Goal: Task Accomplishment & Management: Complete application form

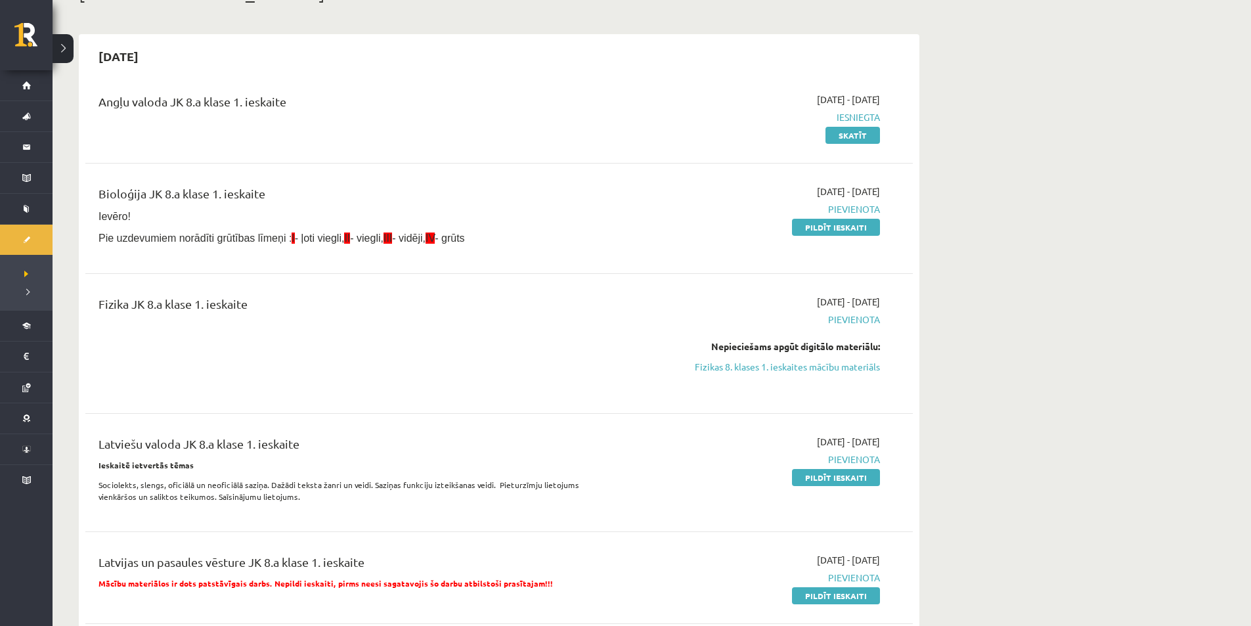
scroll to position [66, 0]
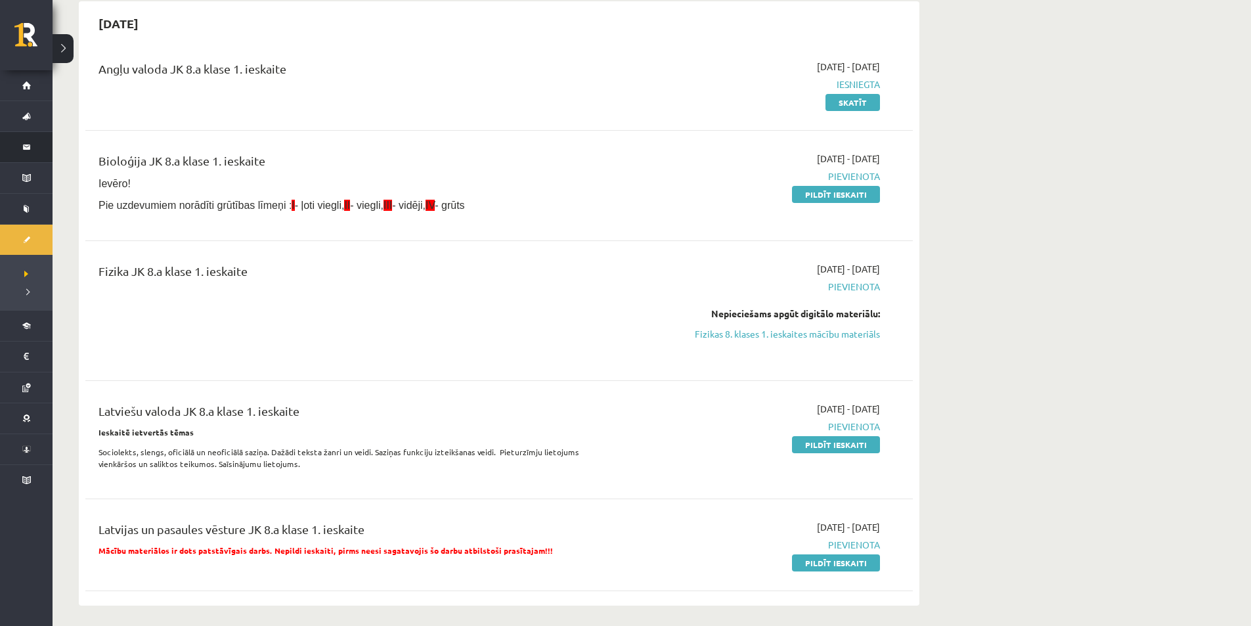
scroll to position [131, 0]
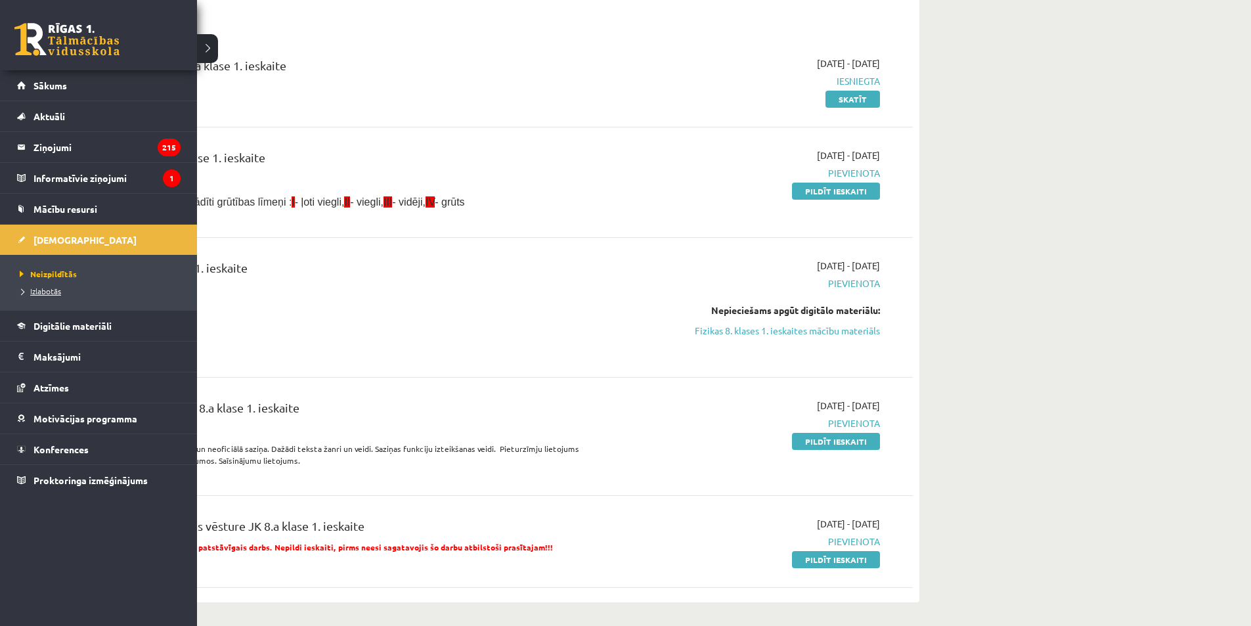
click at [60, 291] on span "Izlabotās" at bounding box center [38, 291] width 45 height 11
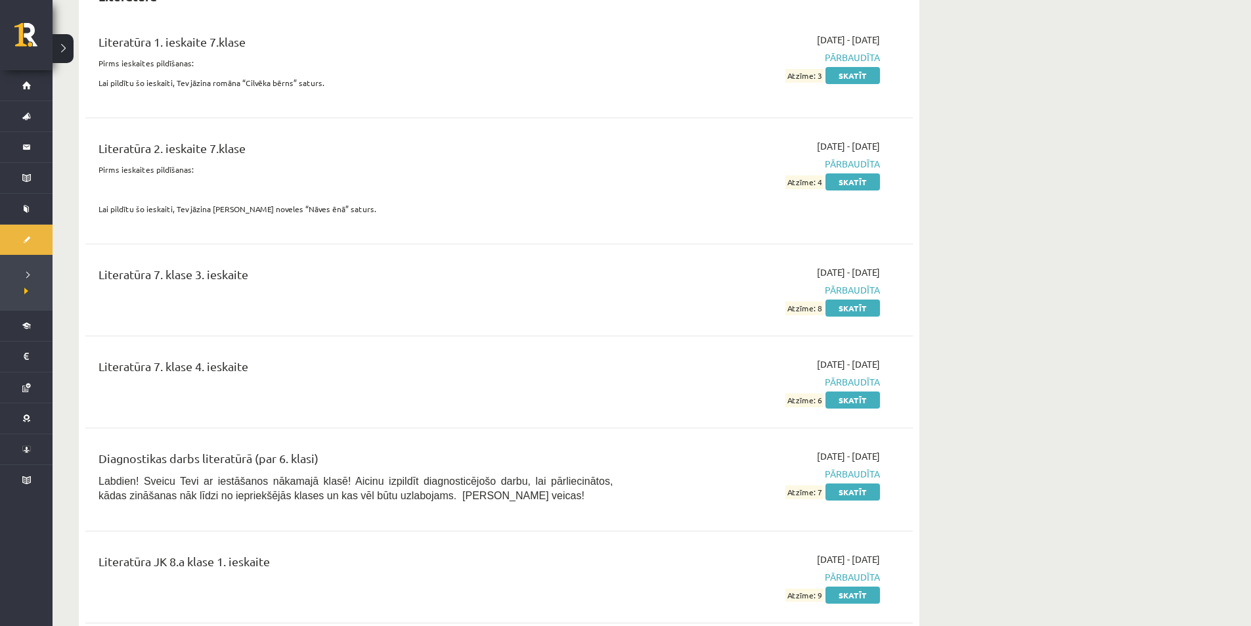
scroll to position [5843, 0]
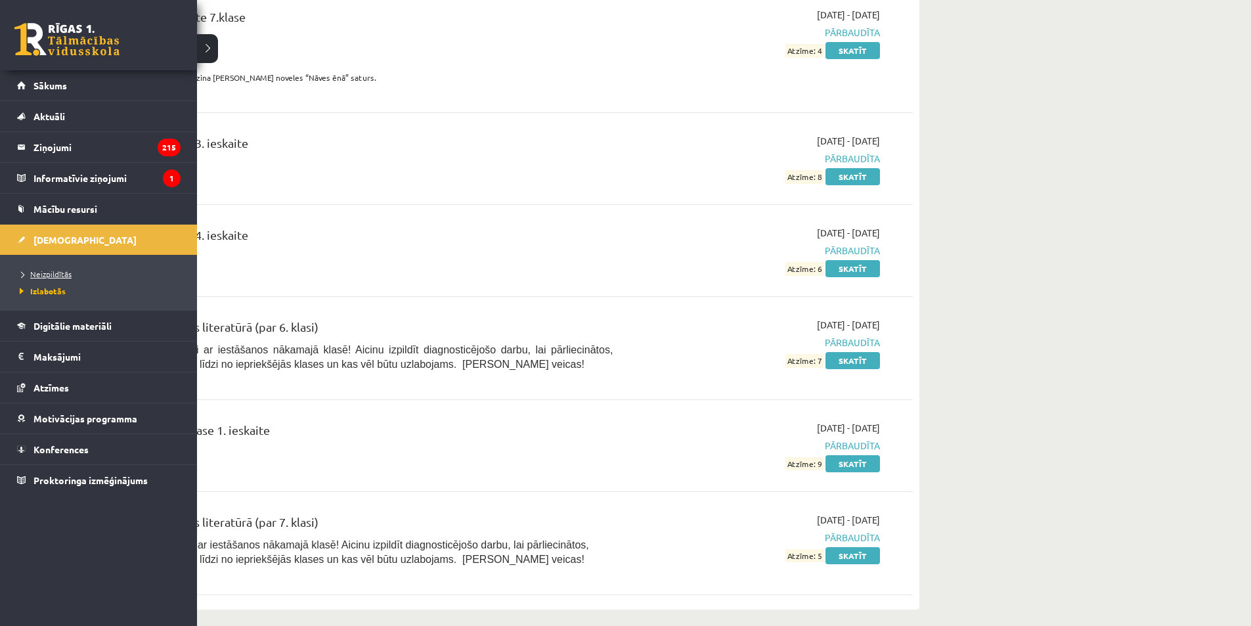
click at [55, 276] on span "Neizpildītās" at bounding box center [43, 273] width 55 height 11
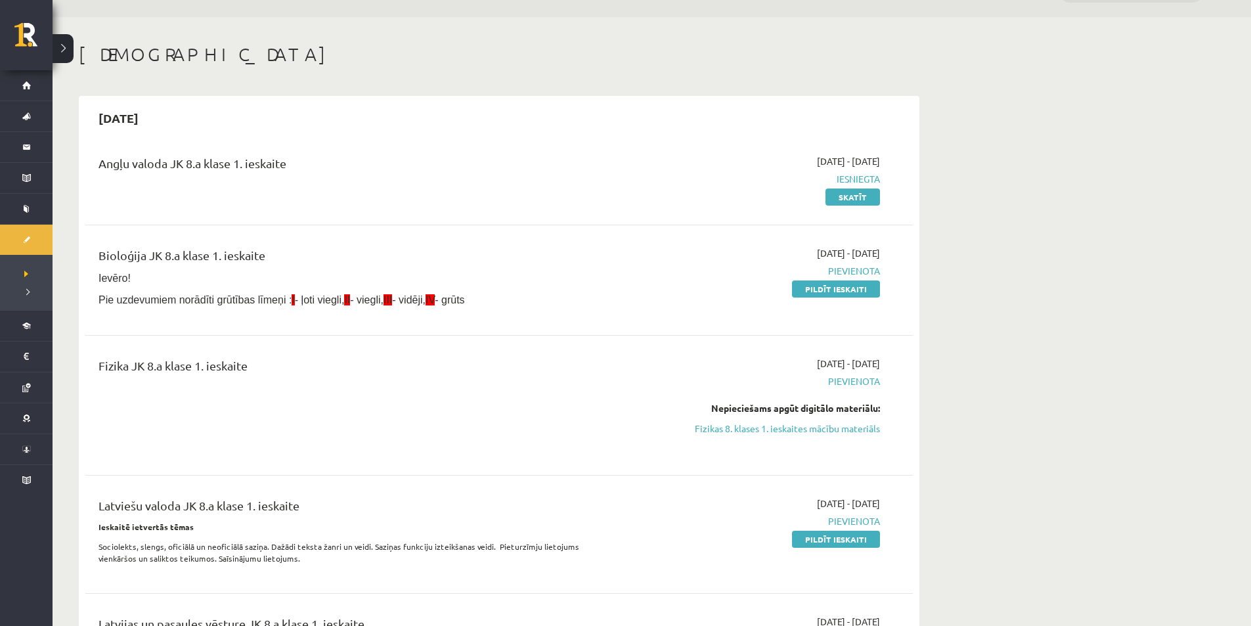
scroll to position [66, 0]
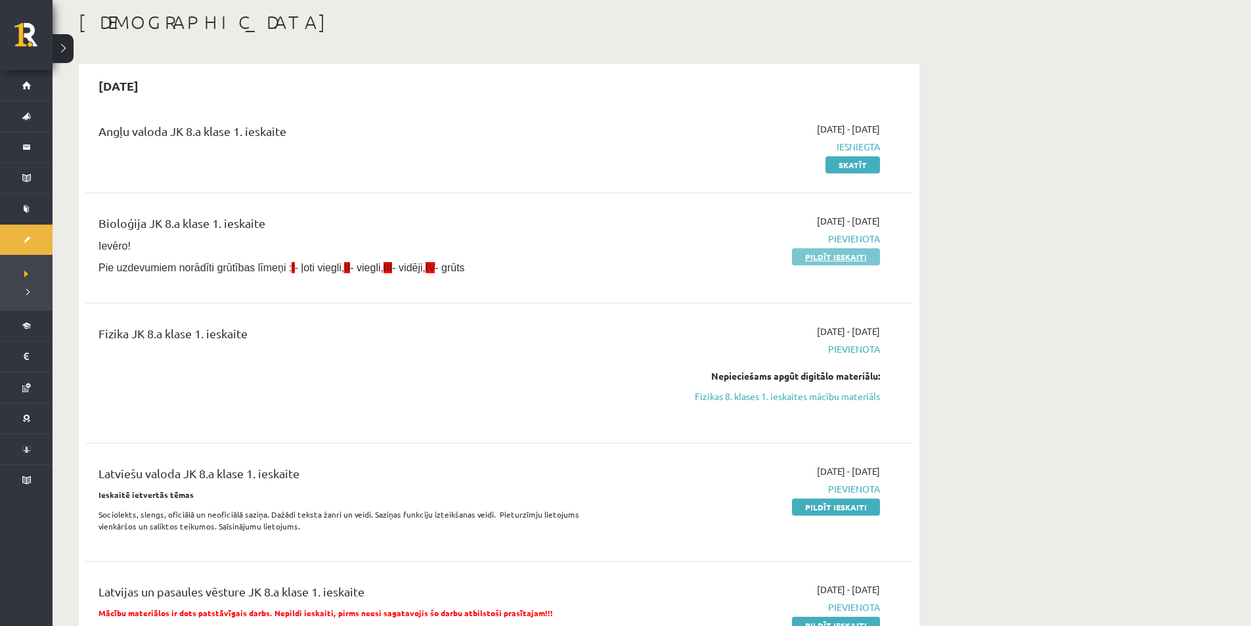
click at [855, 255] on link "Pildīt ieskaiti" at bounding box center [836, 256] width 88 height 17
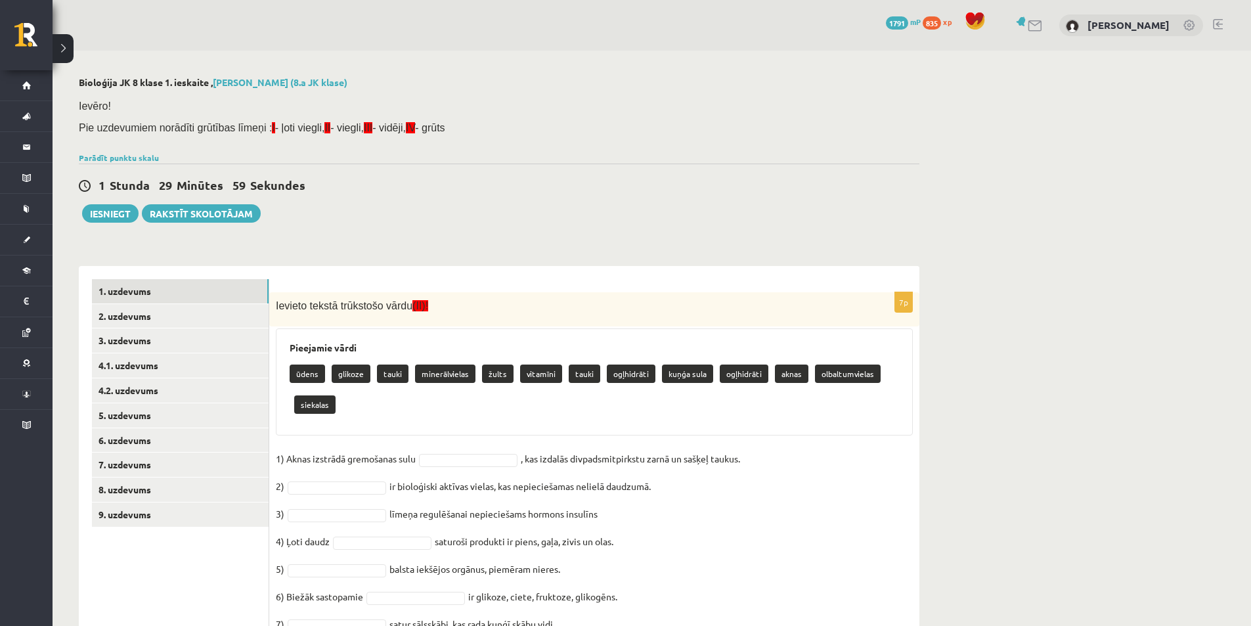
scroll to position [62, 0]
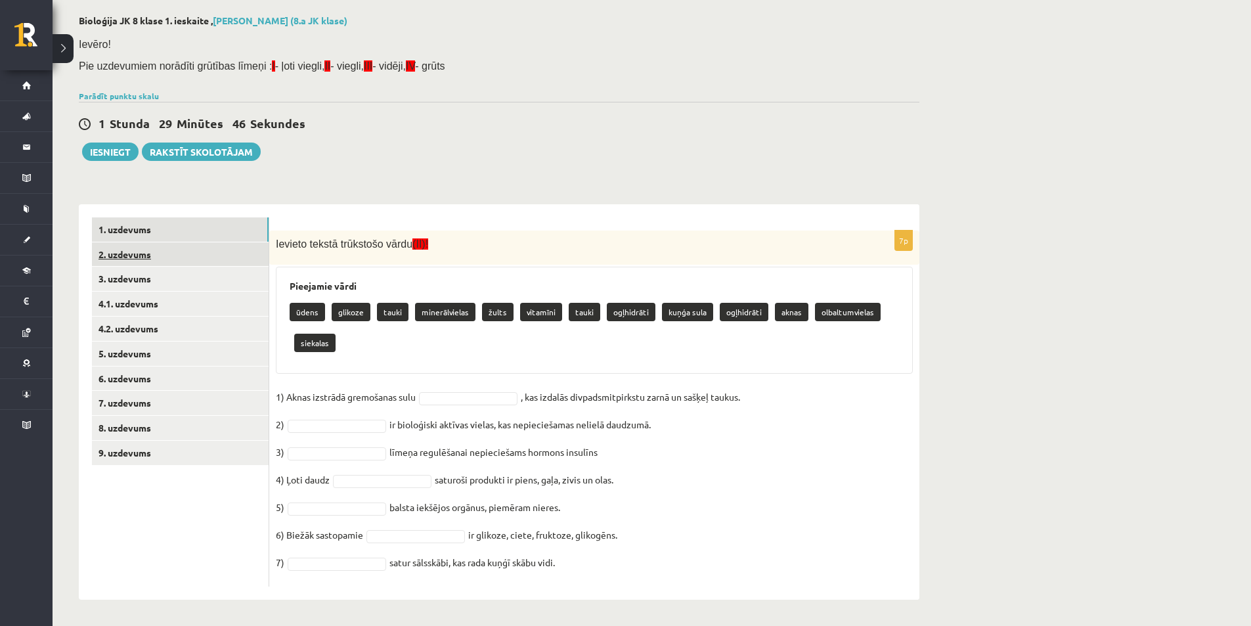
click at [199, 265] on link "2. uzdevums" at bounding box center [180, 254] width 177 height 24
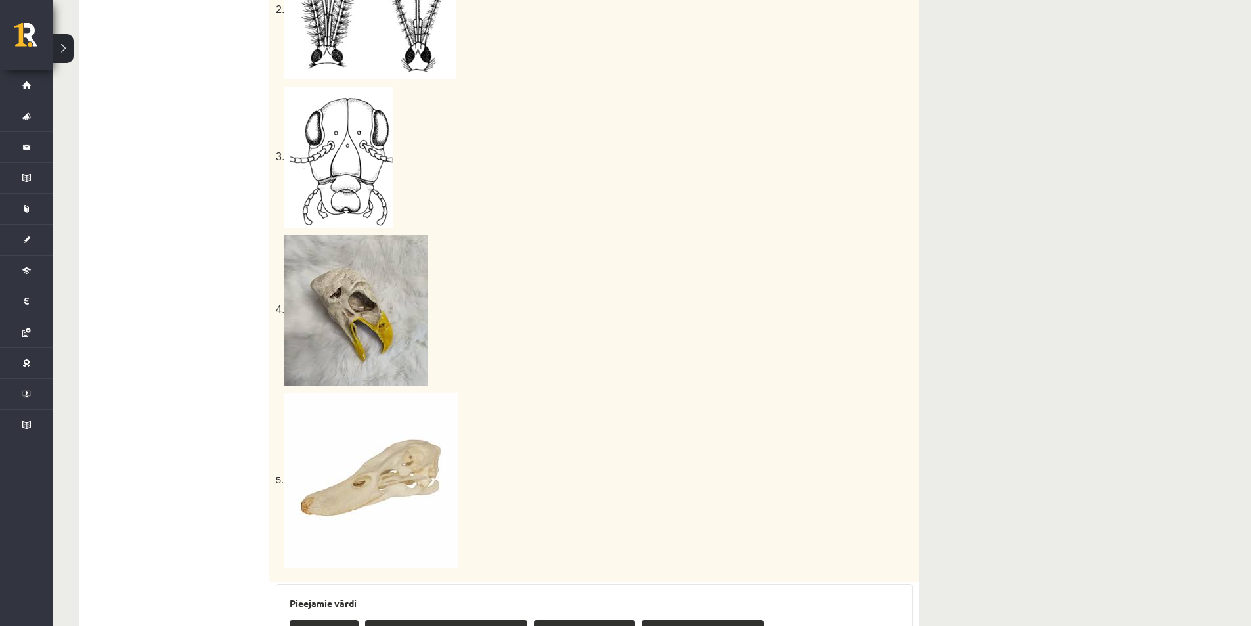
scroll to position [93, 0]
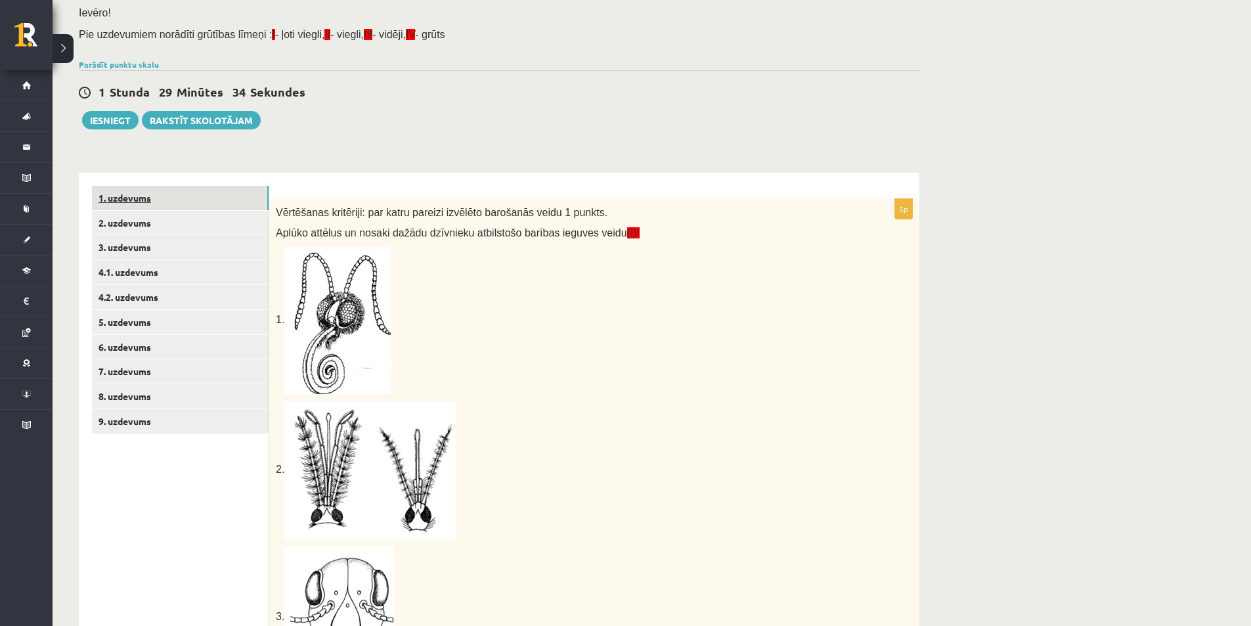
click at [121, 197] on link "1. uzdevums" at bounding box center [180, 198] width 177 height 24
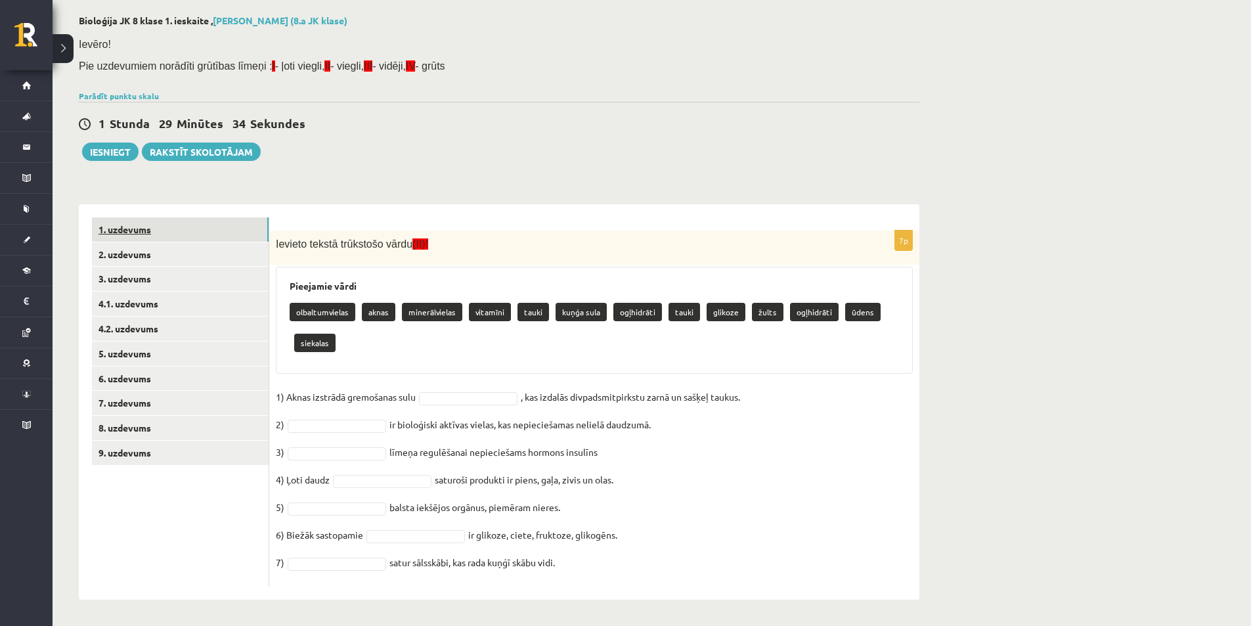
scroll to position [62, 0]
click at [175, 256] on link "2. uzdevums" at bounding box center [180, 254] width 177 height 24
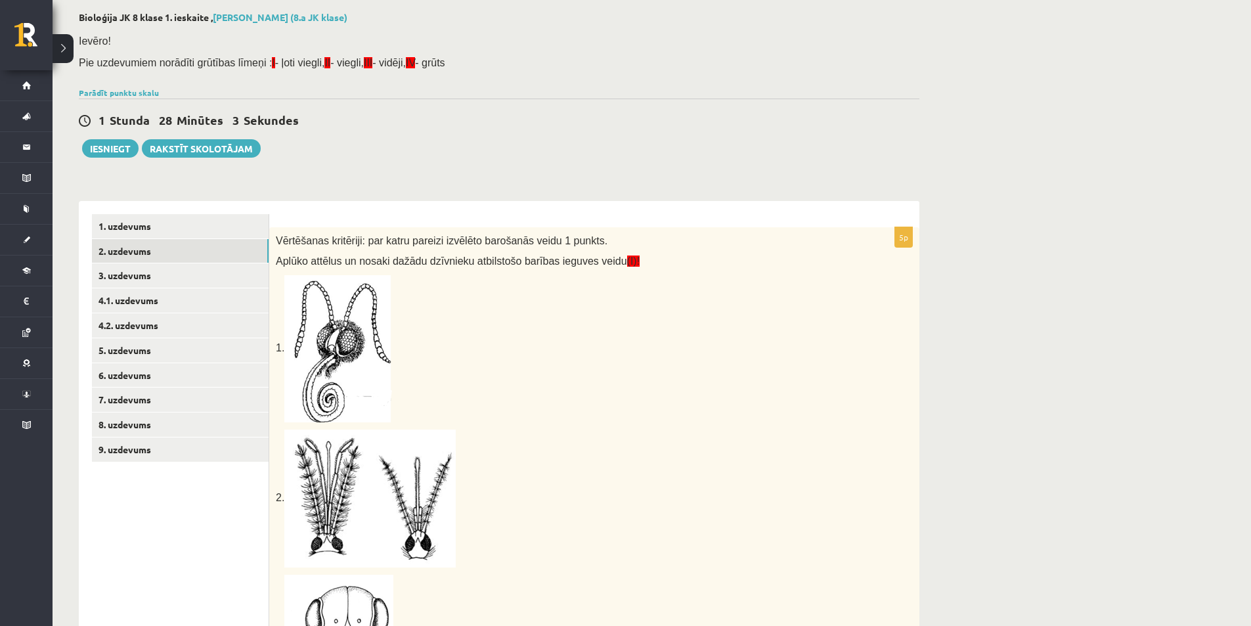
scroll to position [0, 0]
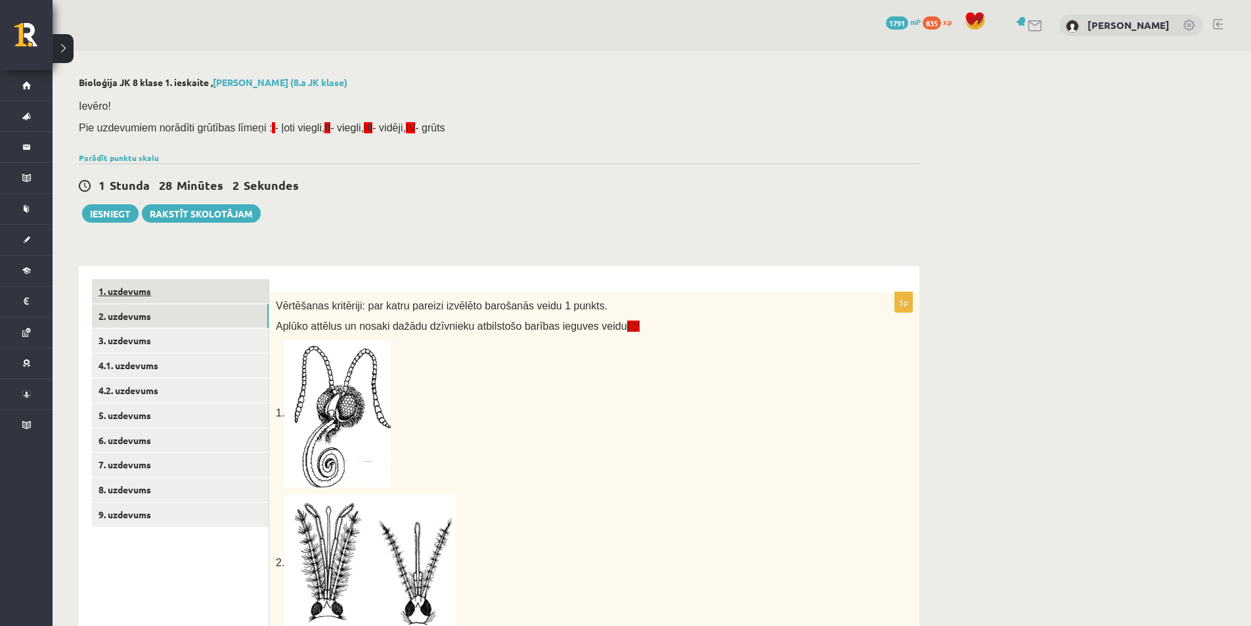
click at [209, 291] on link "1. uzdevums" at bounding box center [180, 291] width 177 height 24
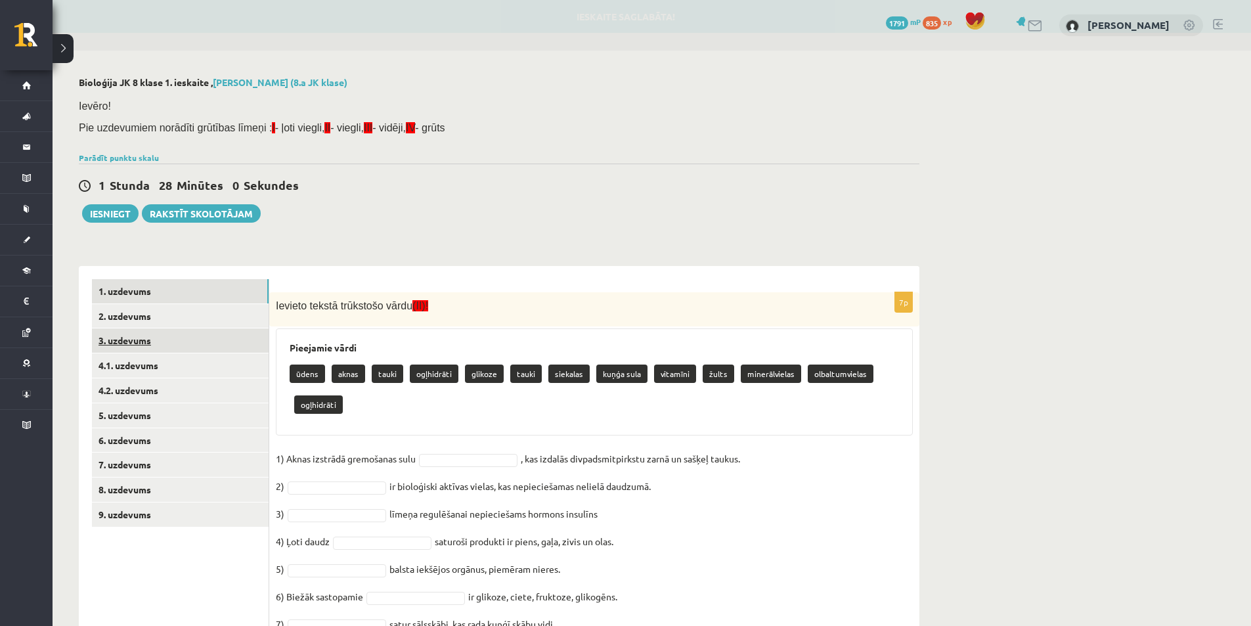
click at [223, 345] on link "3. uzdevums" at bounding box center [180, 340] width 177 height 24
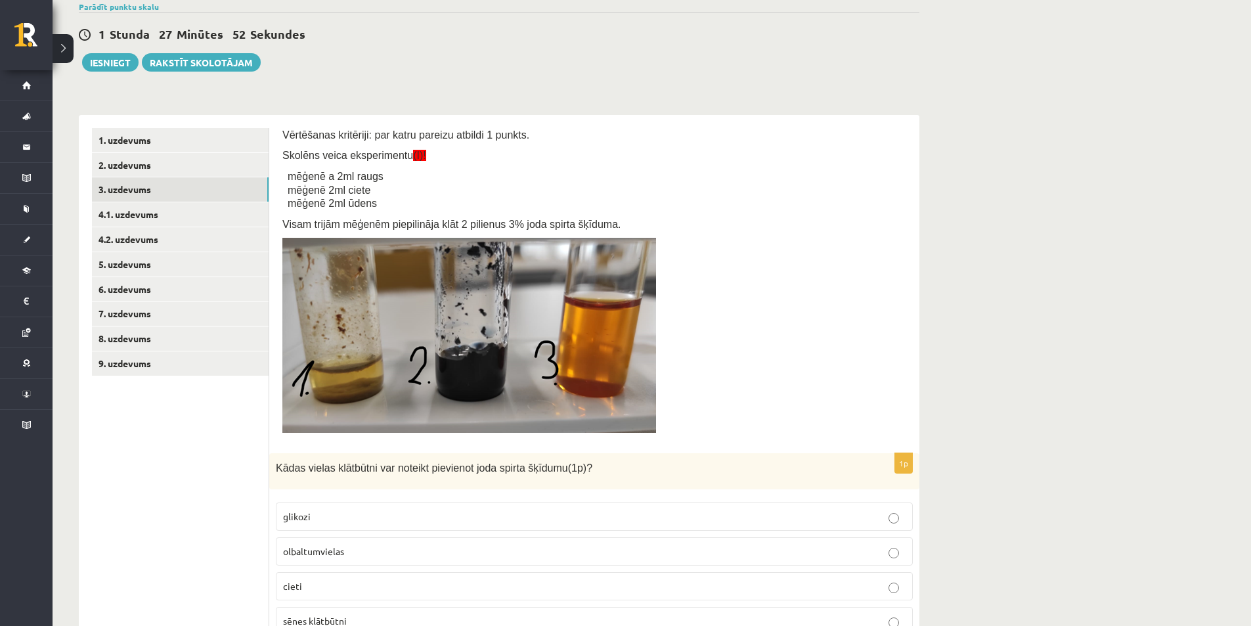
scroll to position [123, 0]
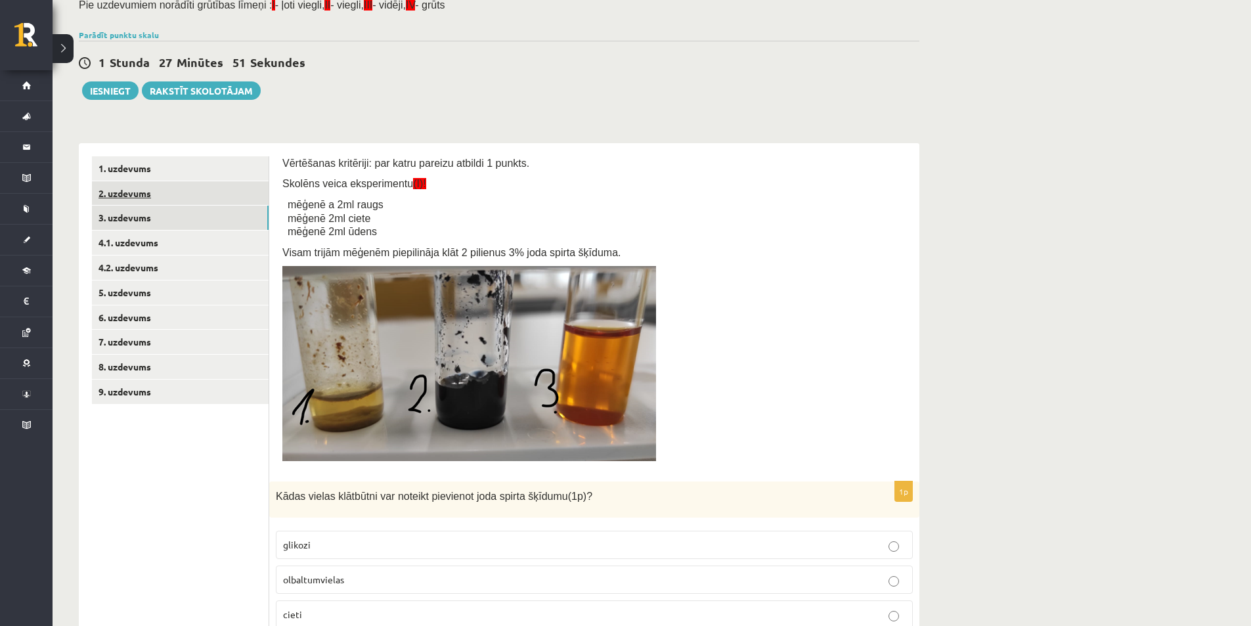
click at [192, 198] on link "2. uzdevums" at bounding box center [180, 193] width 177 height 24
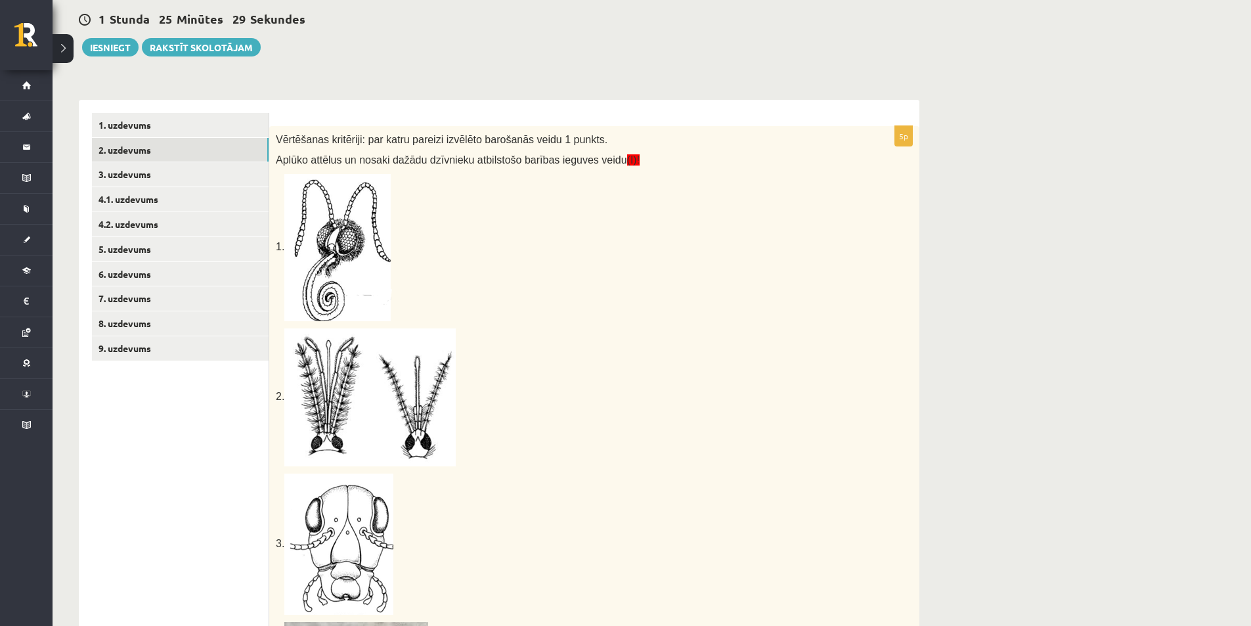
scroll to position [32, 0]
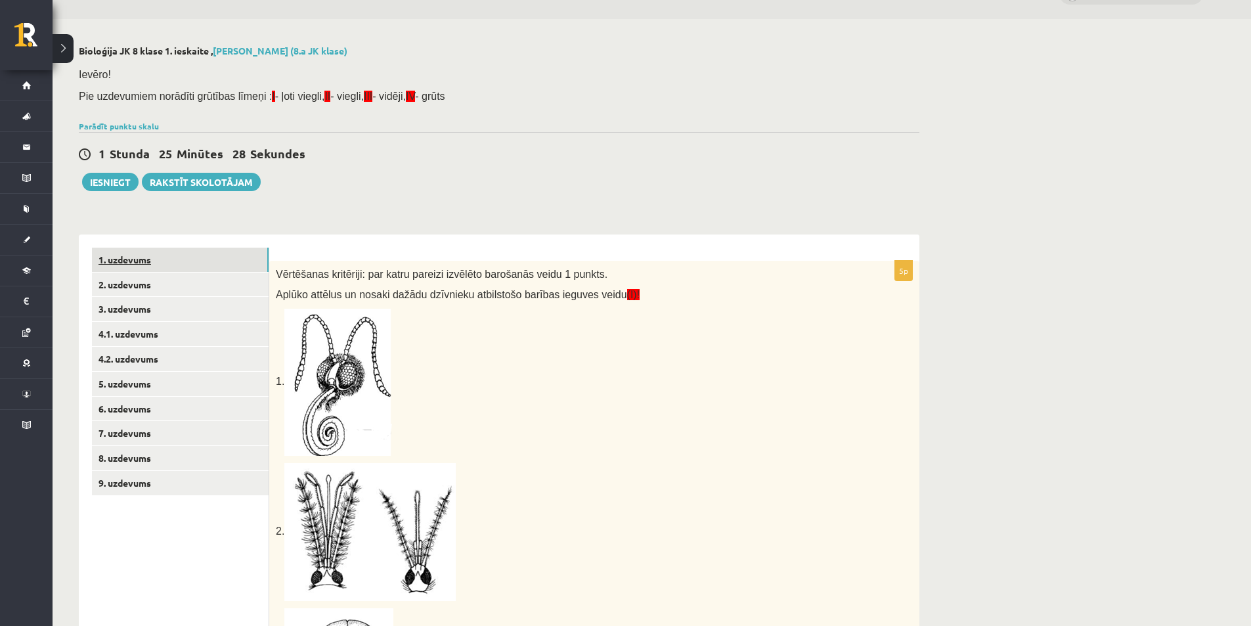
click at [185, 258] on link "1. uzdevums" at bounding box center [180, 259] width 177 height 24
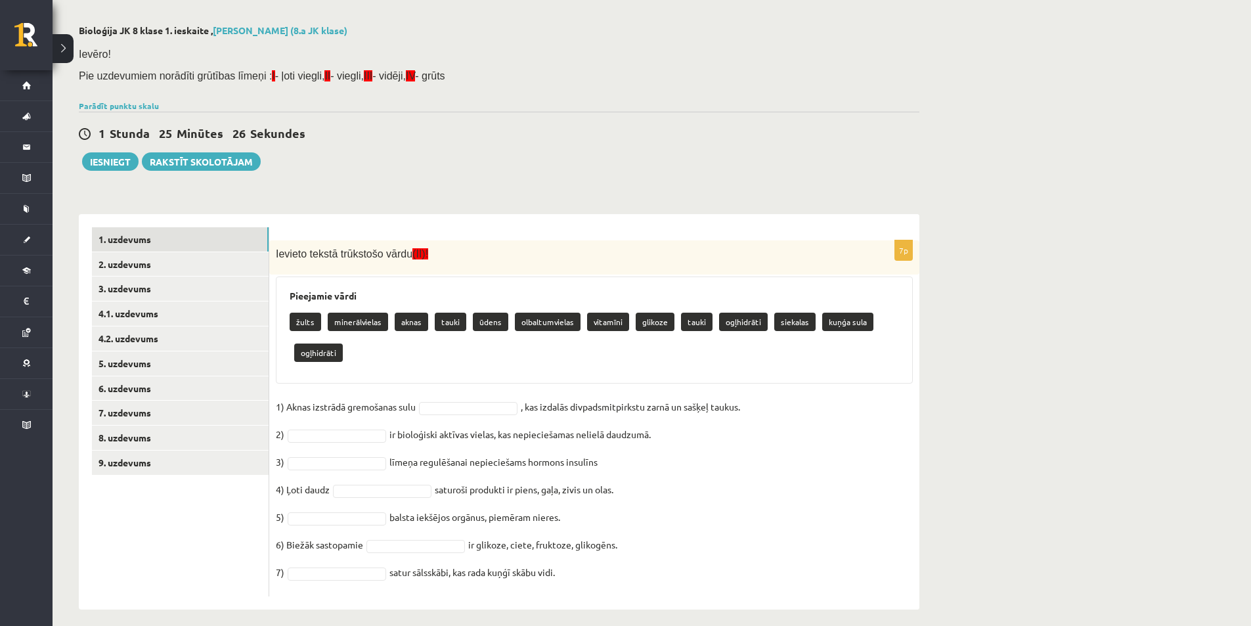
scroll to position [62, 0]
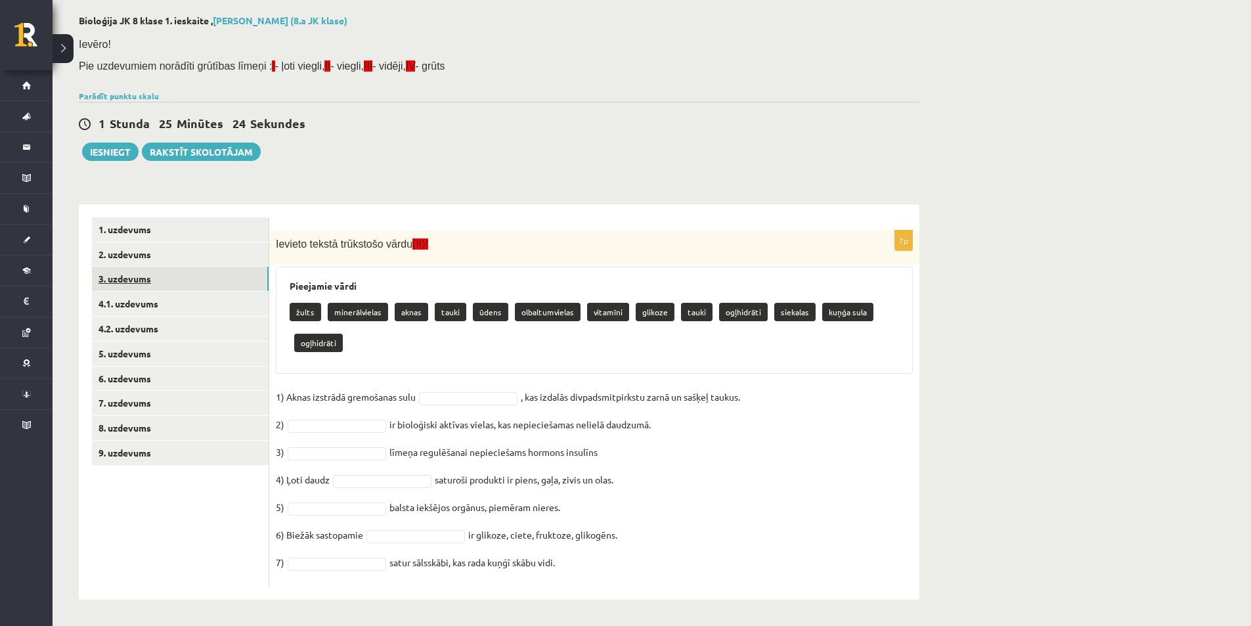
click at [169, 277] on link "3. uzdevums" at bounding box center [180, 279] width 177 height 24
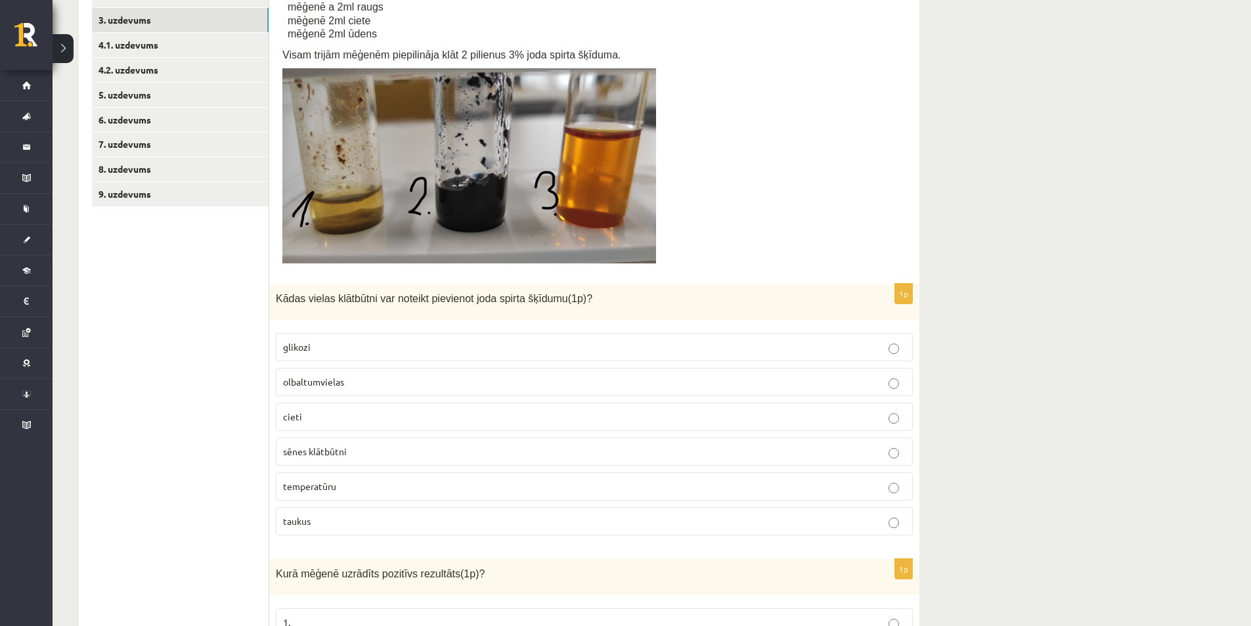
scroll to position [320, 0]
click at [814, 433] on fieldset "glikozi olbaltumvielas cieti sēnes klātbūtni temperatūru taukus" at bounding box center [594, 433] width 637 height 213
click at [815, 412] on p "cieti" at bounding box center [594, 417] width 622 height 14
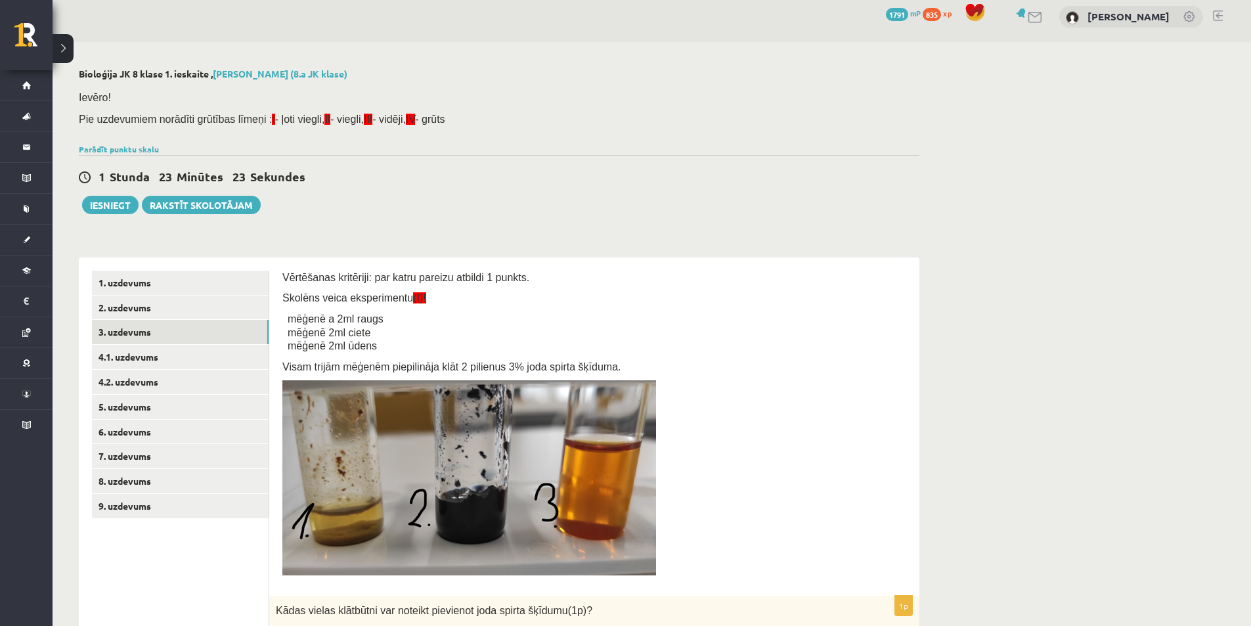
scroll to position [0, 0]
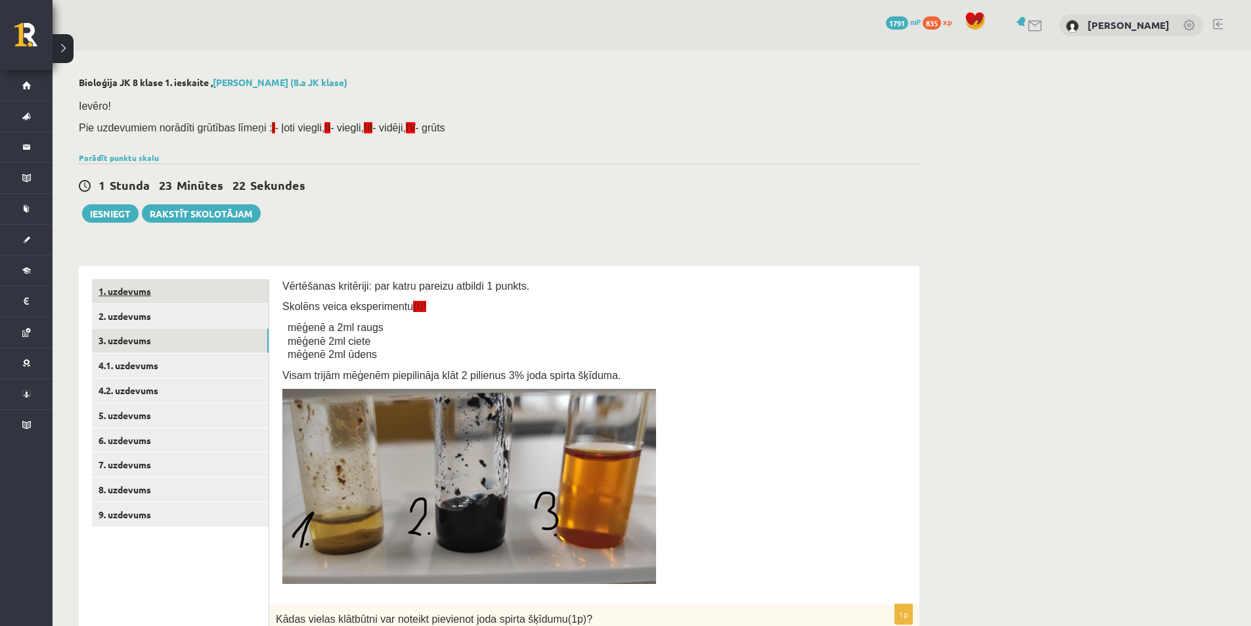
click at [167, 287] on link "1. uzdevums" at bounding box center [180, 291] width 177 height 24
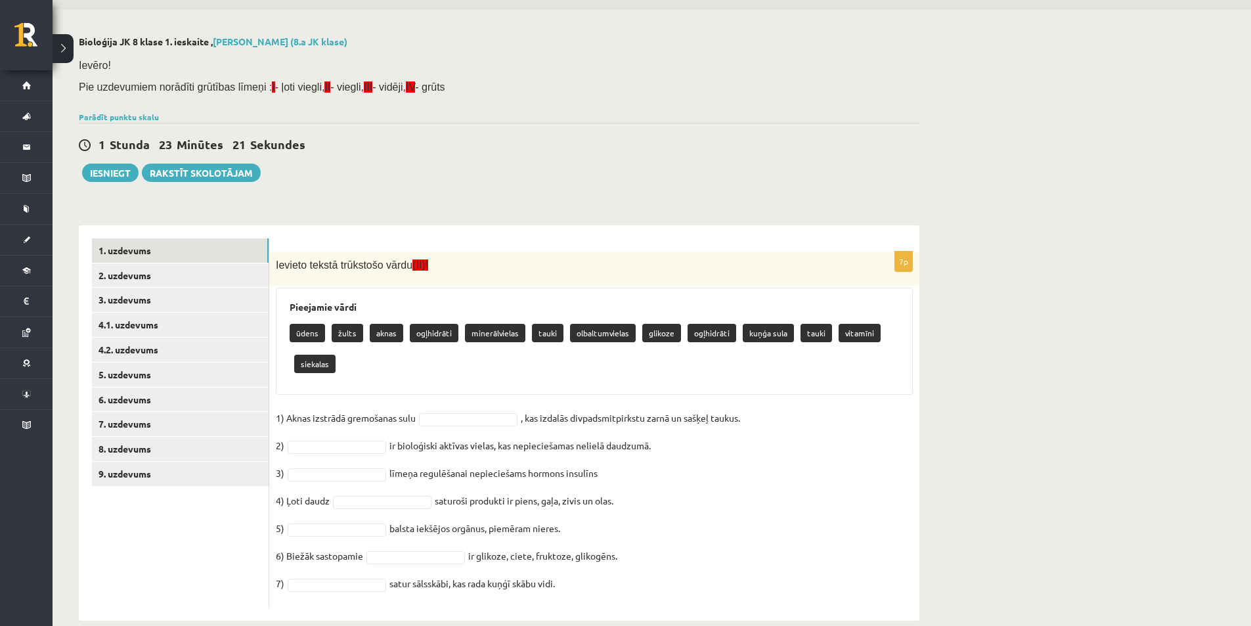
scroll to position [62, 0]
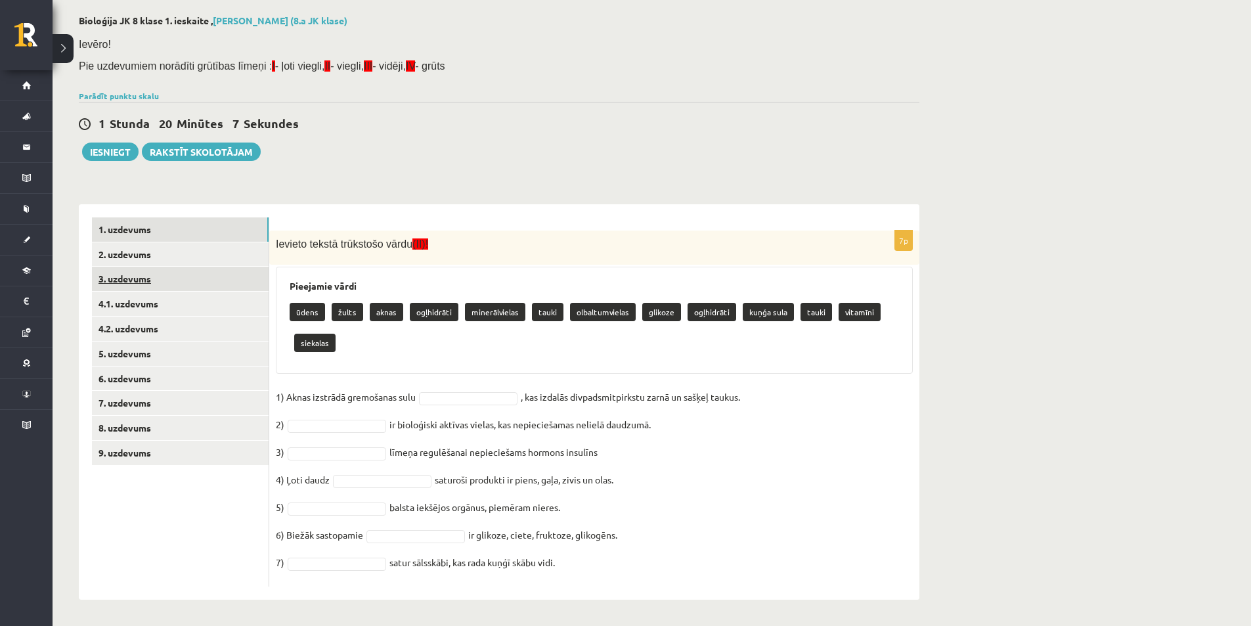
click at [119, 278] on link "3. uzdevums" at bounding box center [180, 279] width 177 height 24
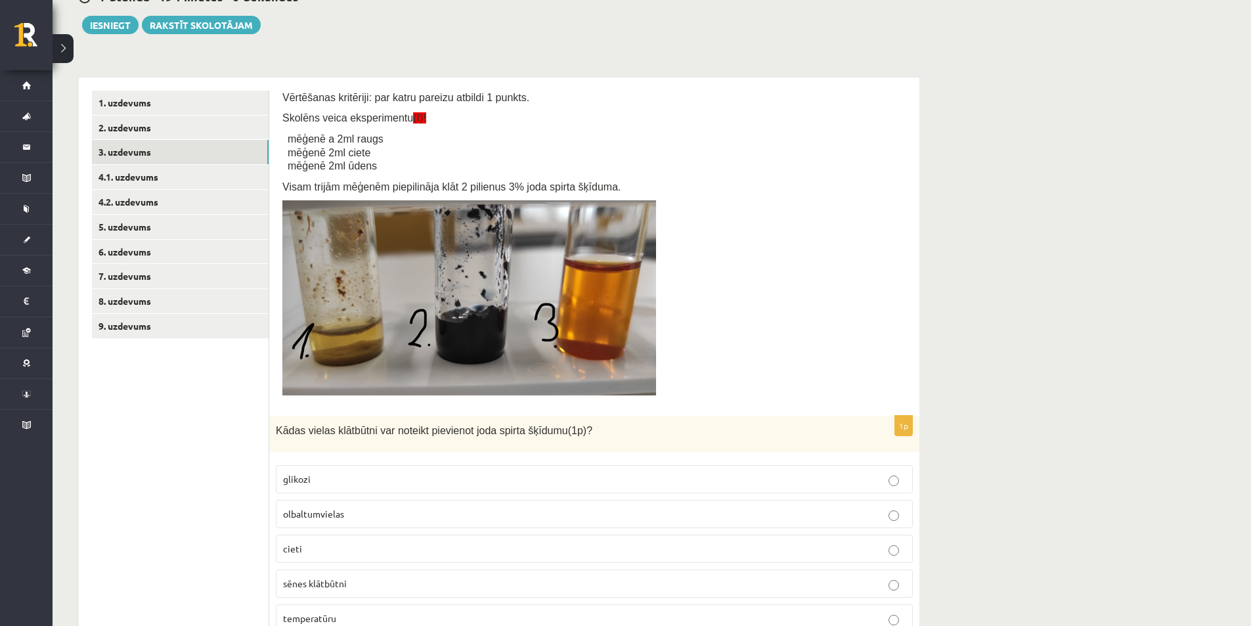
scroll to position [451, 0]
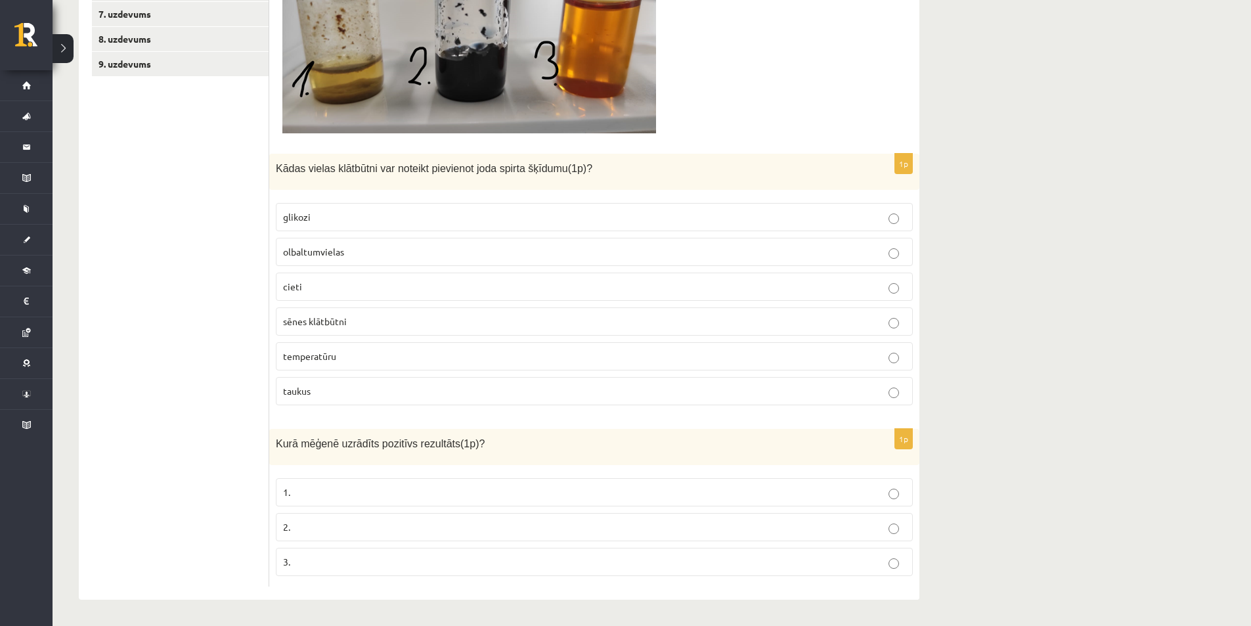
click at [899, 523] on p "2." at bounding box center [594, 527] width 622 height 14
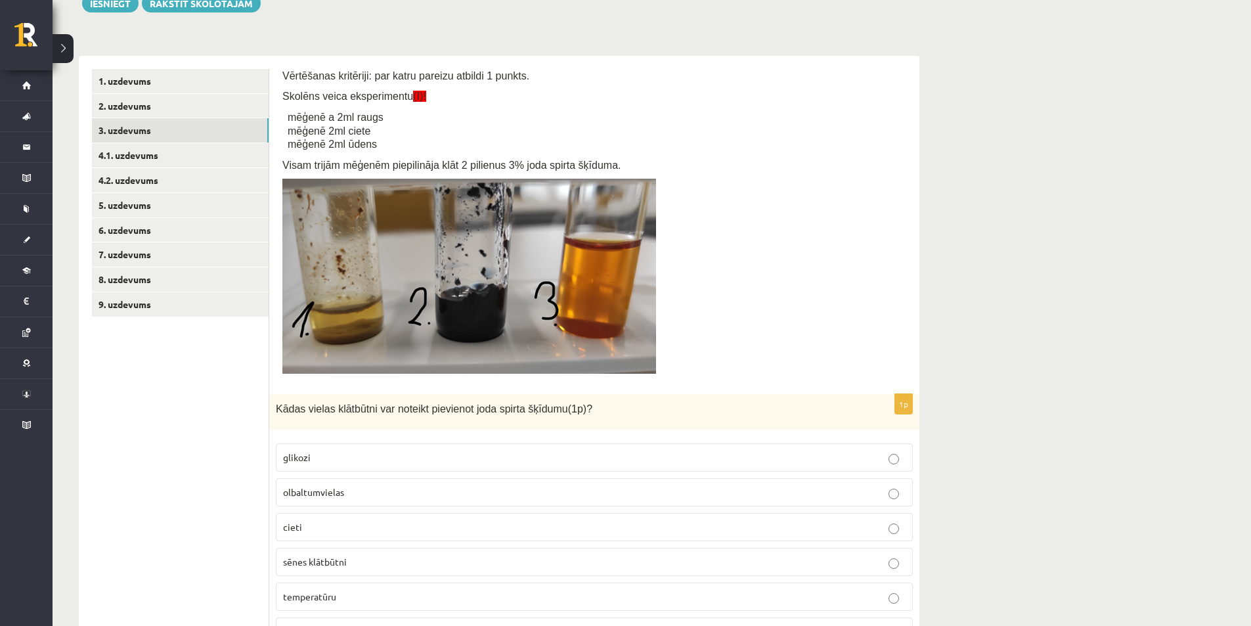
scroll to position [123, 0]
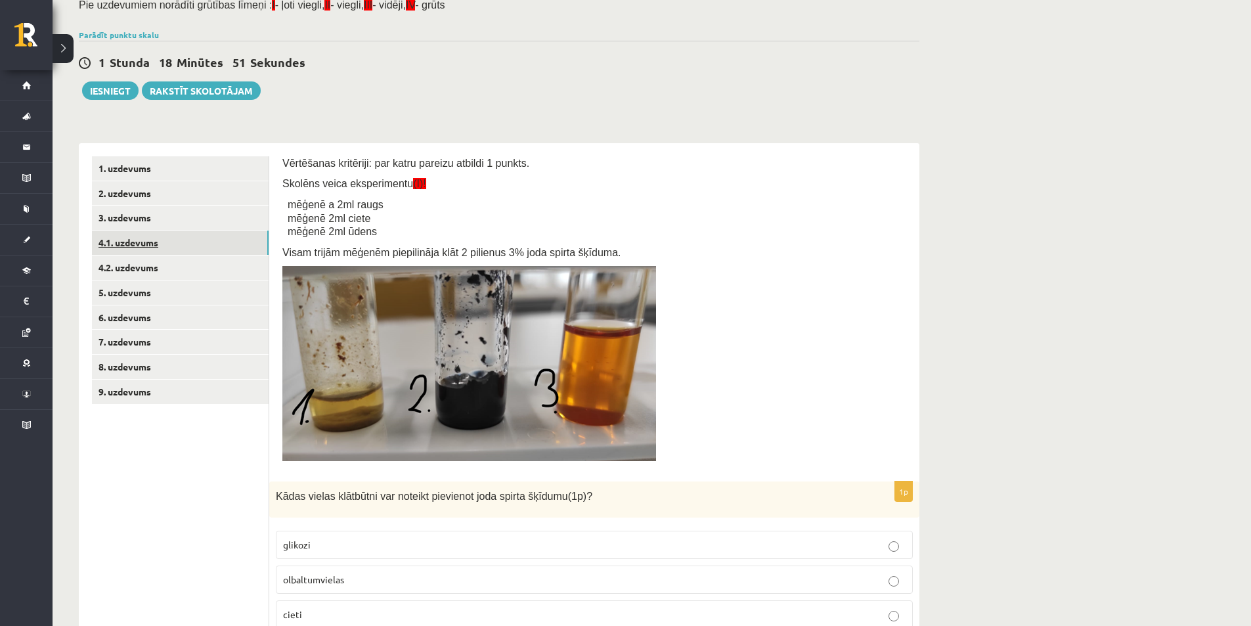
click at [184, 239] on link "4.1. uzdevums" at bounding box center [180, 242] width 177 height 24
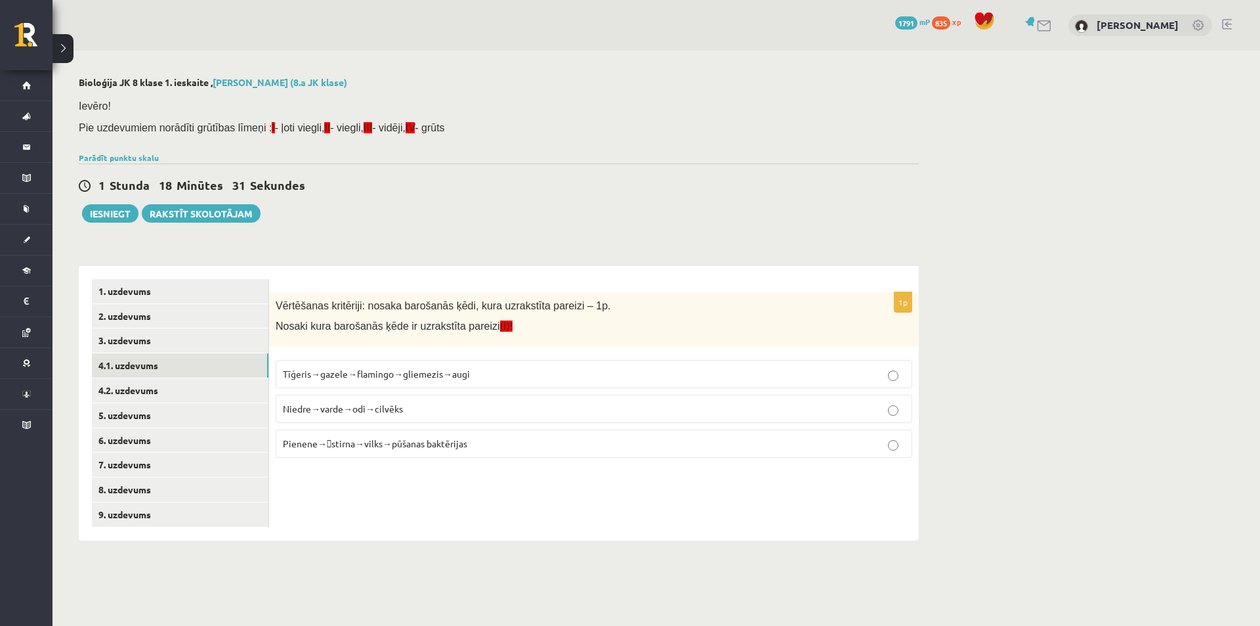
click at [898, 453] on label "Pienene→stirna→vilks→pūšanas baktērijas" at bounding box center [594, 443] width 637 height 28
click at [193, 387] on link "4.2. uzdevums" at bounding box center [180, 390] width 177 height 24
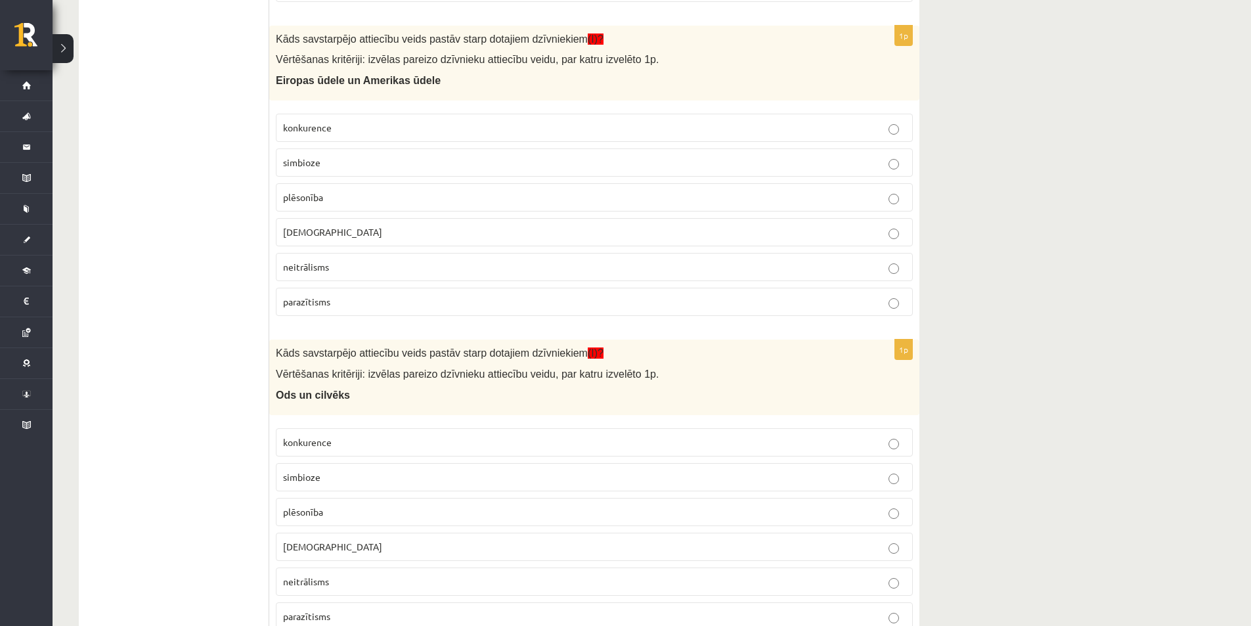
scroll to position [636, 0]
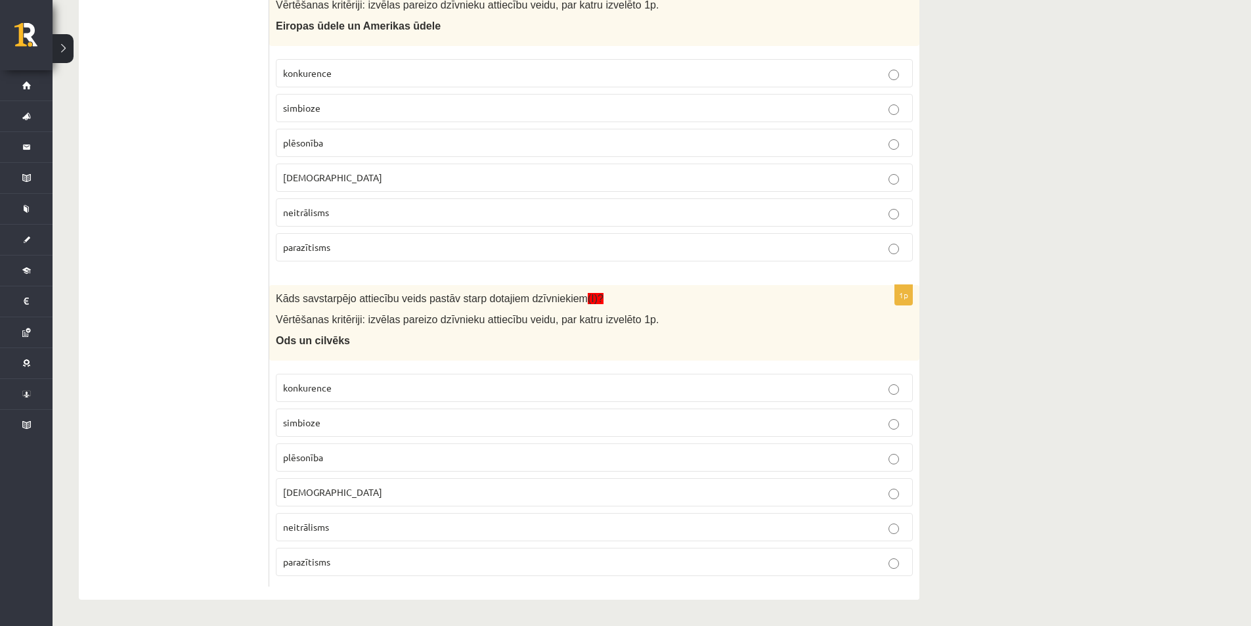
click at [899, 575] on label "parazītisms" at bounding box center [594, 561] width 637 height 28
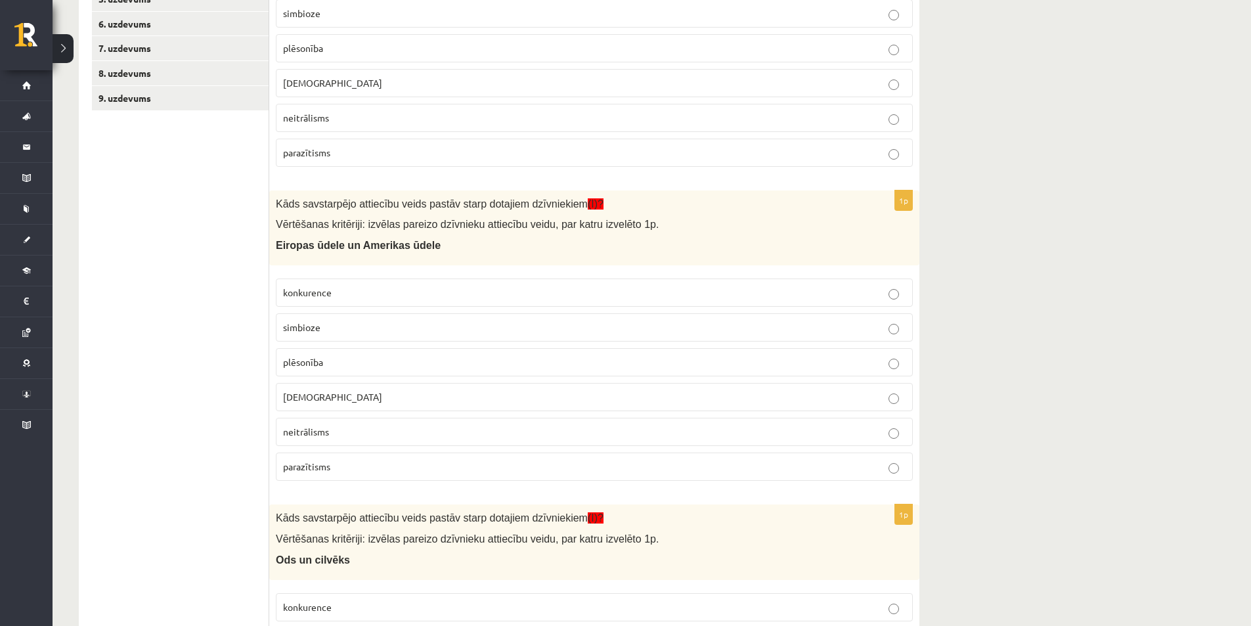
scroll to position [439, 0]
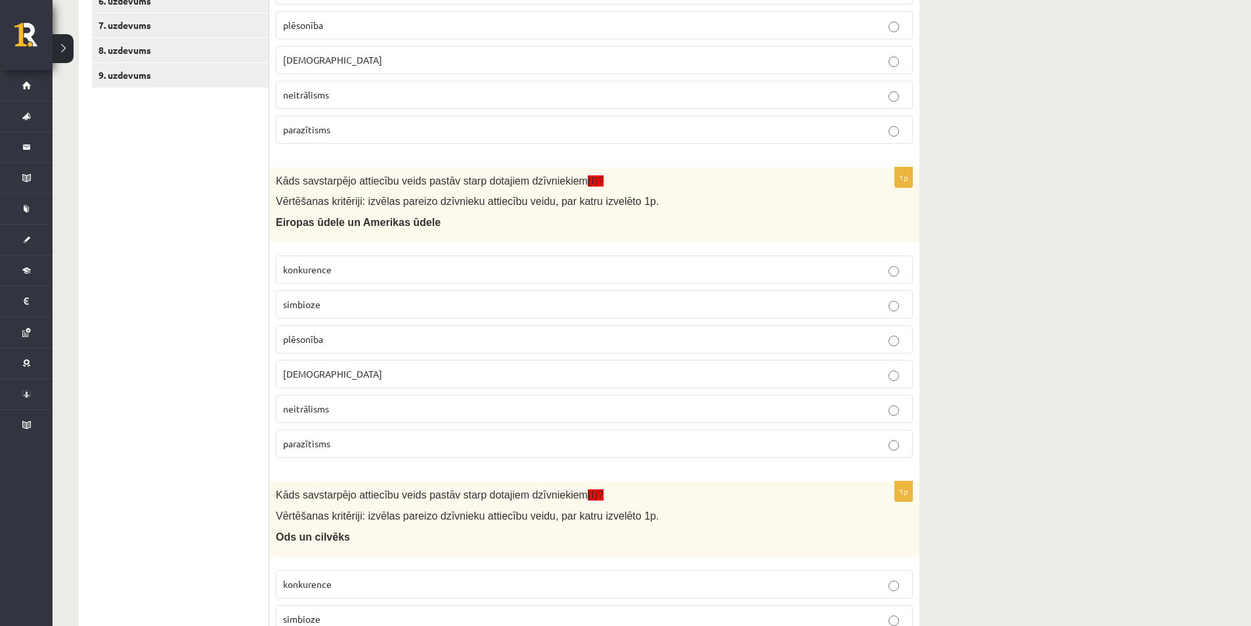
click at [593, 404] on p "neitrālisms" at bounding box center [594, 409] width 622 height 14
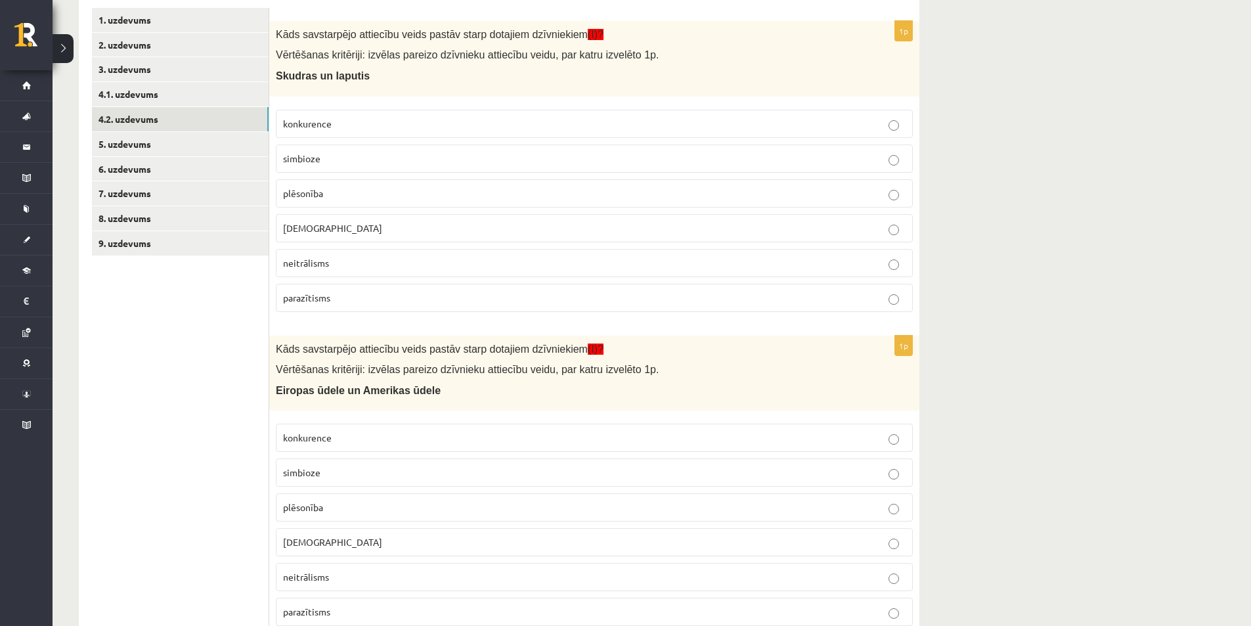
scroll to position [242, 0]
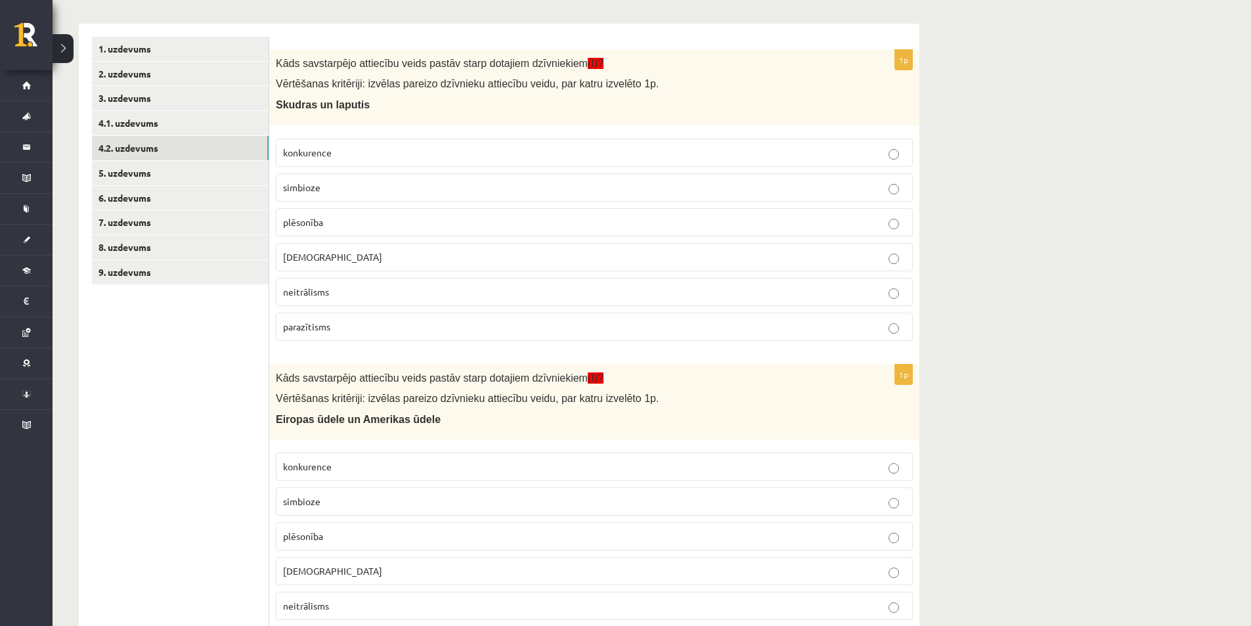
click at [413, 261] on p "kanibālisms" at bounding box center [594, 257] width 622 height 14
click at [211, 175] on link "5. uzdevums" at bounding box center [180, 173] width 177 height 24
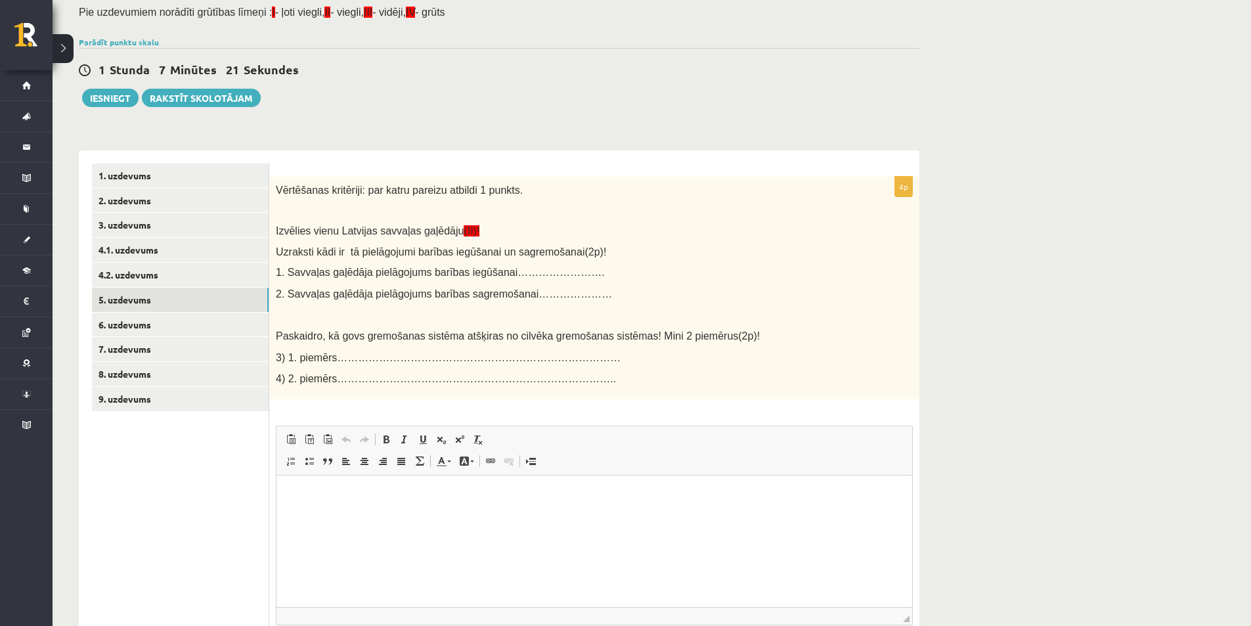
scroll to position [229, 0]
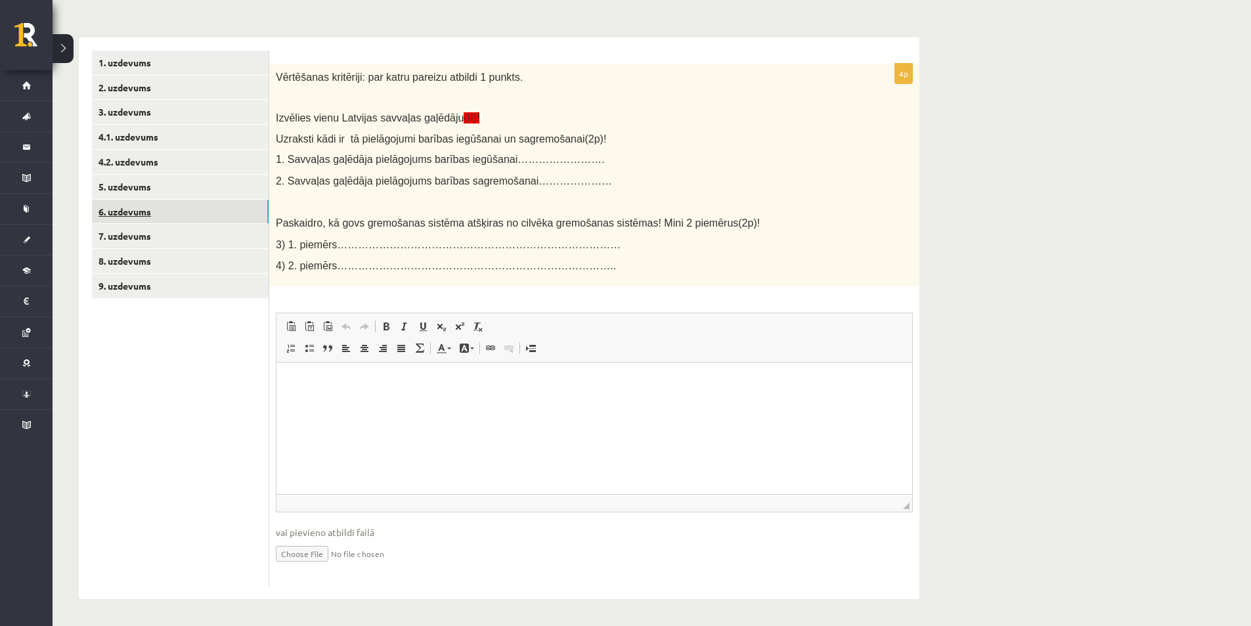
click at [222, 221] on link "6. uzdevums" at bounding box center [180, 212] width 177 height 24
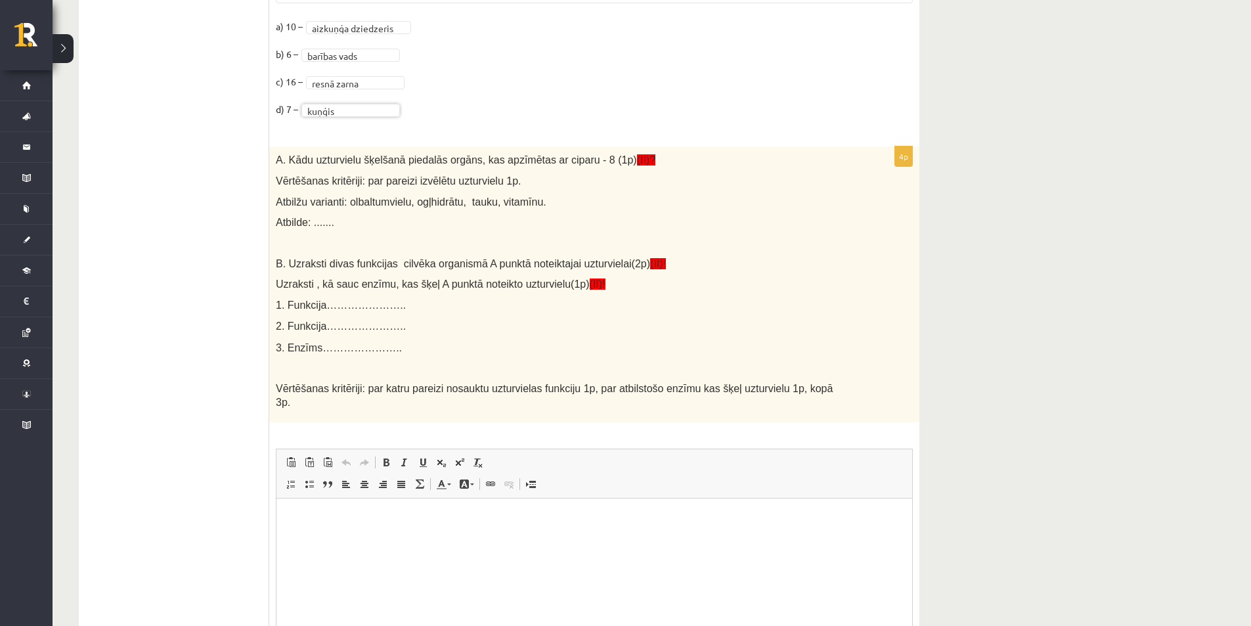
scroll to position [895, 0]
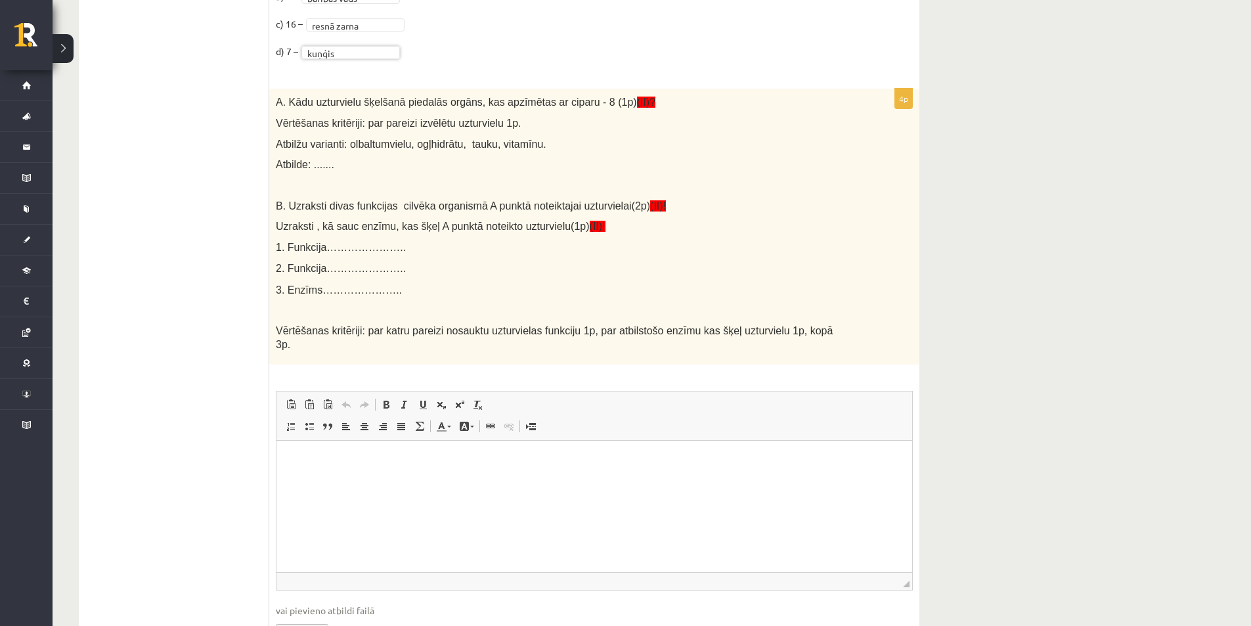
click at [720, 481] on html at bounding box center [593, 460] width 635 height 40
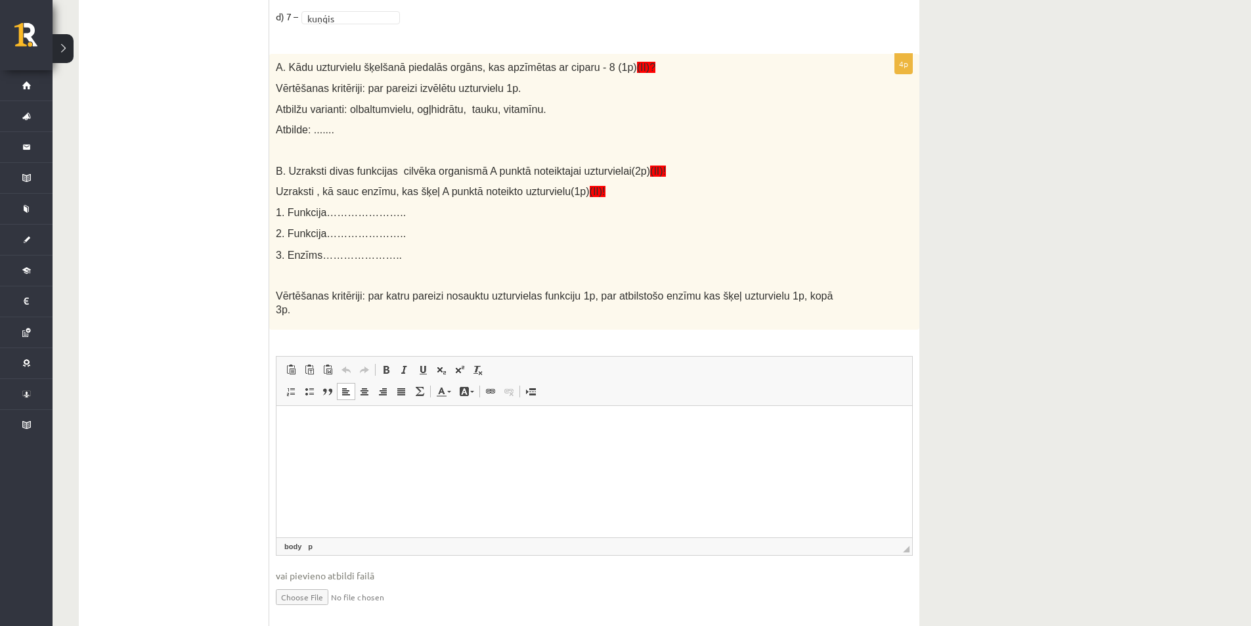
scroll to position [960, 0]
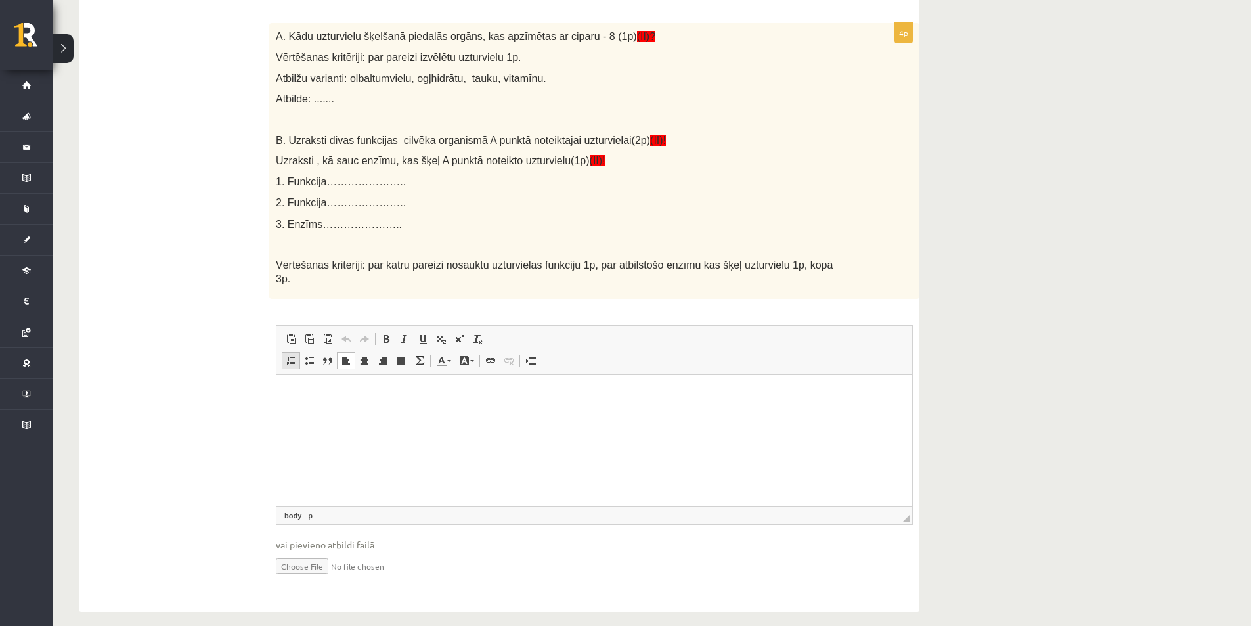
click at [288, 352] on link "Ievietot/noņemt numurētu sarakstu" at bounding box center [291, 360] width 18 height 17
click at [316, 407] on li "********" at bounding box center [594, 409] width 557 height 14
click at [400, 422] on li "******" at bounding box center [594, 422] width 557 height 14
click at [287, 355] on span at bounding box center [291, 360] width 11 height 11
click at [296, 467] on ol "Bagātinātā teksta redaktors, wiswyg-editor-user-answer-47433876432160" at bounding box center [594, 467] width 609 height 14
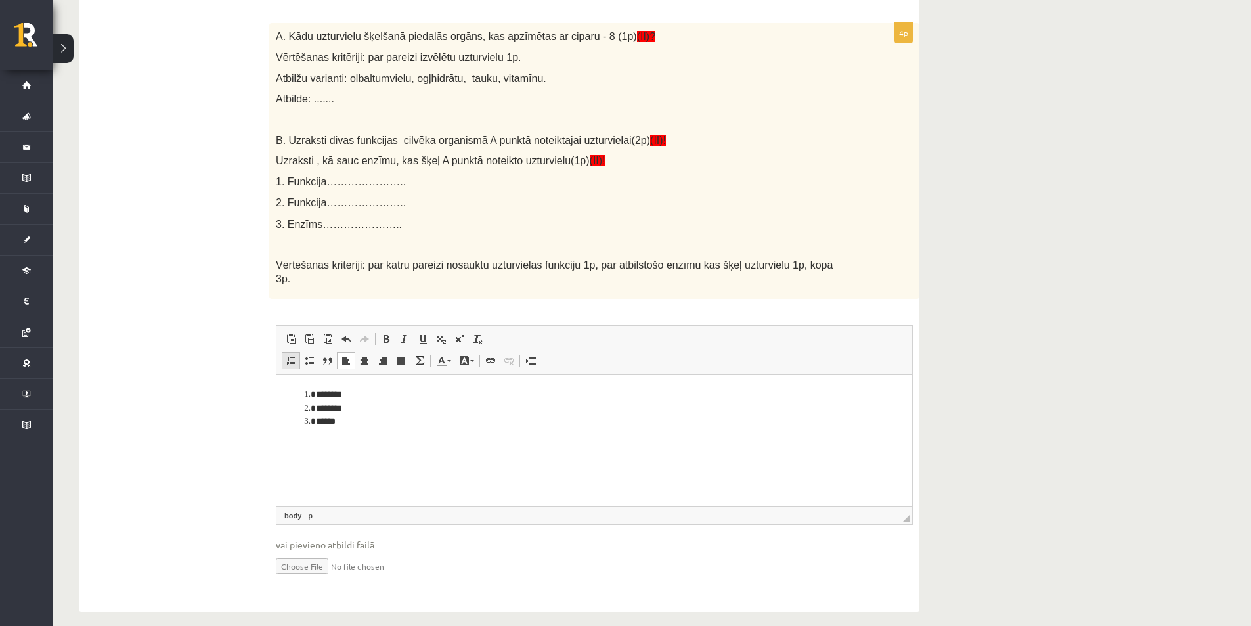
click at [288, 354] on link "Ievietot/noņemt numurētu sarakstu" at bounding box center [291, 360] width 18 height 17
click at [292, 355] on span at bounding box center [291, 360] width 11 height 11
click at [317, 447] on p "Bagātinātā teksta redaktors, wiswyg-editor-user-answer-47433876432160" at bounding box center [594, 444] width 609 height 14
click at [319, 439] on p "Bagātinātā teksta redaktors, wiswyg-editor-user-answer-47433876432160" at bounding box center [594, 444] width 609 height 14
click at [319, 435] on body "******** ******** ******" at bounding box center [594, 430] width 609 height 85
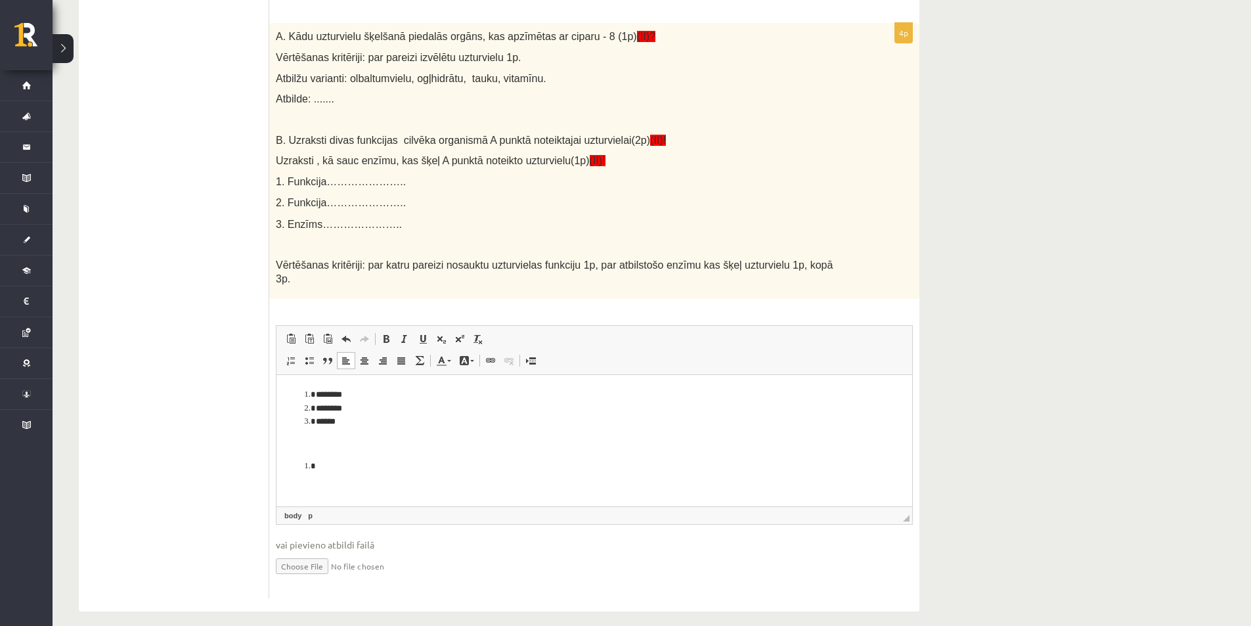
click at [317, 452] on body "******** ******** ******" at bounding box center [594, 430] width 609 height 85
click at [317, 446] on p "Bagātinātā teksta redaktors, wiswyg-editor-user-answer-47433876432160" at bounding box center [594, 444] width 609 height 14
click at [343, 465] on li "Bagātinātā teksta redaktors, wiswyg-editor-user-answer-47433876432160" at bounding box center [594, 467] width 557 height 14
click at [290, 355] on span at bounding box center [291, 360] width 11 height 11
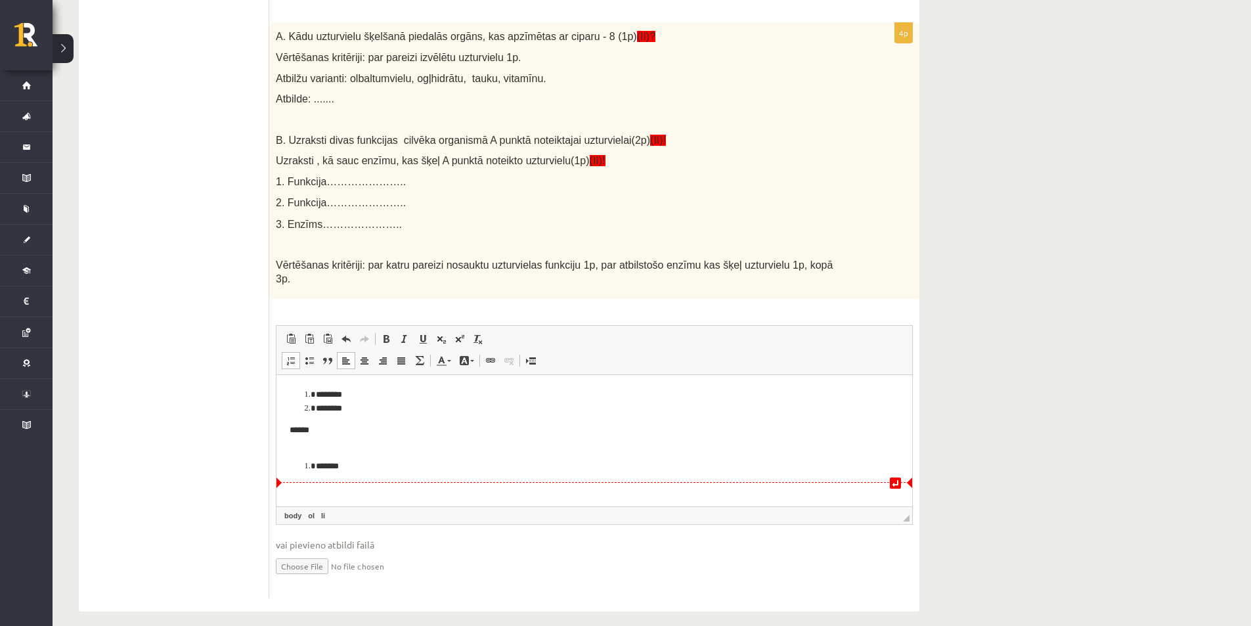
click at [300, 462] on ol "*******" at bounding box center [594, 467] width 609 height 14
click at [284, 427] on html "******** ******** ****** *******" at bounding box center [593, 412] width 635 height 75
drag, startPoint x: 353, startPoint y: 424, endPoint x: 299, endPoint y: 410, distance: 55.7
click at [309, 412] on ol "******** ******** ****** *******" at bounding box center [594, 408] width 609 height 41
drag, startPoint x: 358, startPoint y: 438, endPoint x: 264, endPoint y: 391, distance: 105.1
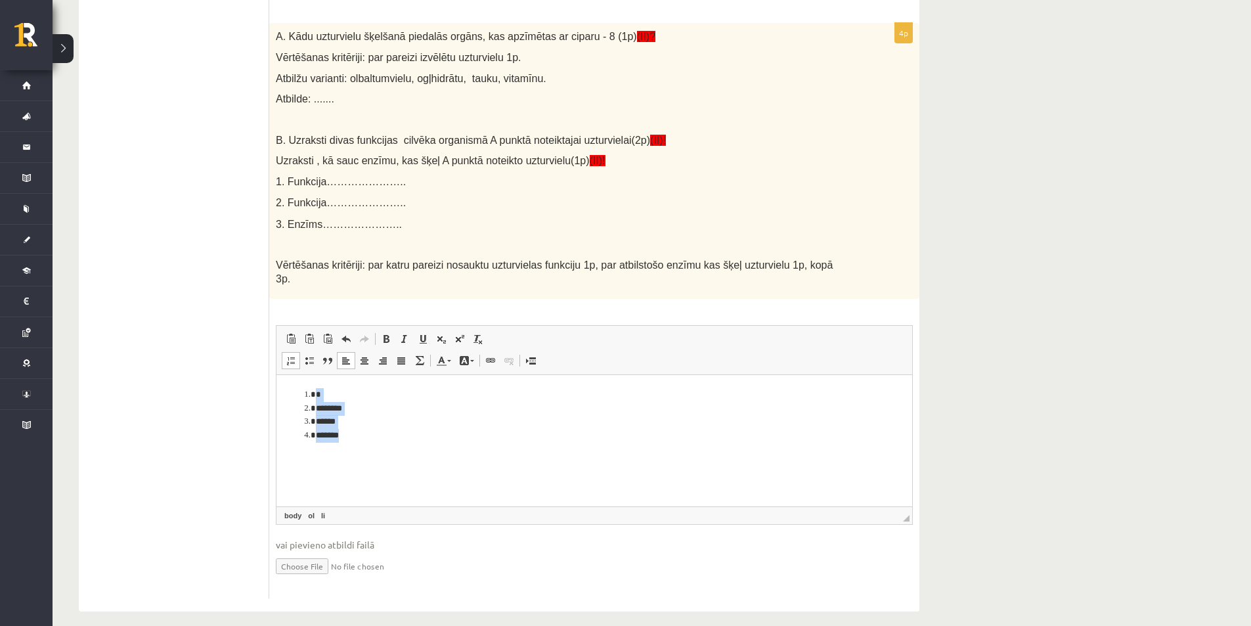
click at [276, 391] on html "* ******** ****** *******" at bounding box center [593, 415] width 635 height 81
click at [372, 447] on html "* ******** ****** *******" at bounding box center [593, 415] width 635 height 81
drag, startPoint x: 347, startPoint y: 437, endPoint x: 316, endPoint y: 392, distance: 53.9
click at [316, 392] on ol "* ******** ****** *******" at bounding box center [594, 415] width 609 height 54
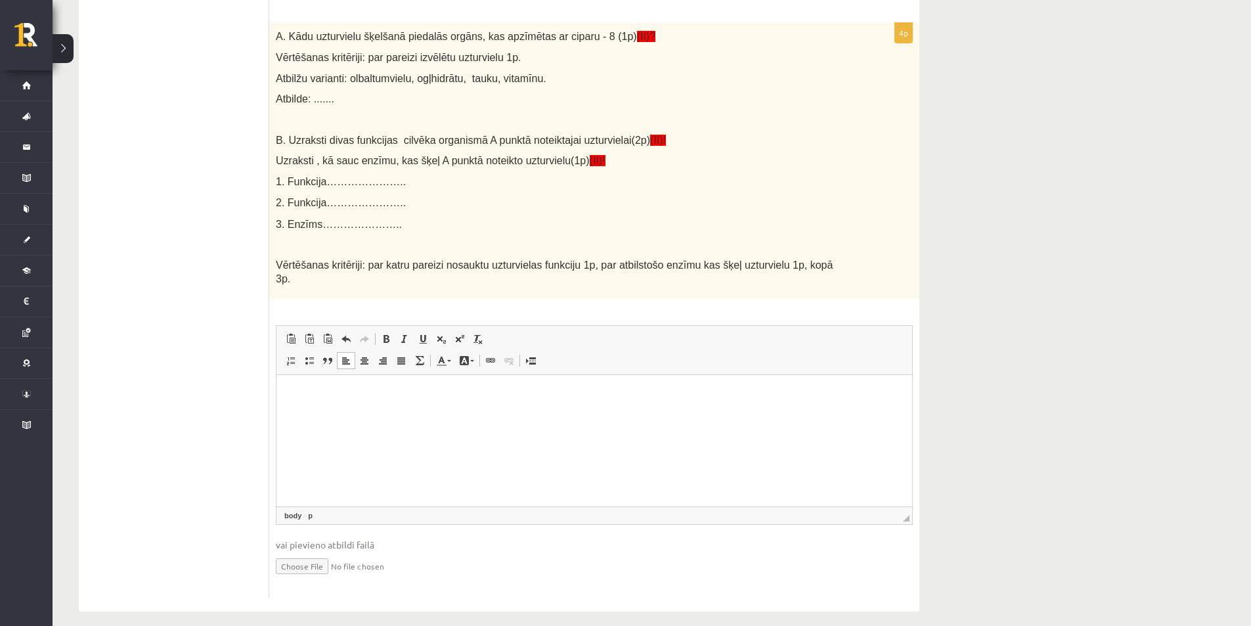
click at [291, 356] on span "Ievietot/noņemt numurētu sarakstu Ievietot/noņemt sarakstu ar aizzīmēm Bloka ci…" at bounding box center [357, 362] width 150 height 22
click at [289, 355] on span at bounding box center [291, 360] width 11 height 11
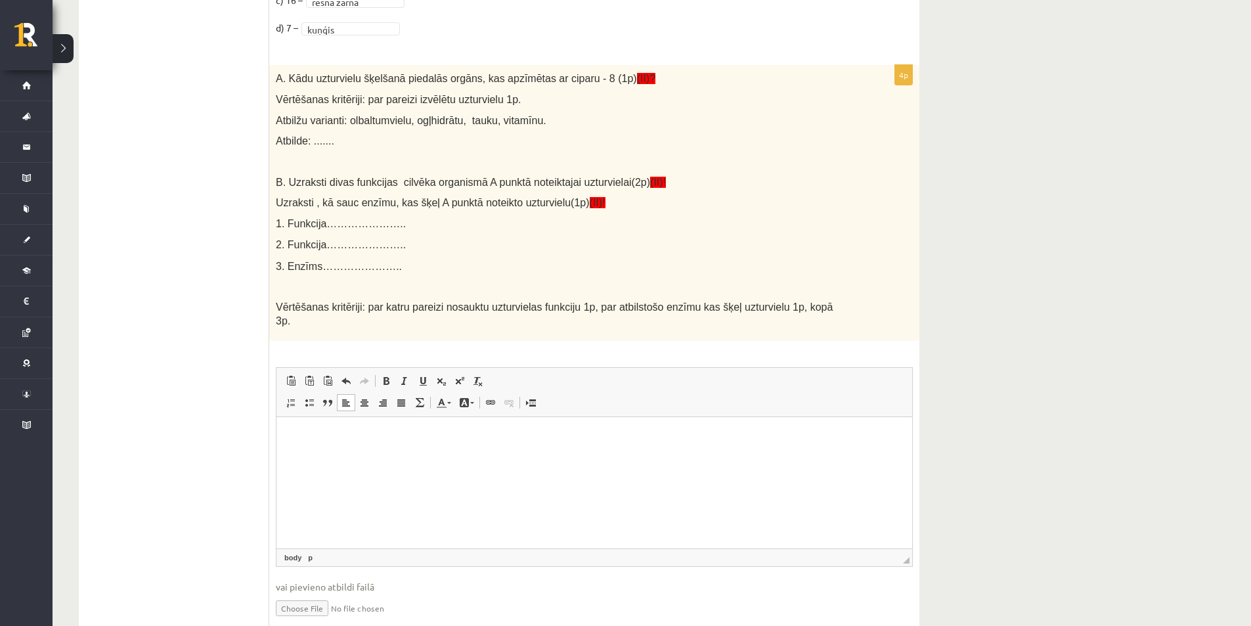
scroll to position [895, 0]
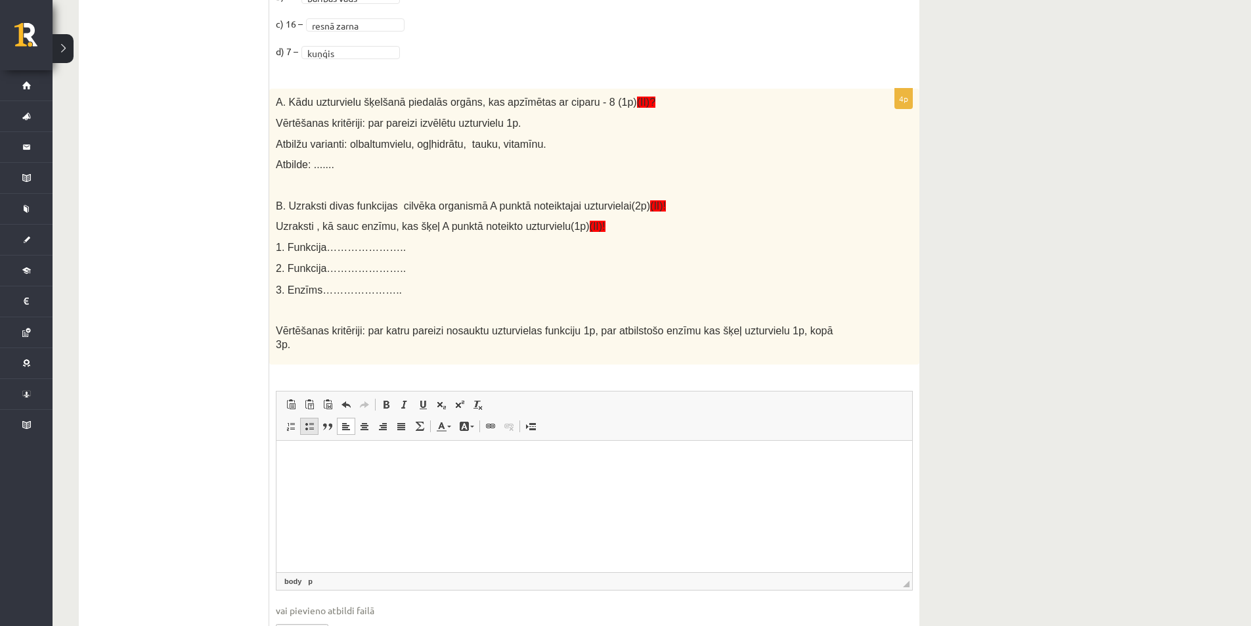
click at [311, 421] on span at bounding box center [309, 426] width 11 height 11
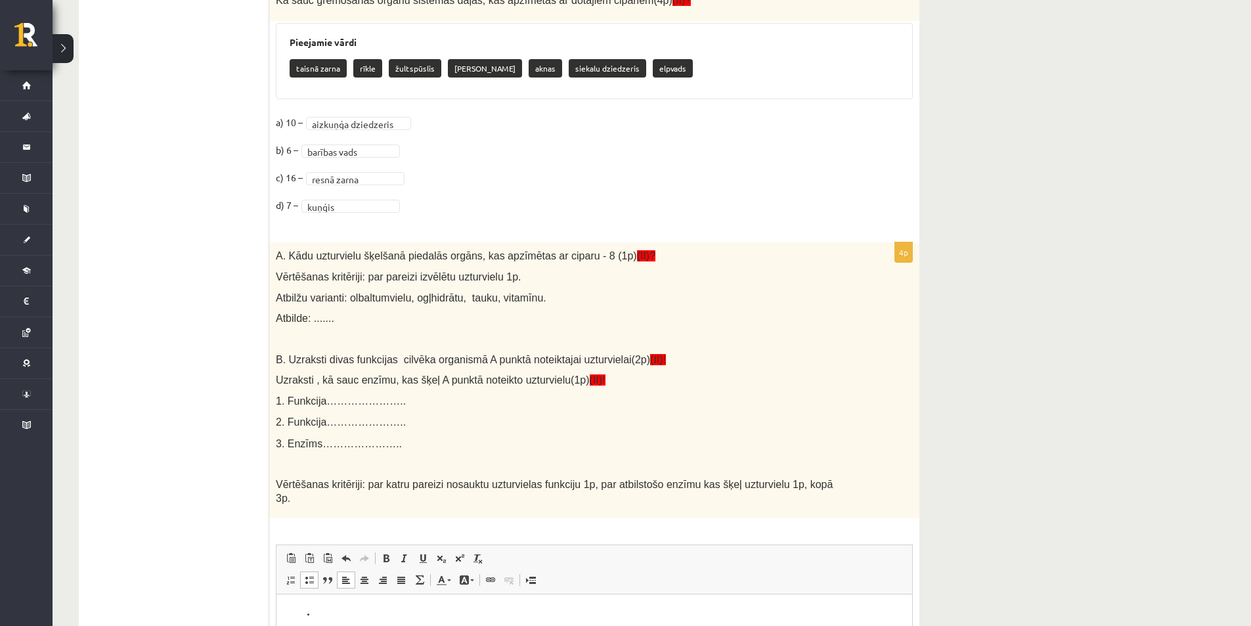
scroll to position [763, 0]
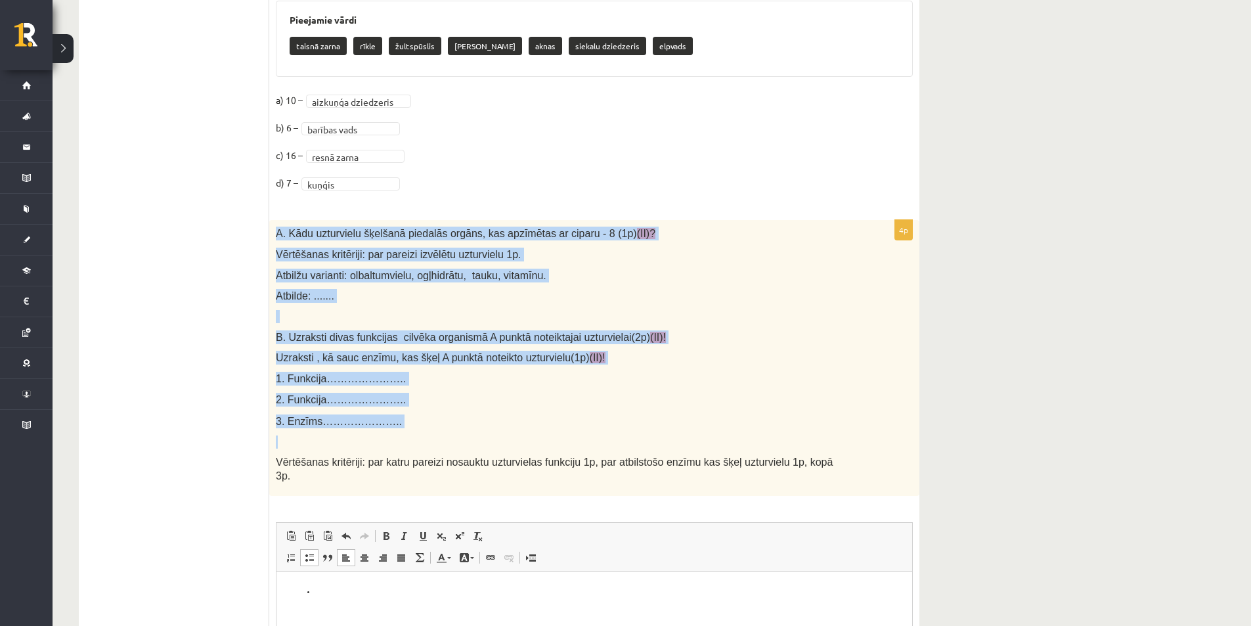
drag, startPoint x: 274, startPoint y: 229, endPoint x: 400, endPoint y: 444, distance: 249.2
click at [400, 444] on div "A. Kādu uzturvielu šķelšanā piedalās orgāns, kas apzīmētas ar ciparu - 8 (1p) (…" at bounding box center [594, 358] width 650 height 276
copy div "A. Kādu uzturvielu šķelšanā piedalās orgāns, kas apzīmētas ar ciparu - 8 (1p) (…"
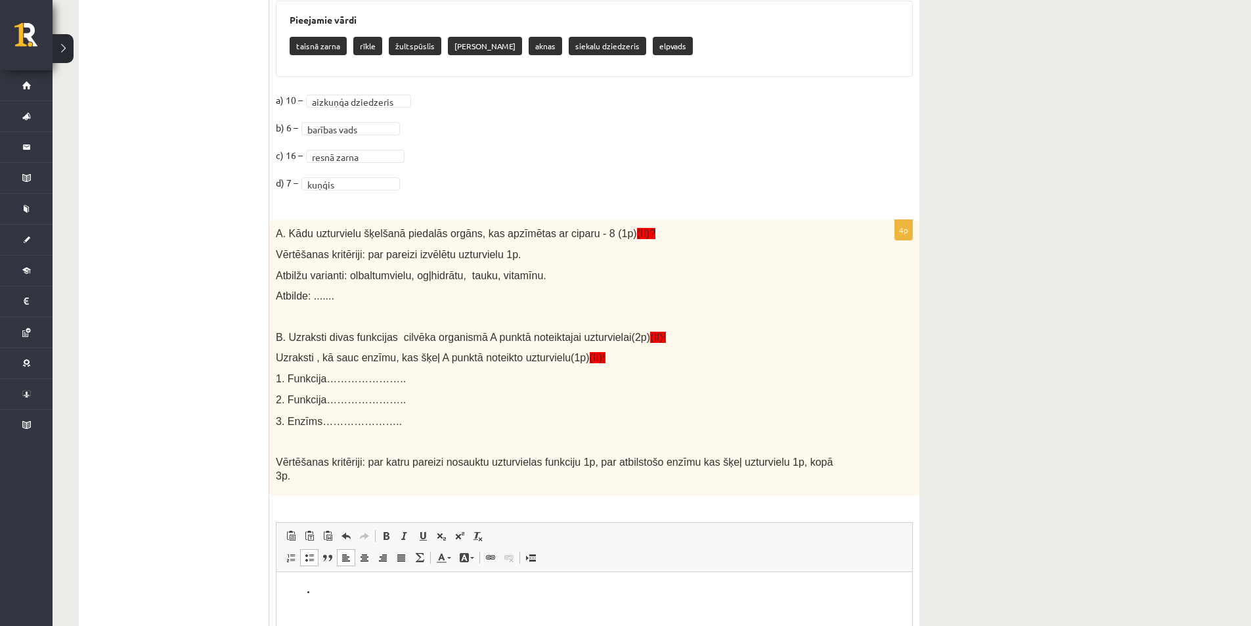
drag, startPoint x: 239, startPoint y: 249, endPoint x: 247, endPoint y: 257, distance: 11.6
click at [236, 249] on ul "1. uzdevums 2. uzdevums 3. uzdevums 4.1. uzdevums 4.2. uzdevums 5. uzdevums 6. …" at bounding box center [180, 155] width 177 height 1279
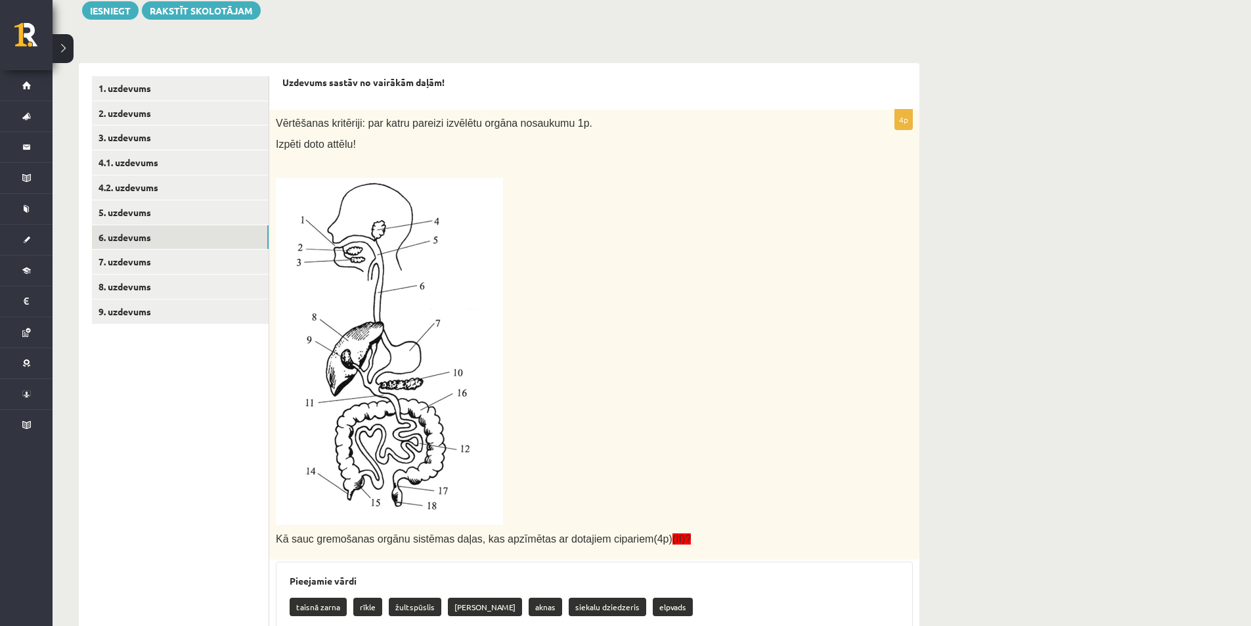
scroll to position [173, 0]
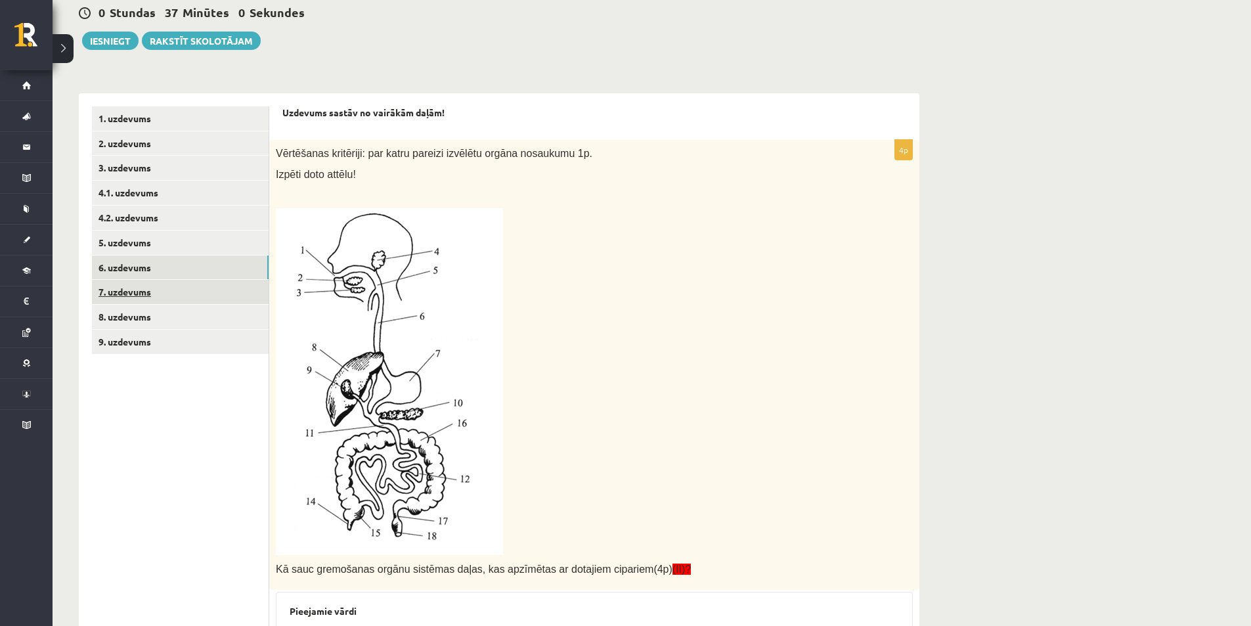
click at [196, 293] on link "7. uzdevums" at bounding box center [180, 292] width 177 height 24
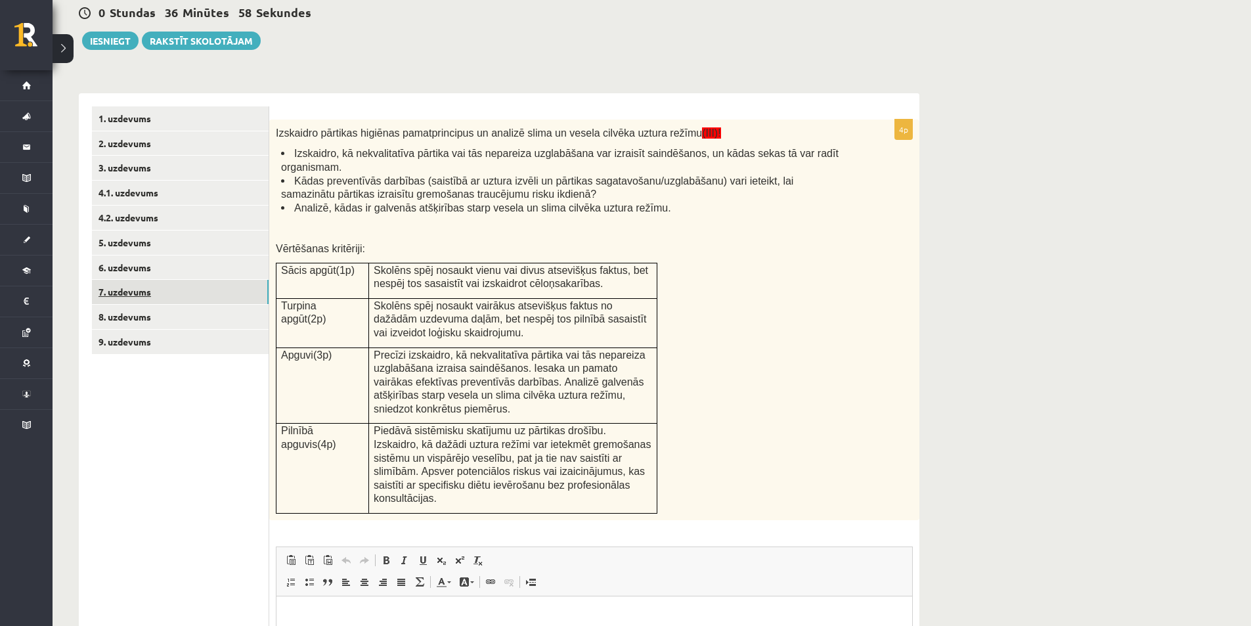
scroll to position [0, 0]
click at [218, 318] on link "8. uzdevums" at bounding box center [180, 317] width 177 height 24
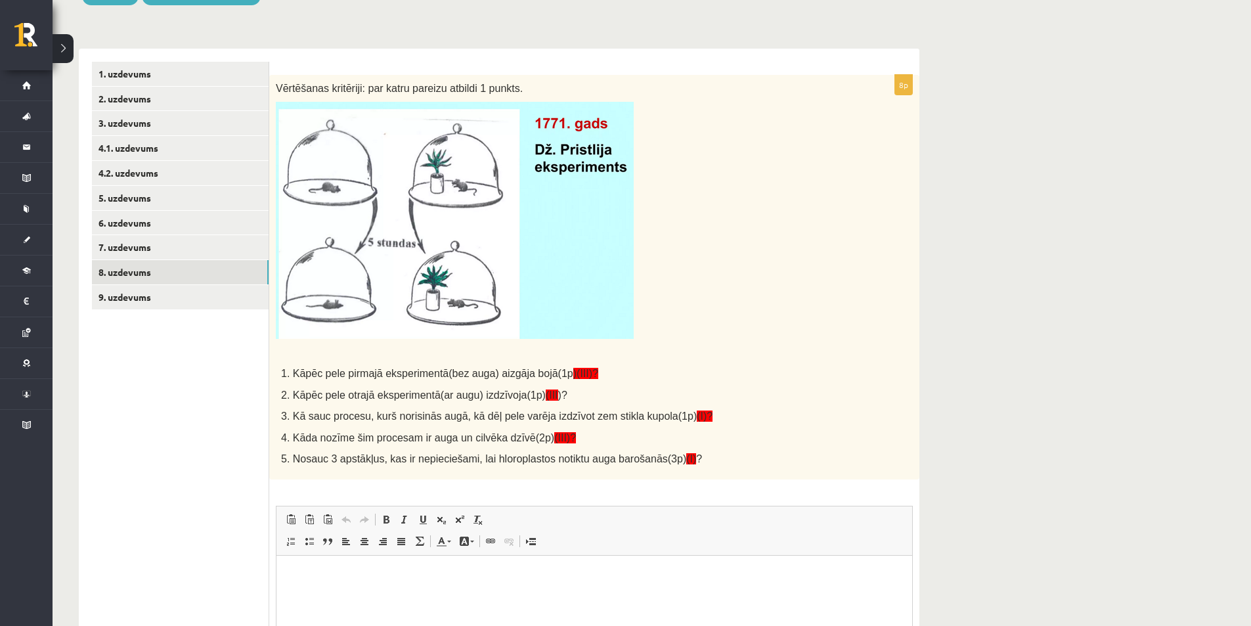
scroll to position [238, 0]
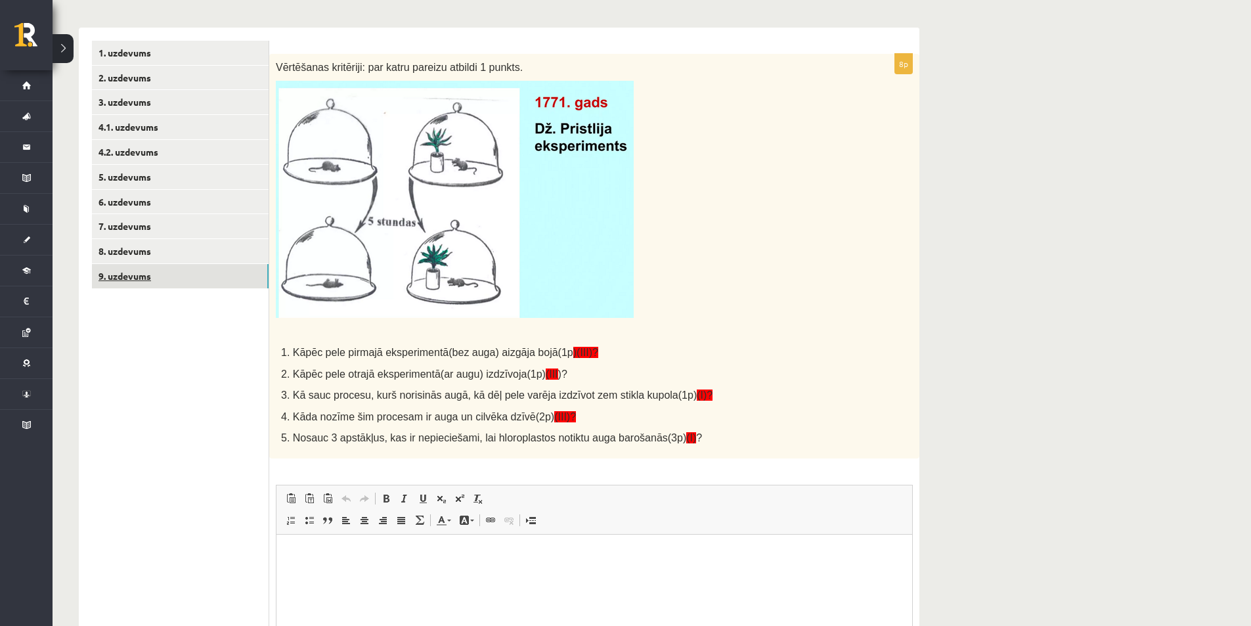
click at [213, 284] on link "9. uzdevums" at bounding box center [180, 276] width 177 height 24
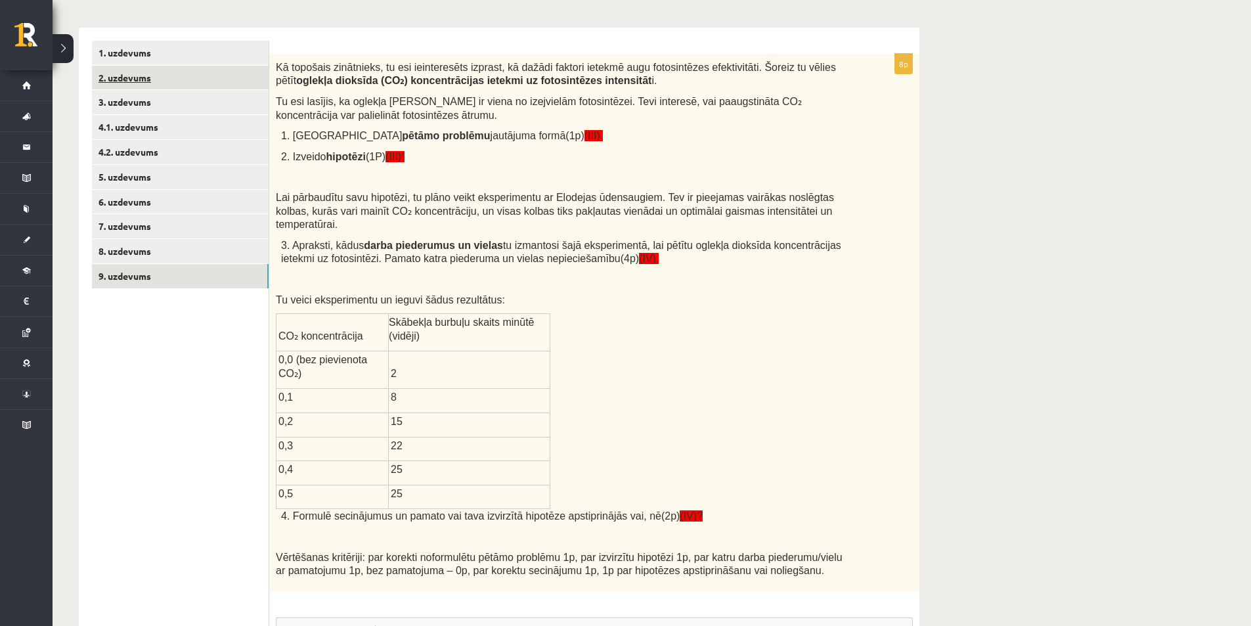
scroll to position [0, 0]
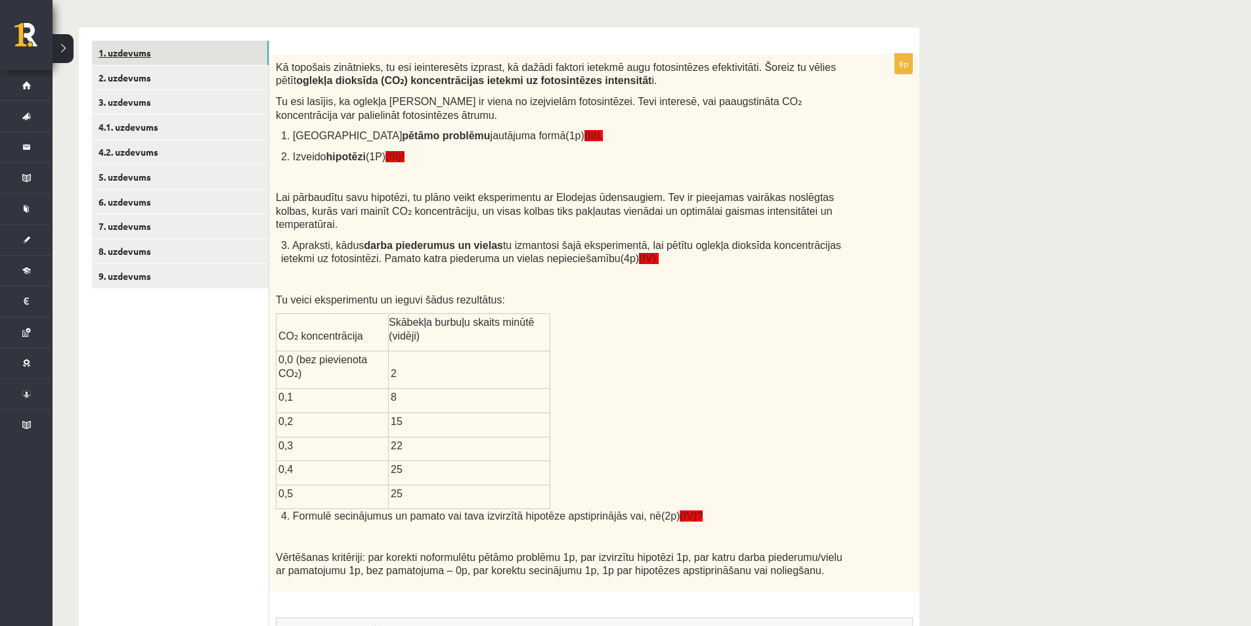
click at [149, 62] on link "1. uzdevums" at bounding box center [180, 53] width 177 height 24
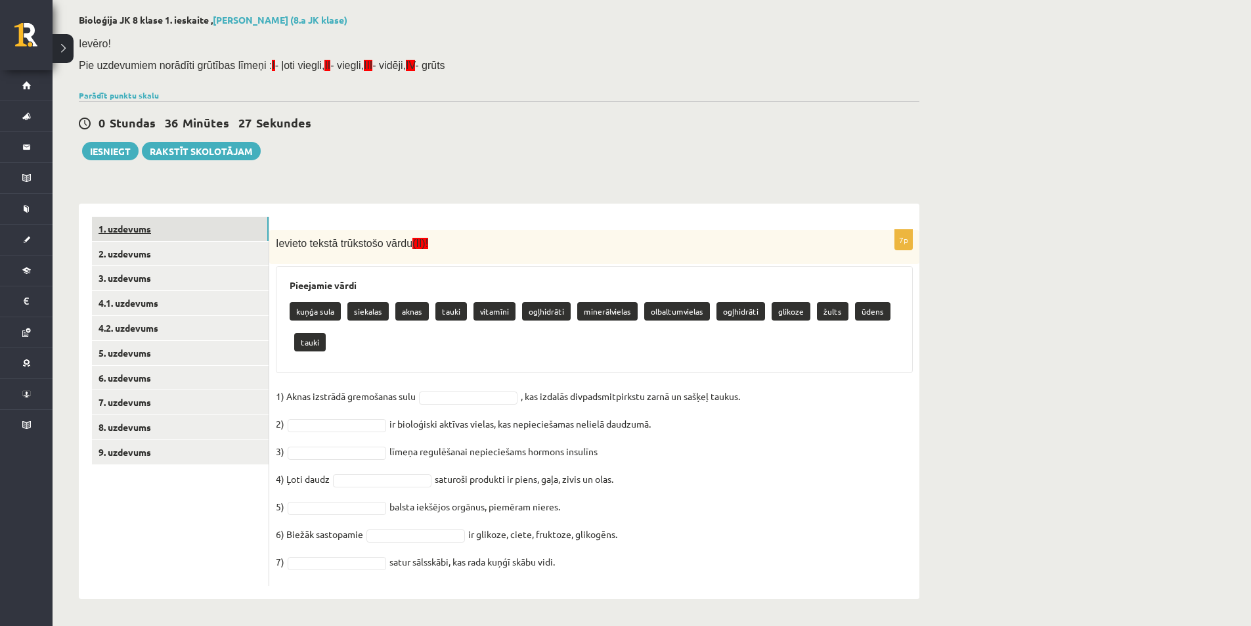
scroll to position [63, 0]
click at [188, 400] on link "7. uzdevums" at bounding box center [180, 402] width 177 height 24
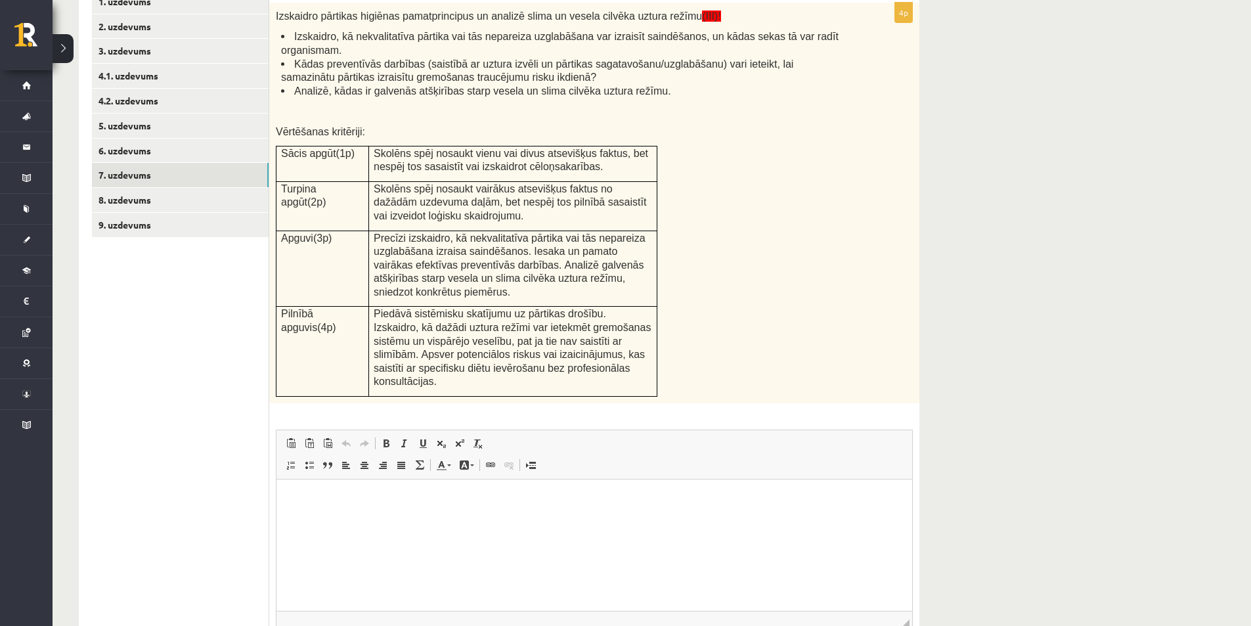
scroll to position [315, 0]
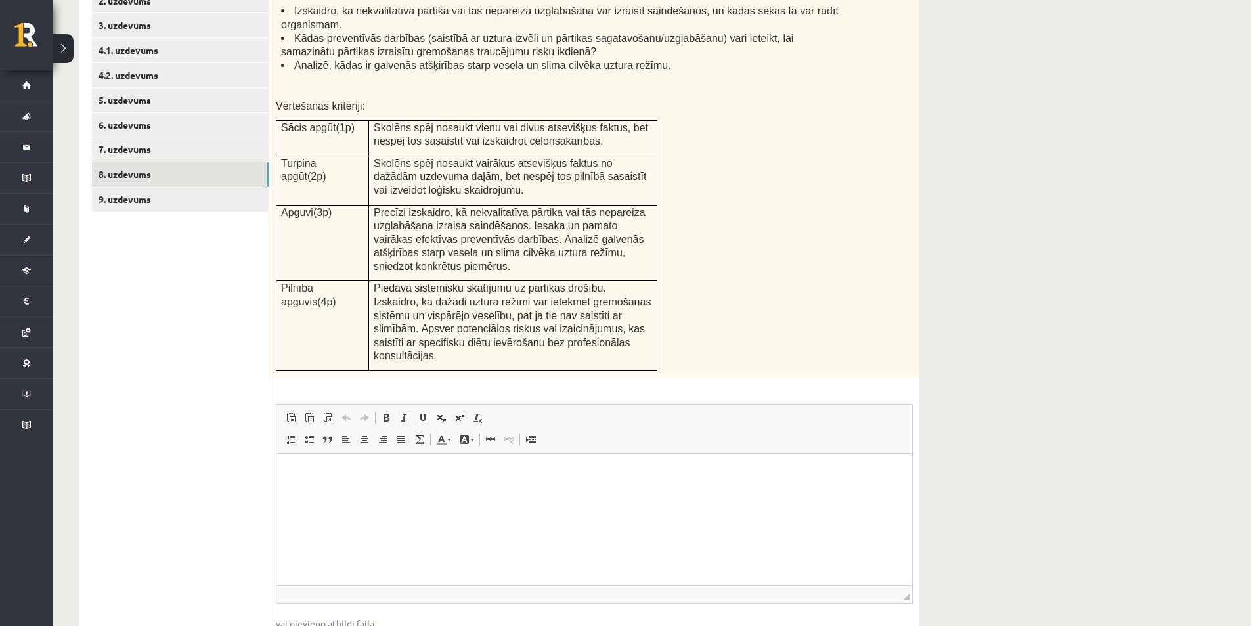
click at [184, 164] on link "8. uzdevums" at bounding box center [180, 174] width 177 height 24
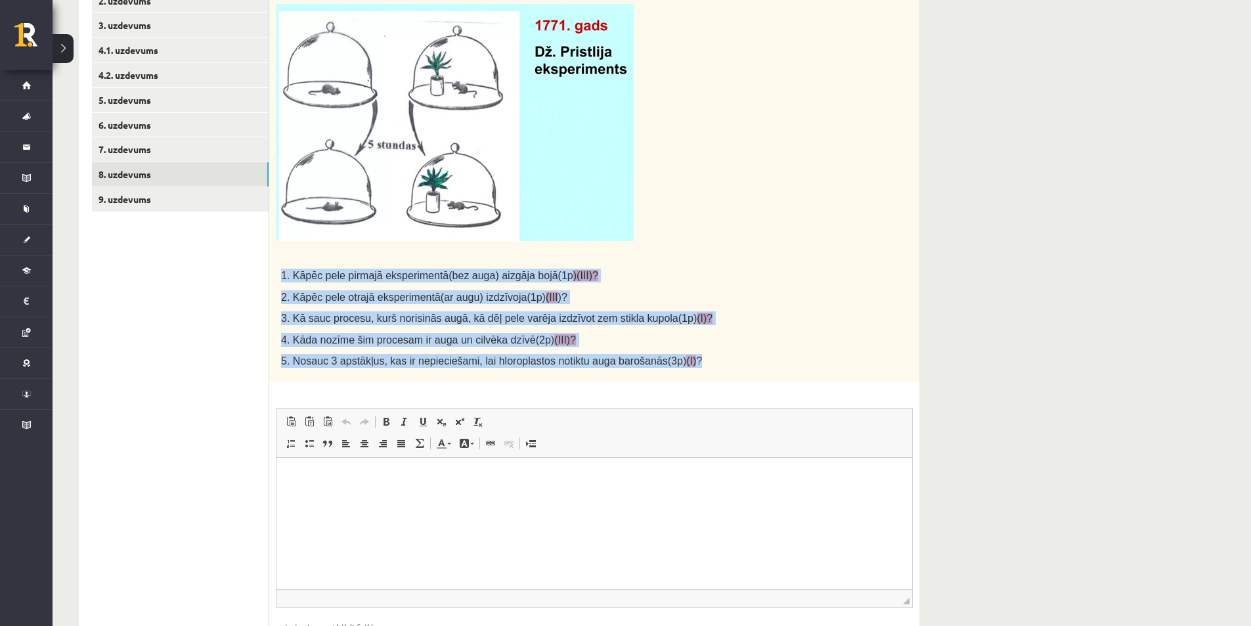
drag, startPoint x: 276, startPoint y: 267, endPoint x: 700, endPoint y: 374, distance: 437.5
click at [700, 374] on div "Vērtēšanas kritēriji: par katru pareizu atbildi 1 punkts. 1. Kāpēc pele pirmajā…" at bounding box center [594, 179] width 650 height 404
copy div "1. Kāpēc pele pirmajā eksperimentā(bez auga) aizgāja bojā(1p )(III)? 2. Kāpēc p…"
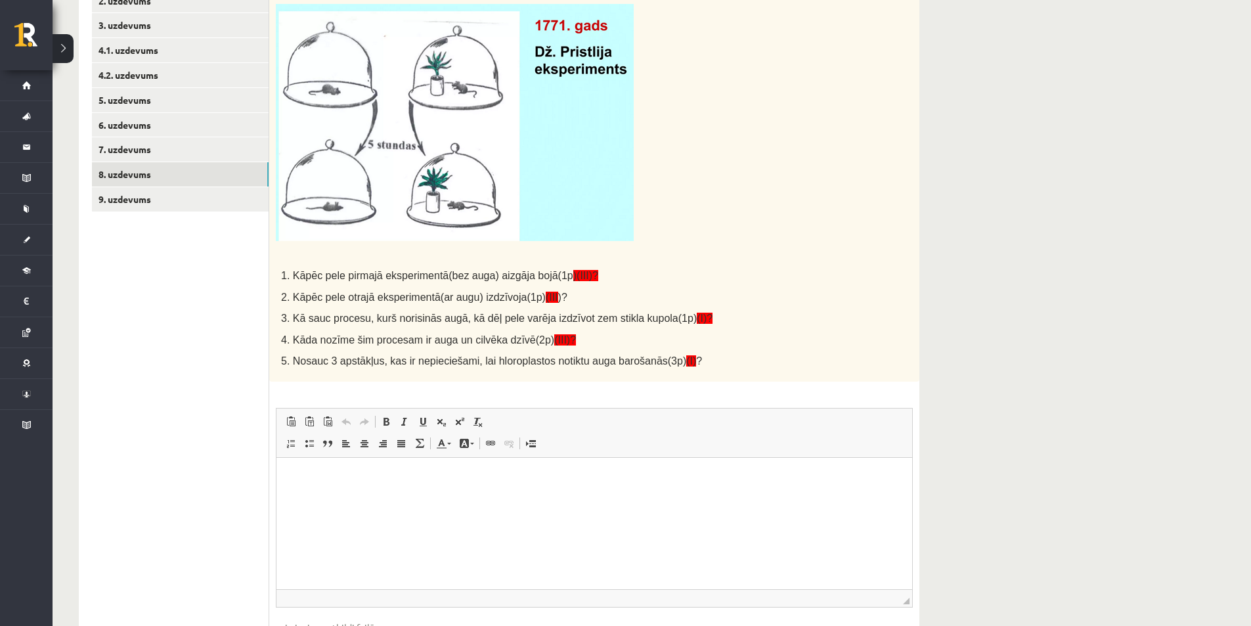
click at [169, 253] on ul "1. uzdevums 2. uzdevums 3. uzdevums 4.1. uzdevums 4.2. uzdevums 5. uzdevums 6. …" at bounding box center [180, 322] width 177 height 717
click at [160, 202] on link "9. uzdevums" at bounding box center [180, 199] width 177 height 24
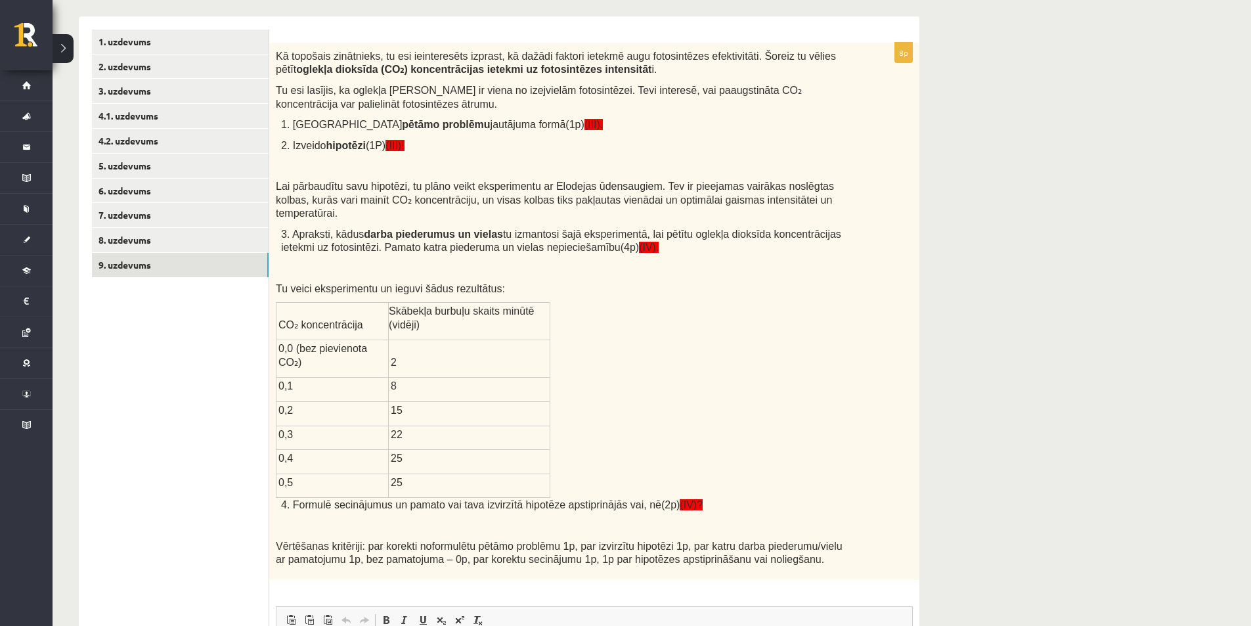
scroll to position [0, 0]
click at [183, 175] on link "5. uzdevums" at bounding box center [180, 166] width 177 height 24
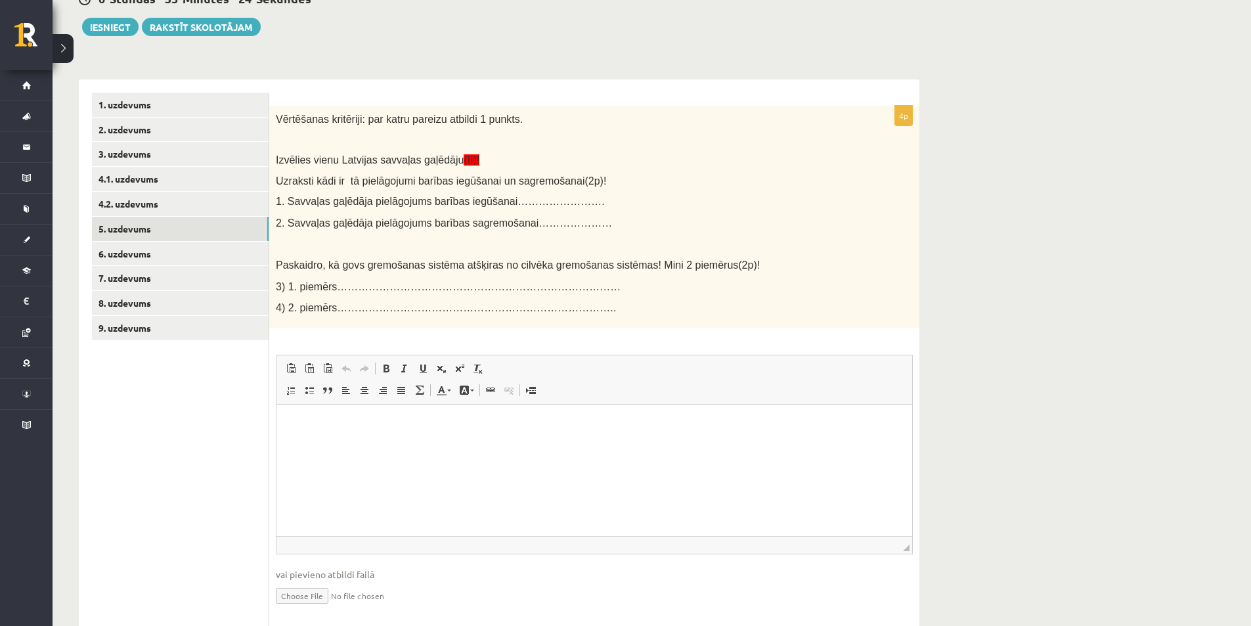
scroll to position [163, 0]
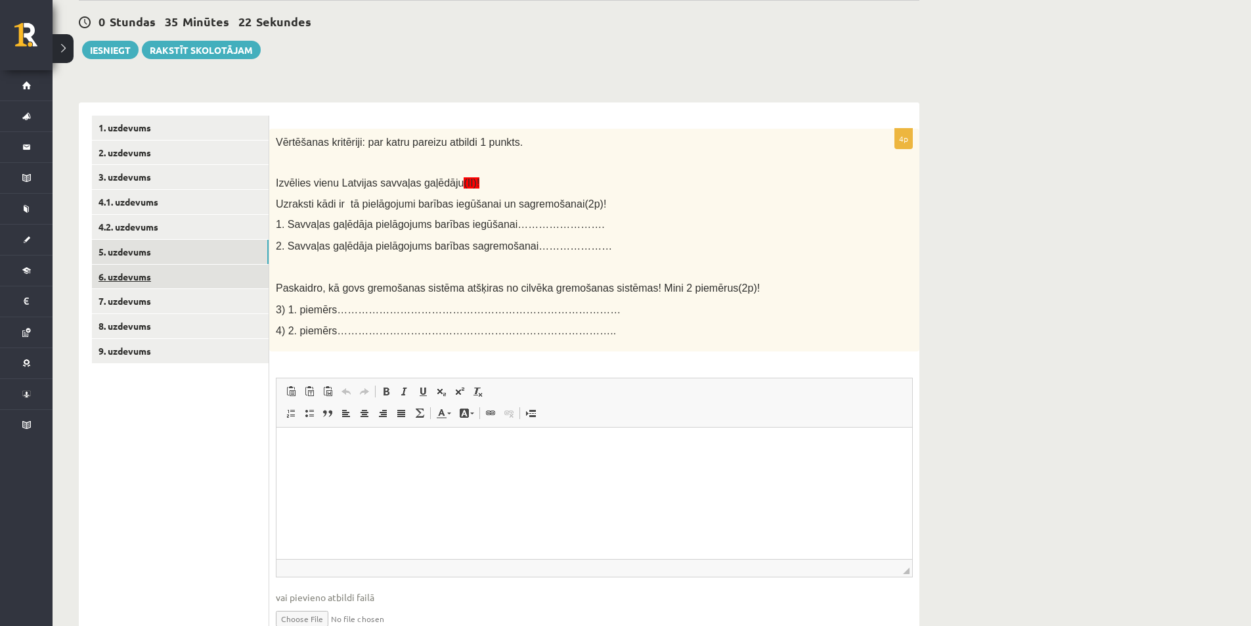
click at [189, 270] on link "6. uzdevums" at bounding box center [180, 277] width 177 height 24
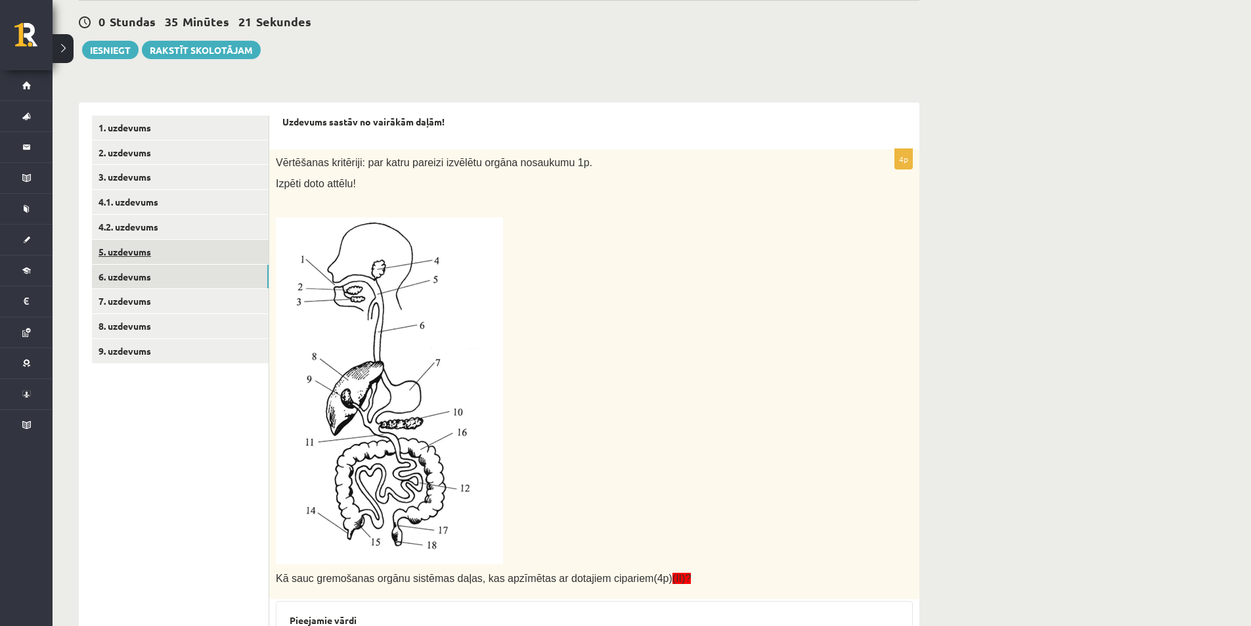
click at [196, 252] on link "5. uzdevums" at bounding box center [180, 252] width 177 height 24
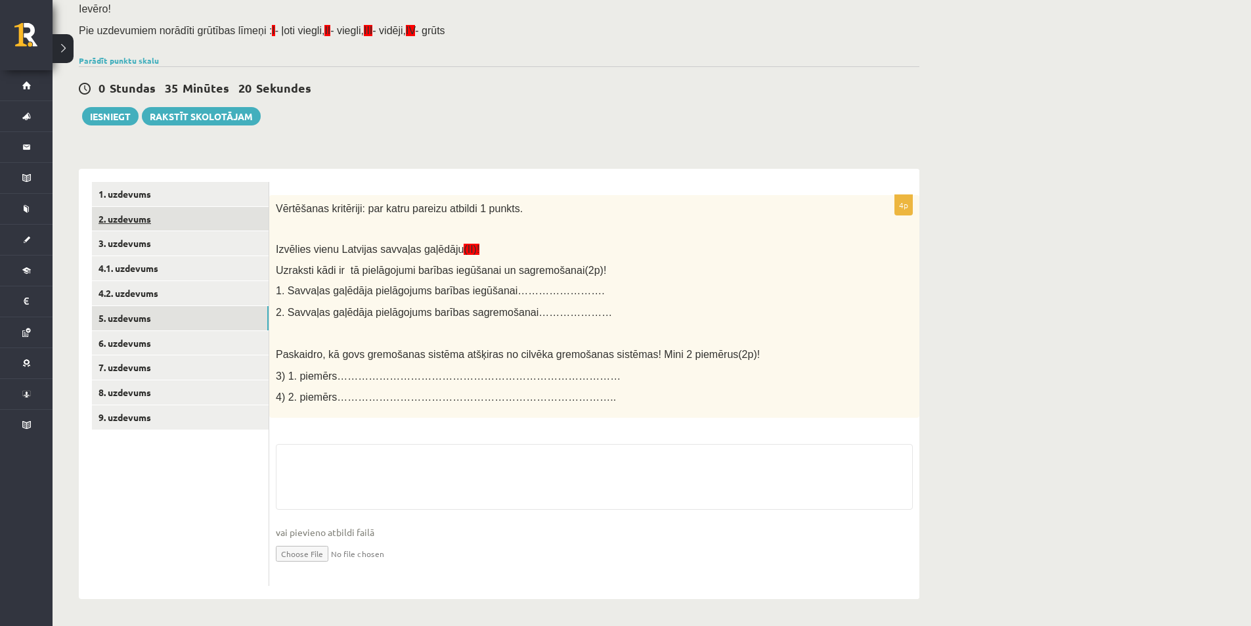
scroll to position [98, 0]
click at [185, 290] on link "4.2. uzdevums" at bounding box center [180, 293] width 177 height 24
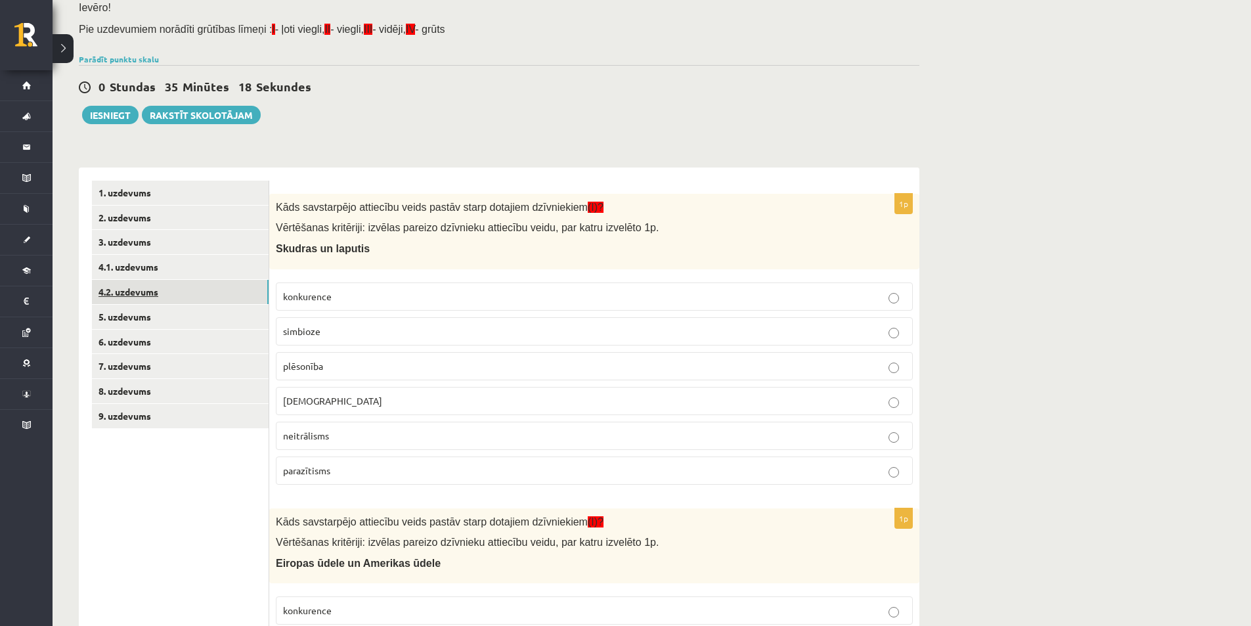
click at [192, 280] on link "4.2. uzdevums" at bounding box center [180, 292] width 177 height 24
click at [192, 266] on link "4.1. uzdevums" at bounding box center [180, 267] width 177 height 24
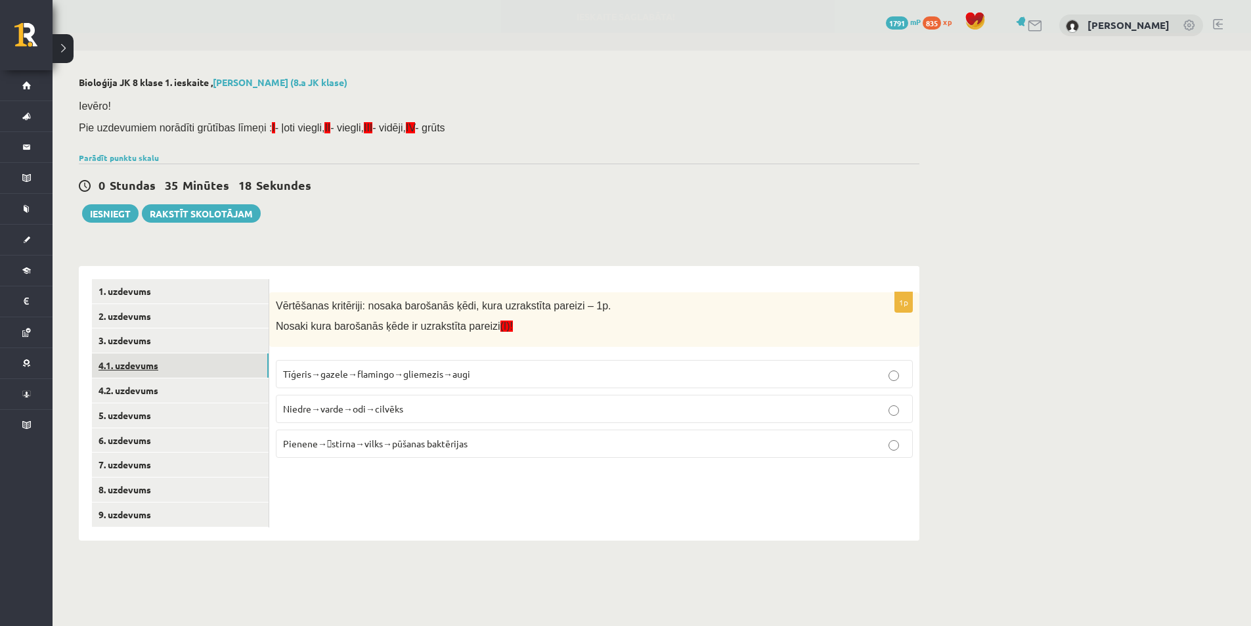
scroll to position [0, 0]
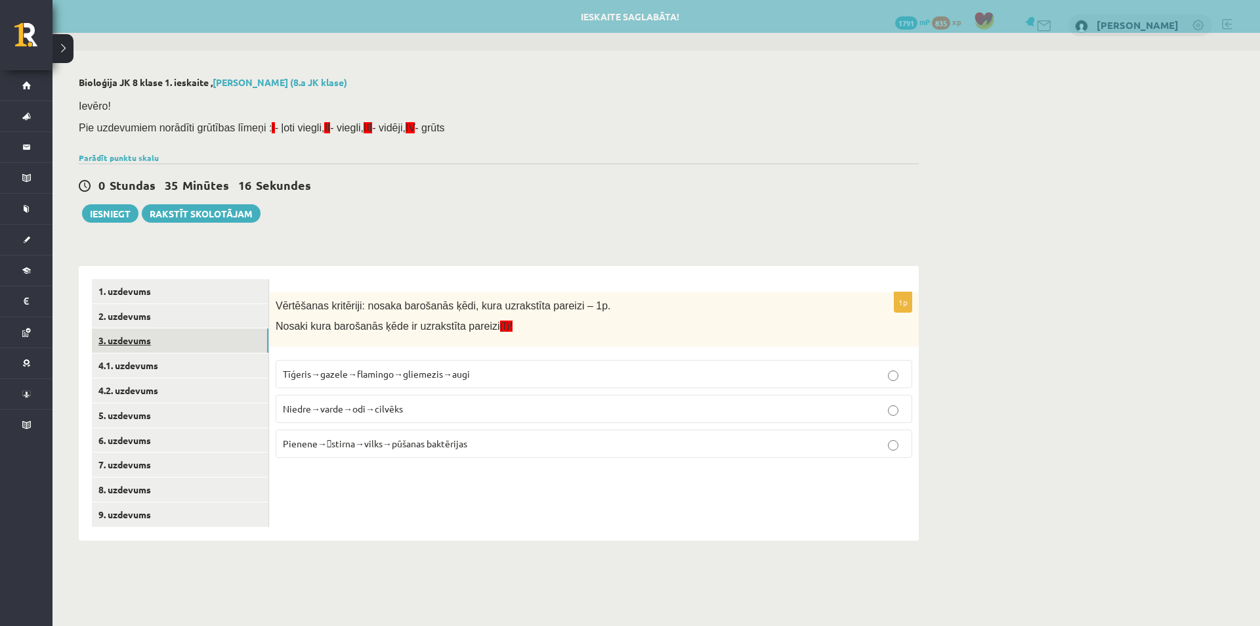
click at [188, 339] on link "3. uzdevums" at bounding box center [180, 340] width 177 height 24
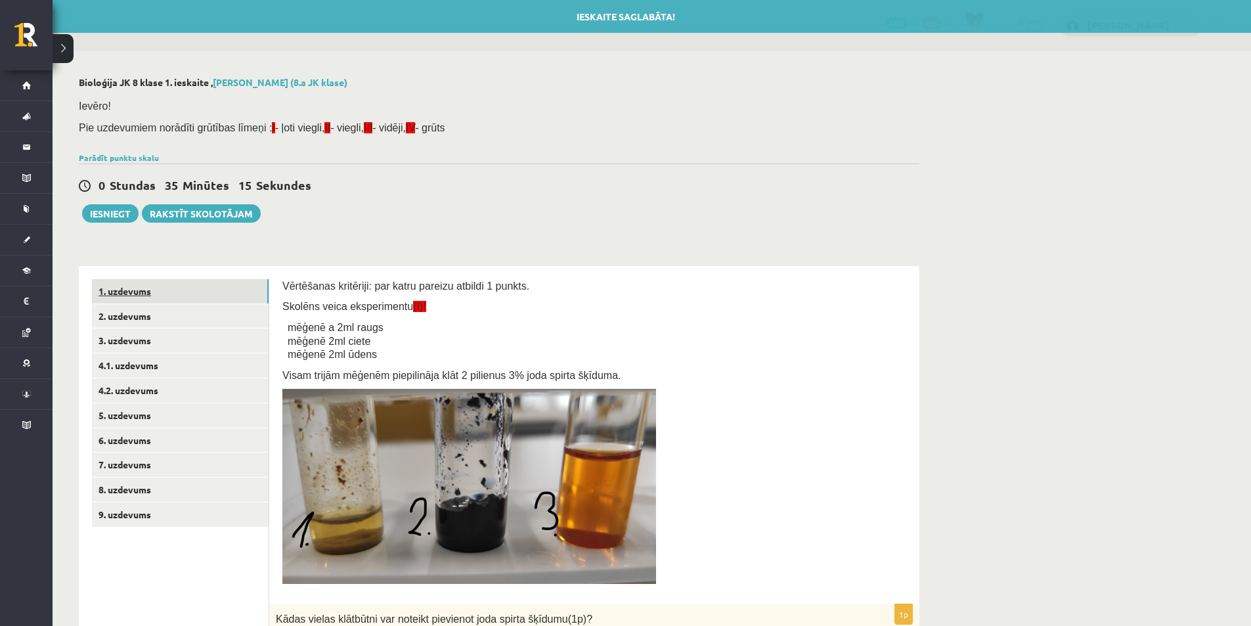
click at [186, 290] on link "1. uzdevums" at bounding box center [180, 291] width 177 height 24
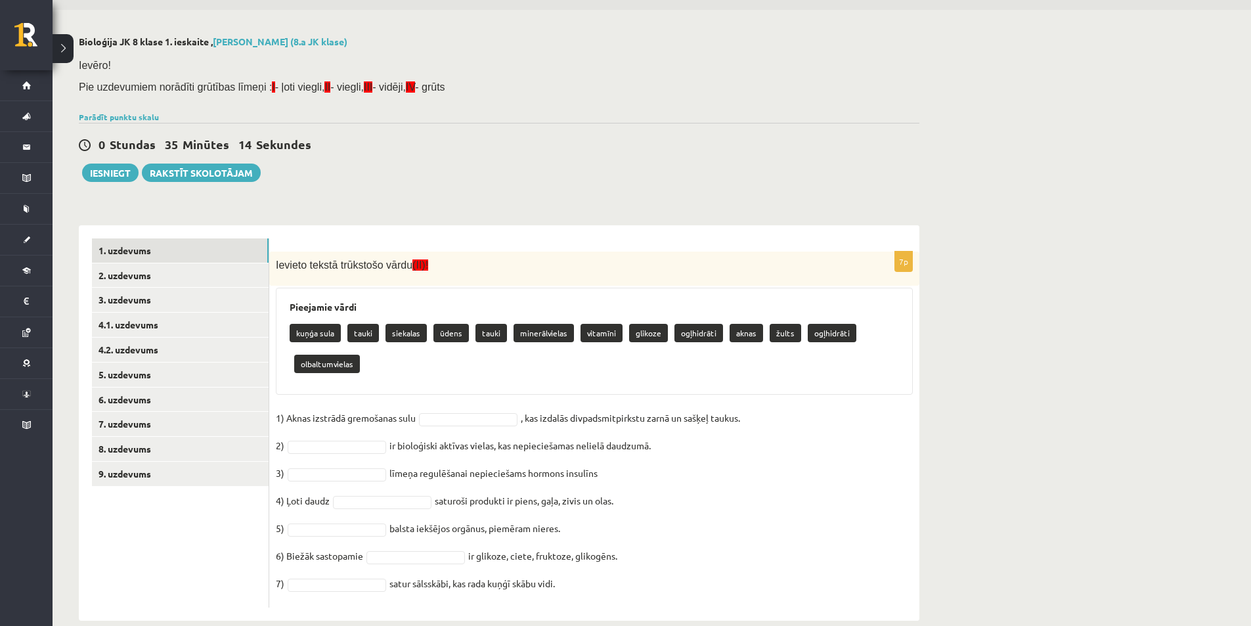
scroll to position [63, 0]
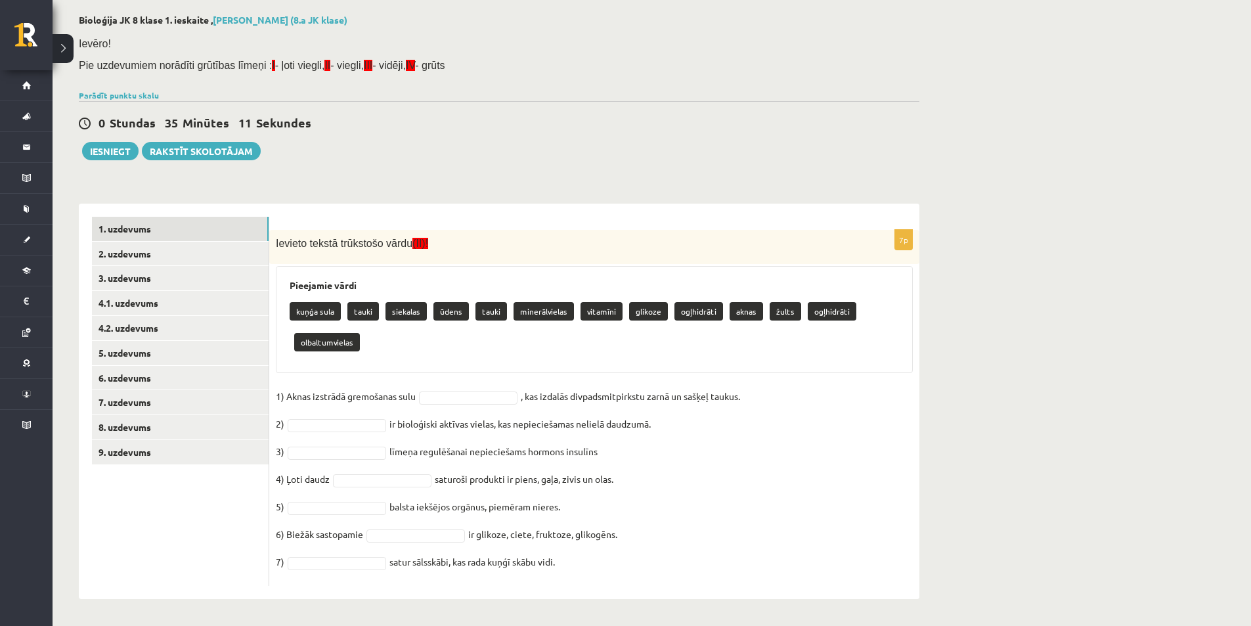
drag, startPoint x: 272, startPoint y: 240, endPoint x: 672, endPoint y: 563, distance: 514.4
click at [672, 563] on div "7p Ievieto tekstā trūkstošo vārdu (II)! Pieejamie vārdi kuņģa sula tauki siekal…" at bounding box center [594, 408] width 650 height 356
copy div "Ievieto tekstā trūkstošo vārdu (II)! Pieejamie vārdi kuņģa sula tauki siekalas …"
click at [144, 369] on link "6. uzdevums" at bounding box center [180, 378] width 177 height 24
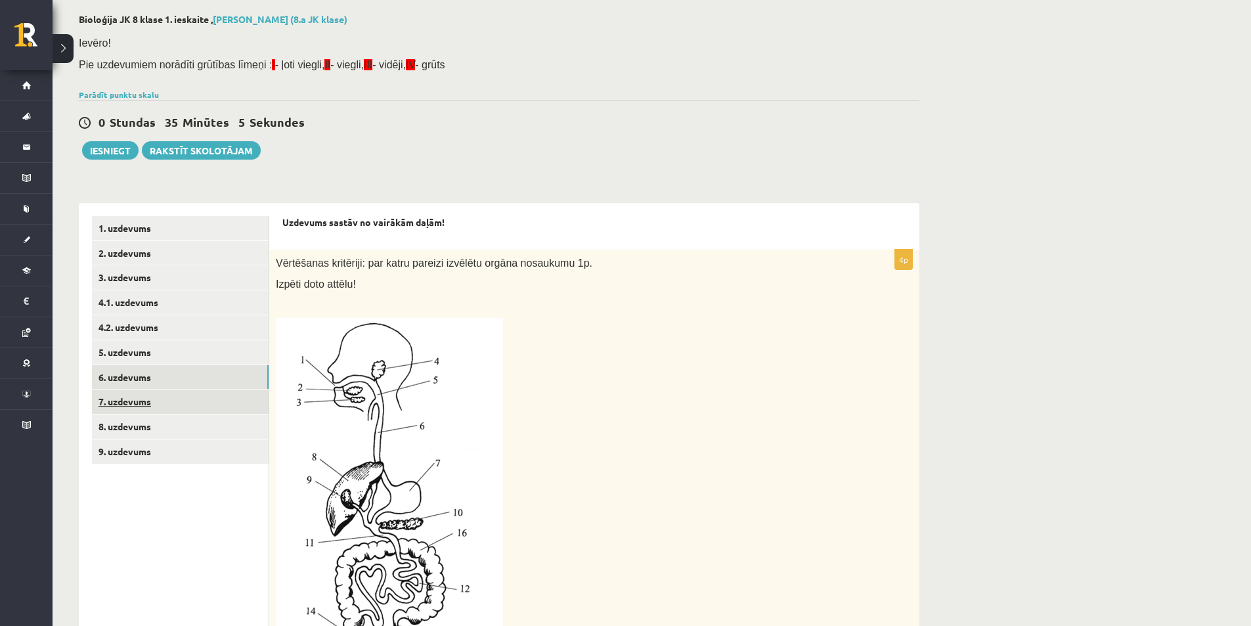
click at [148, 407] on link "7. uzdevums" at bounding box center [180, 401] width 177 height 24
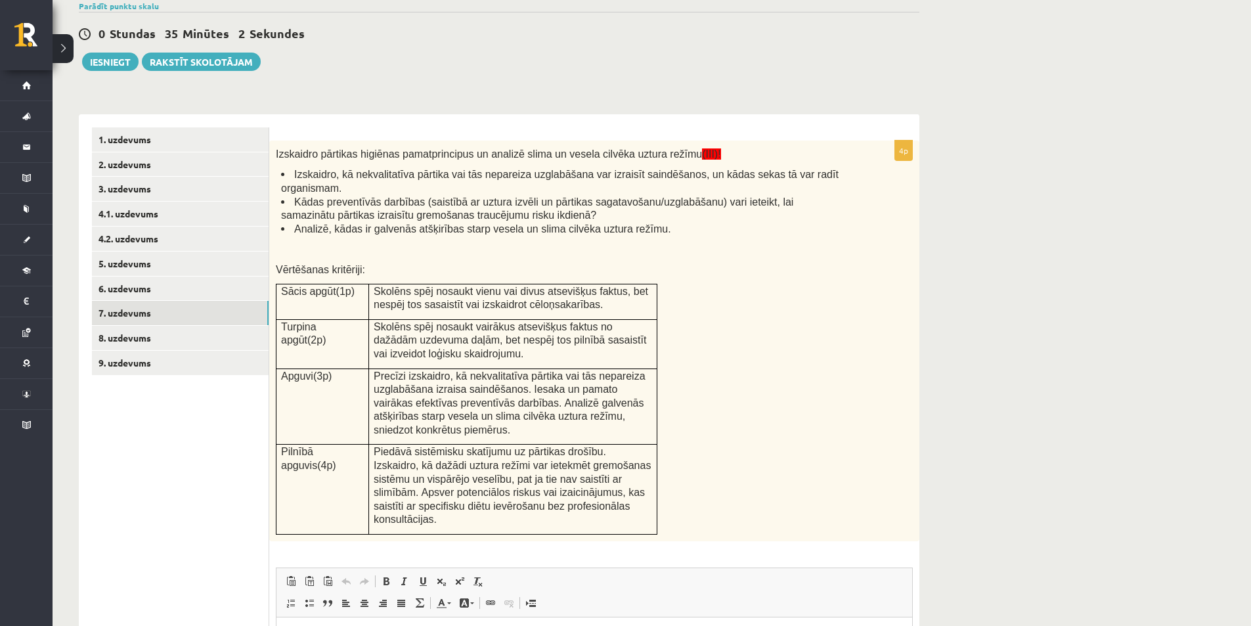
scroll to position [129, 0]
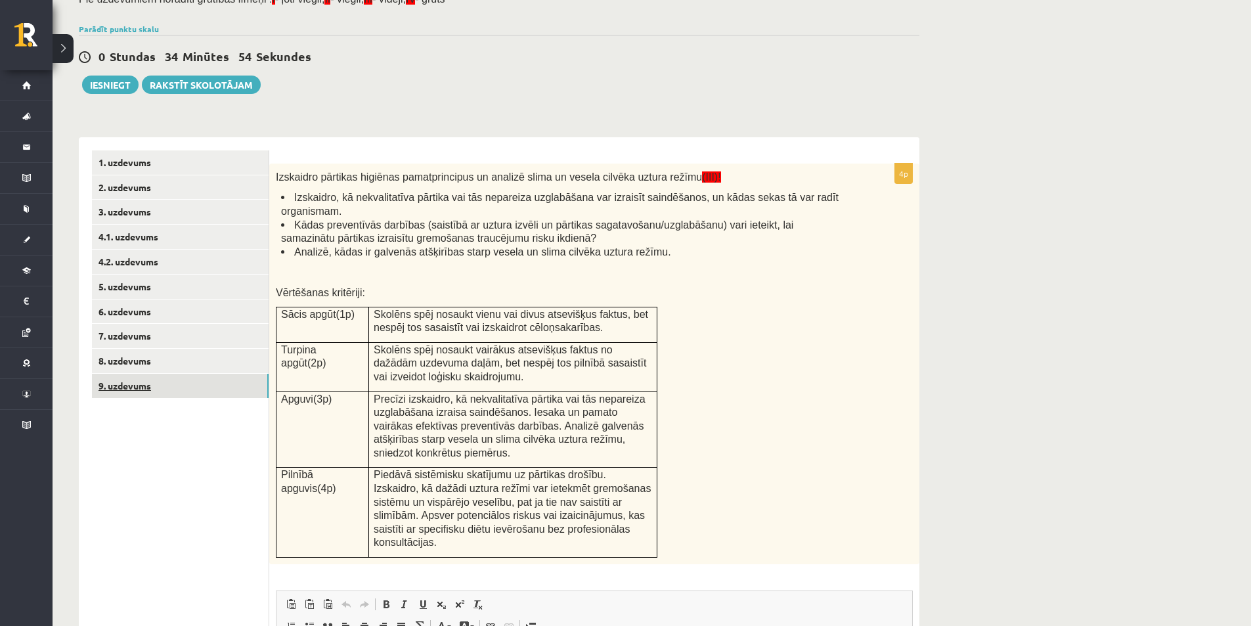
click at [162, 395] on link "9. uzdevums" at bounding box center [180, 386] width 177 height 24
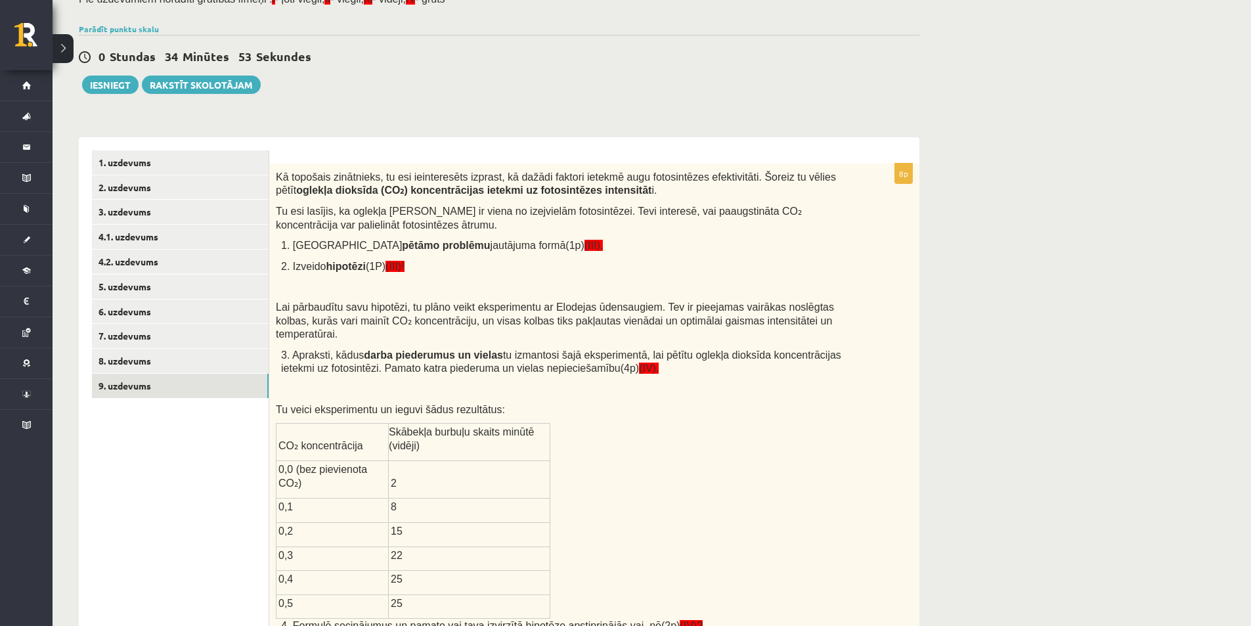
scroll to position [0, 0]
click at [121, 281] on link "5. uzdevums" at bounding box center [180, 286] width 177 height 24
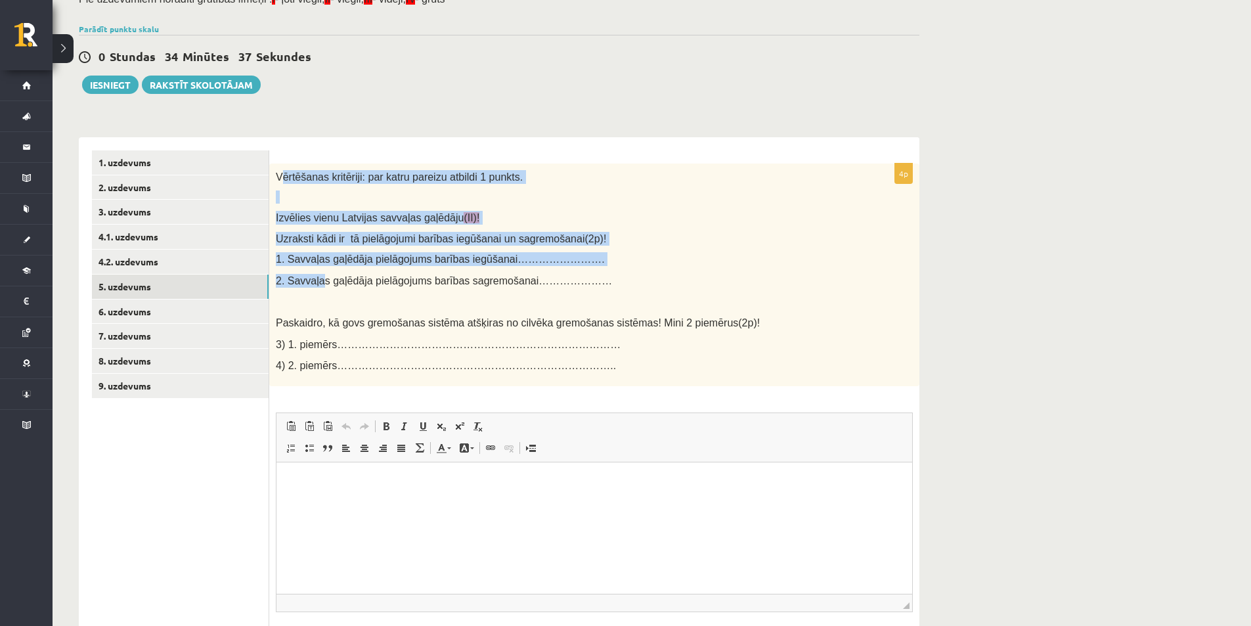
drag, startPoint x: 280, startPoint y: 176, endPoint x: 316, endPoint y: 277, distance: 107.6
click at [318, 277] on div "Vērtēšanas kritēriji: par katru pareizu atbildi 1 punkts. Izvēlies vienu Latvij…" at bounding box center [594, 274] width 650 height 223
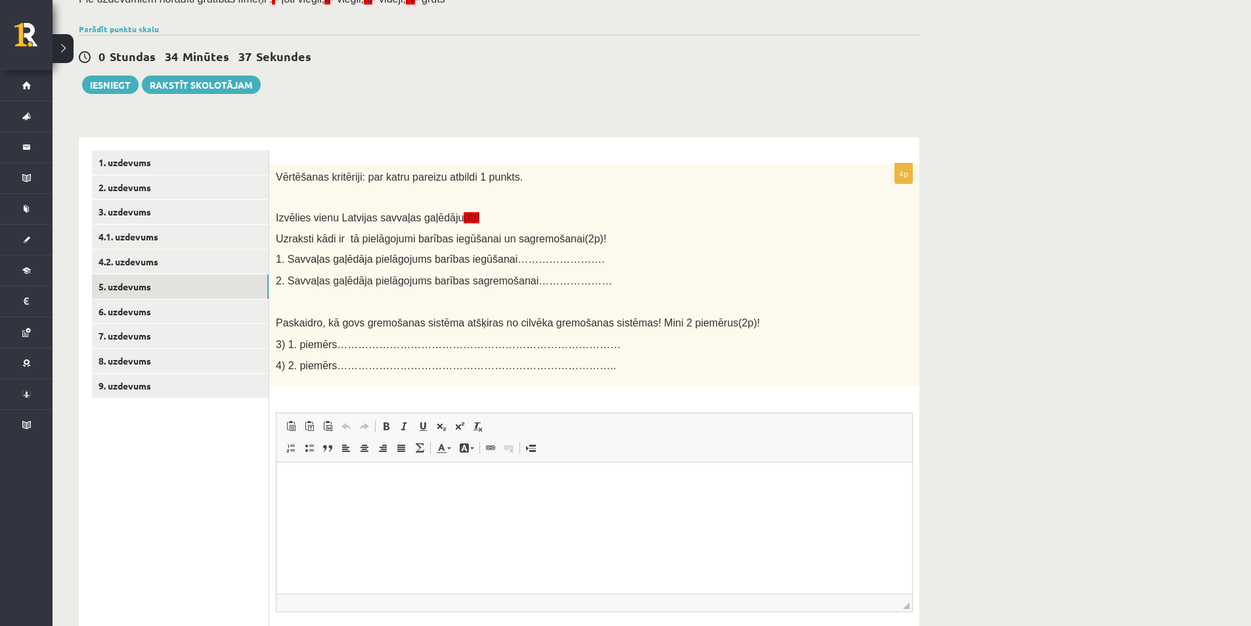
click at [314, 289] on div "Vērtēšanas kritēriji: par katru pareizu atbildi 1 punkts. Izvēlies vienu Latvij…" at bounding box center [594, 274] width 650 height 223
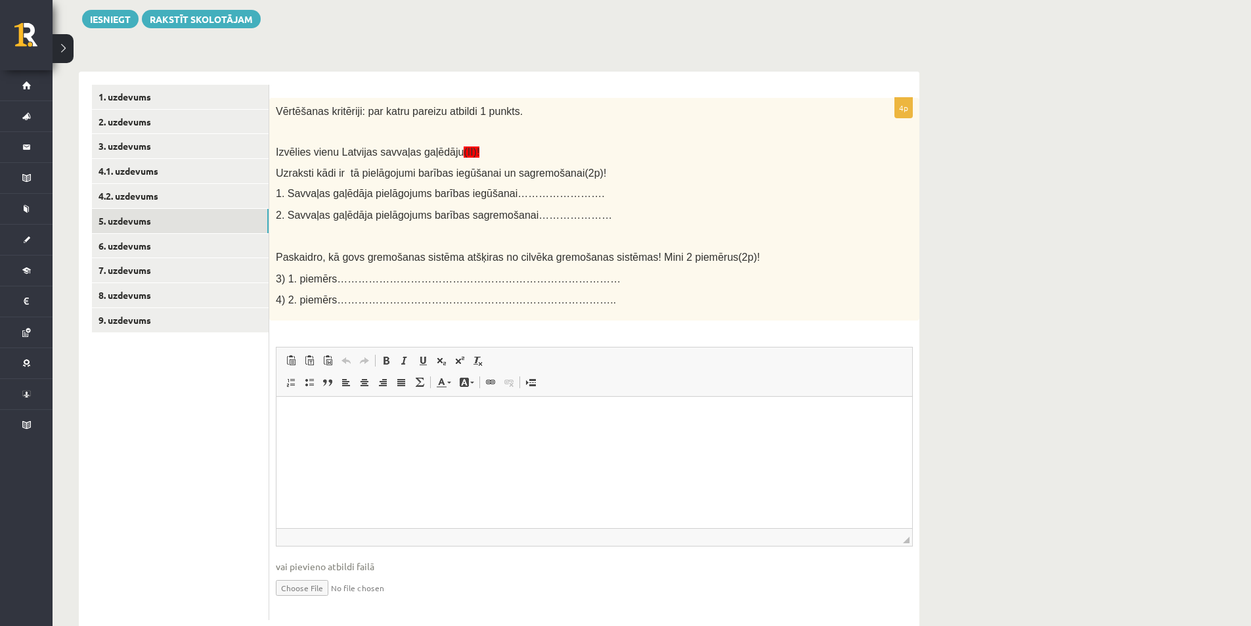
click at [362, 436] on html at bounding box center [593, 416] width 635 height 40
click at [428, 416] on p "**********" at bounding box center [594, 416] width 609 height 14
click at [463, 414] on p "**********" at bounding box center [594, 416] width 609 height 14
click at [664, 431] on html "**********" at bounding box center [593, 416] width 635 height 40
click at [299, 418] on p "**********" at bounding box center [594, 423] width 609 height 28
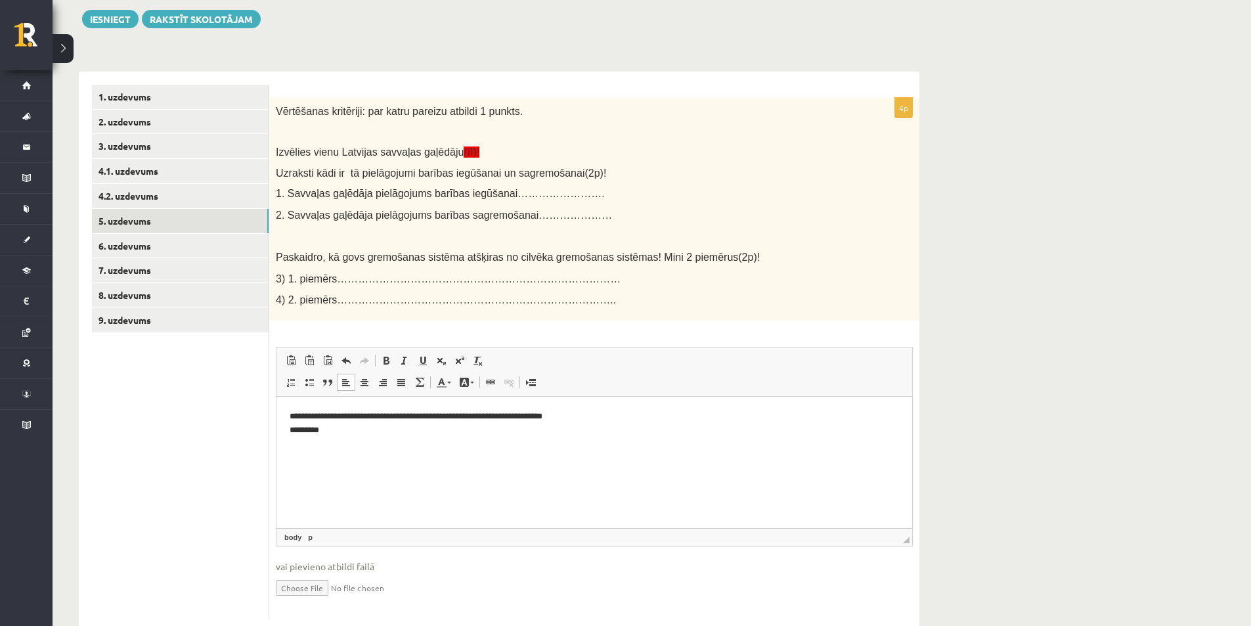
click at [301, 435] on p "**********" at bounding box center [594, 423] width 609 height 28
click at [288, 415] on html "**********" at bounding box center [593, 423] width 635 height 54
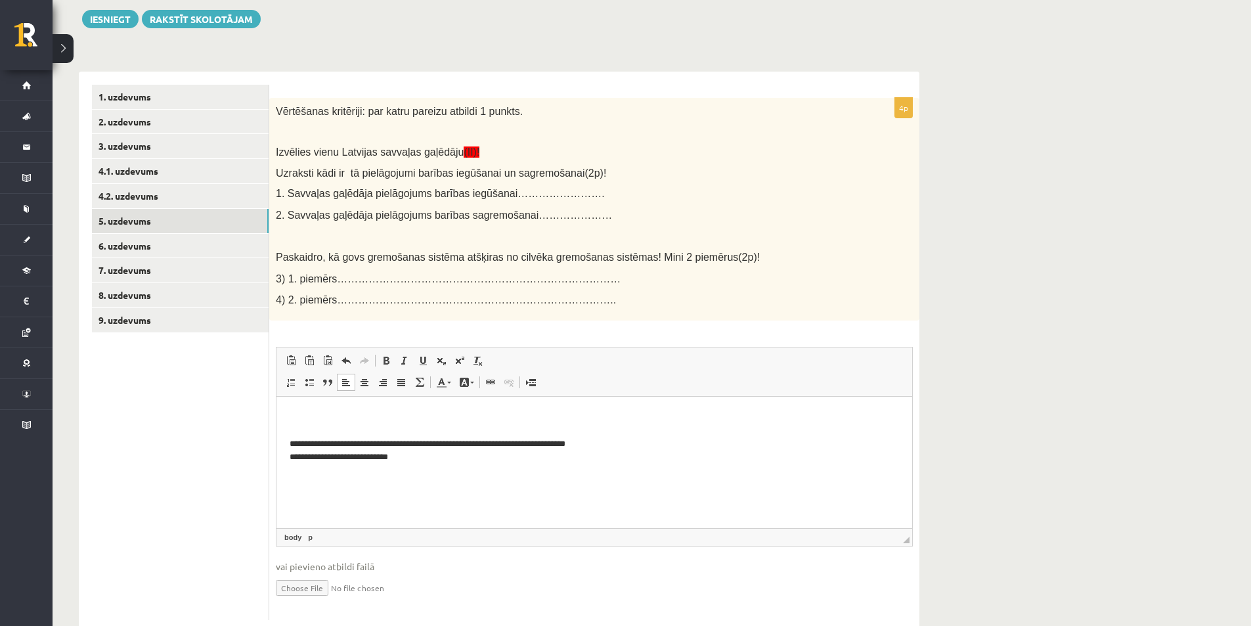
click at [346, 402] on html "**********" at bounding box center [593, 436] width 635 height 81
click at [357, 412] on p "**********" at bounding box center [594, 443] width 609 height 68
click at [347, 437] on p "**********" at bounding box center [594, 443] width 609 height 68
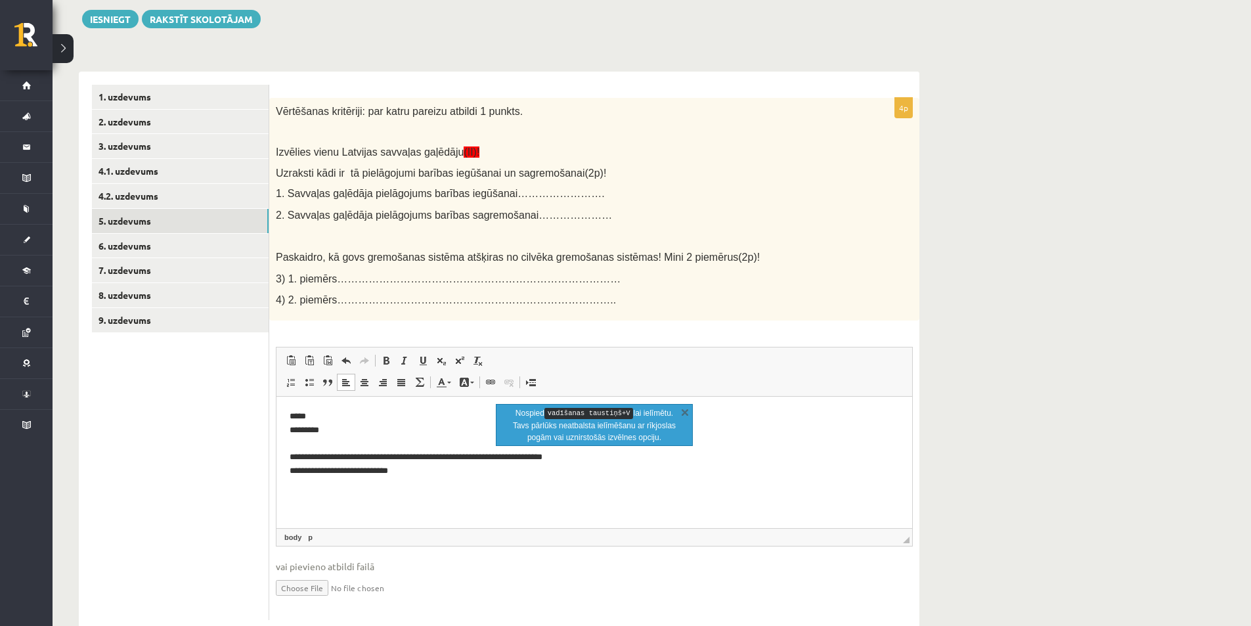
click at [343, 429] on p "**********" at bounding box center [594, 443] width 609 height 68
click at [682, 409] on link "X" at bounding box center [684, 411] width 13 height 13
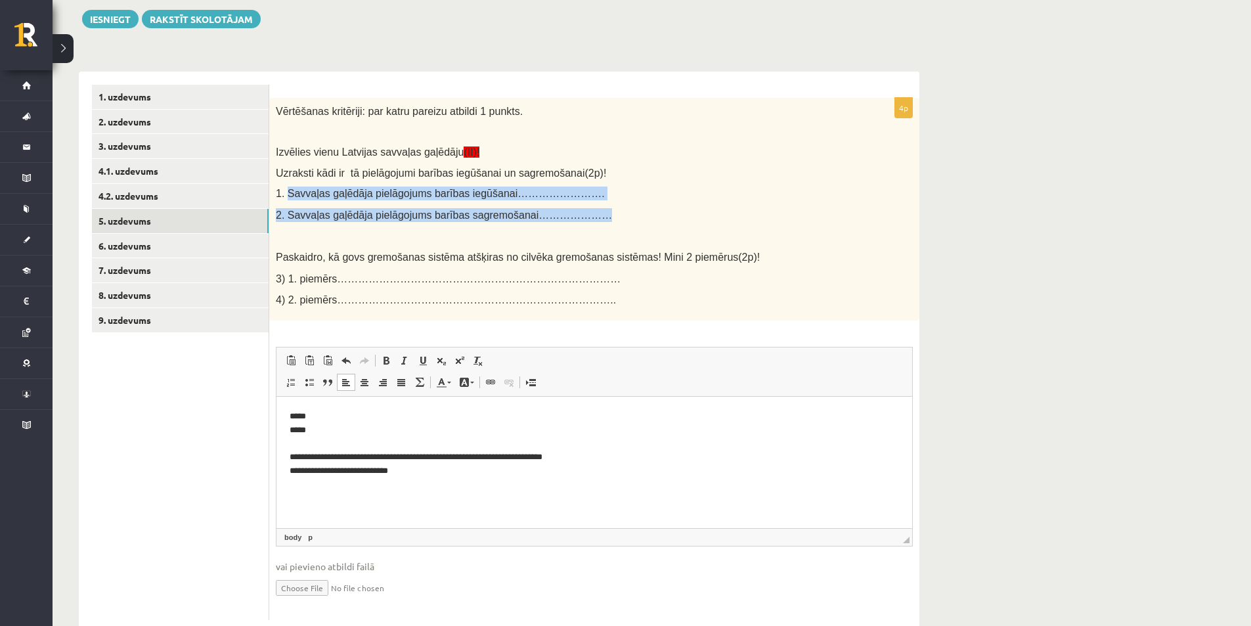
drag, startPoint x: 285, startPoint y: 190, endPoint x: 609, endPoint y: 213, distance: 325.2
click at [609, 213] on div "Vērtēšanas kritēriji: par katru pareizu atbildi 1 punkts. Izvēlies vienu Latvij…" at bounding box center [594, 209] width 650 height 223
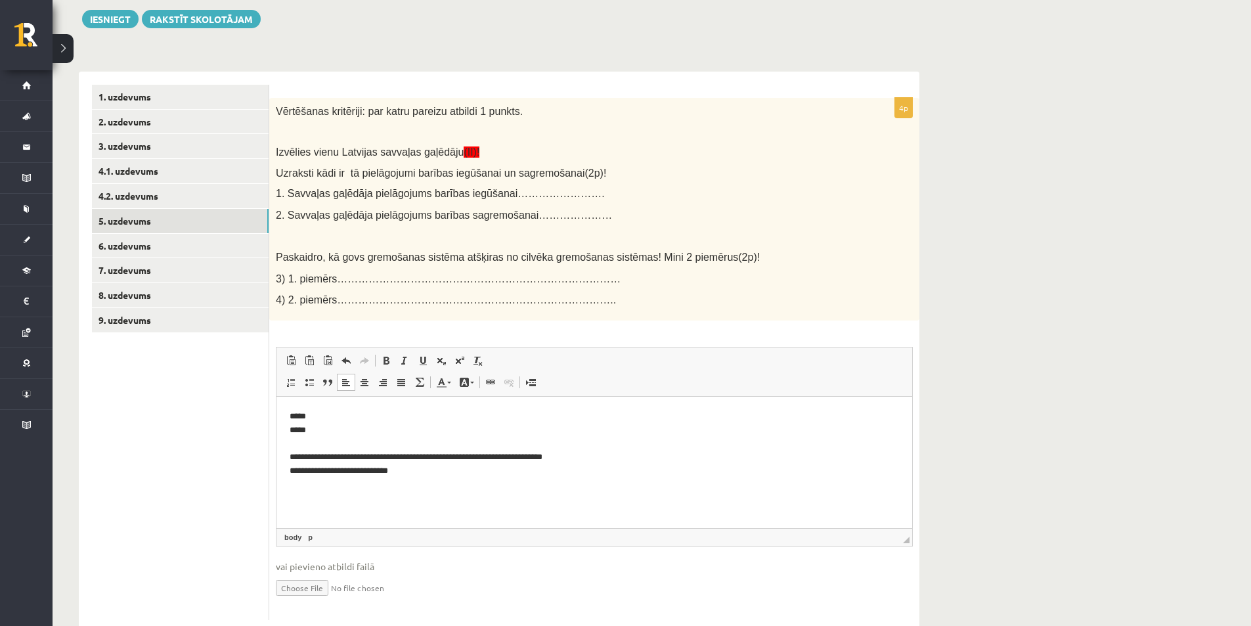
click at [271, 190] on div "Vērtēšanas kritēriji: par katru pareizu atbildi 1 punkts. Izvēlies vienu Latvij…" at bounding box center [594, 209] width 650 height 223
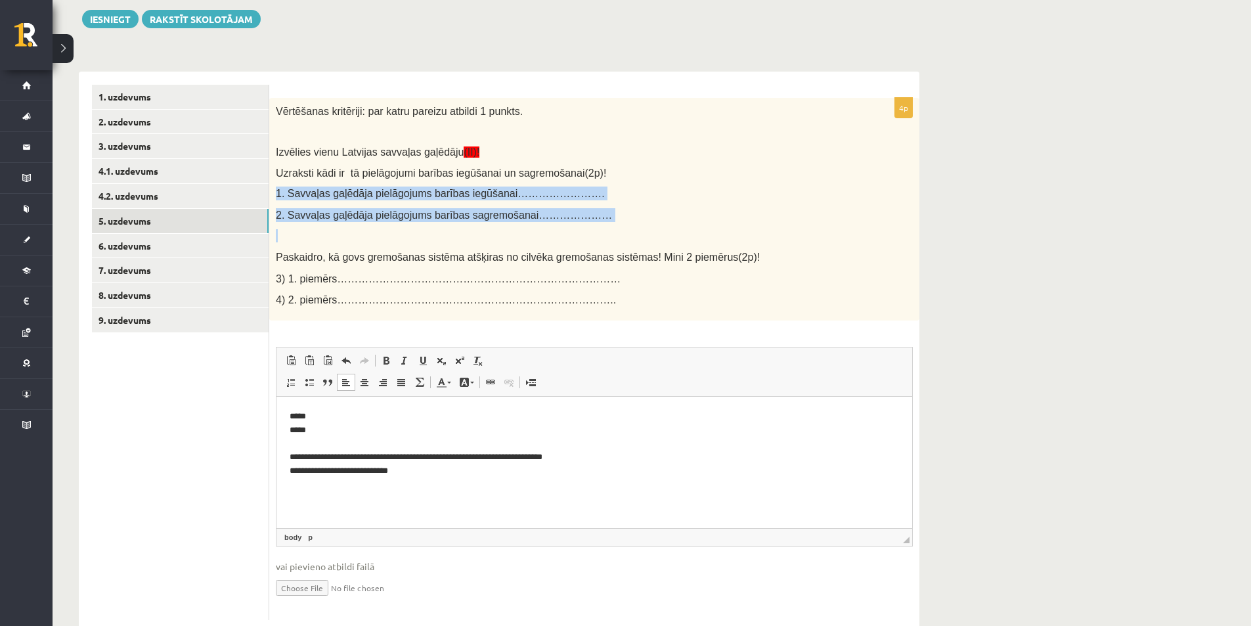
drag, startPoint x: 271, startPoint y: 190, endPoint x: 452, endPoint y: 233, distance: 185.5
click at [452, 233] on div "Vērtēšanas kritēriji: par katru pareizu atbildi 1 punkts. Izvēlies vienu Latvij…" at bounding box center [594, 209] width 650 height 223
copy div "1. Savvaļas gaļēdāja pielāgojums barības iegūšanai……………………. 2. Savvaļas gaļēdāj…"
click at [170, 285] on link "8. uzdevums" at bounding box center [180, 295] width 177 height 24
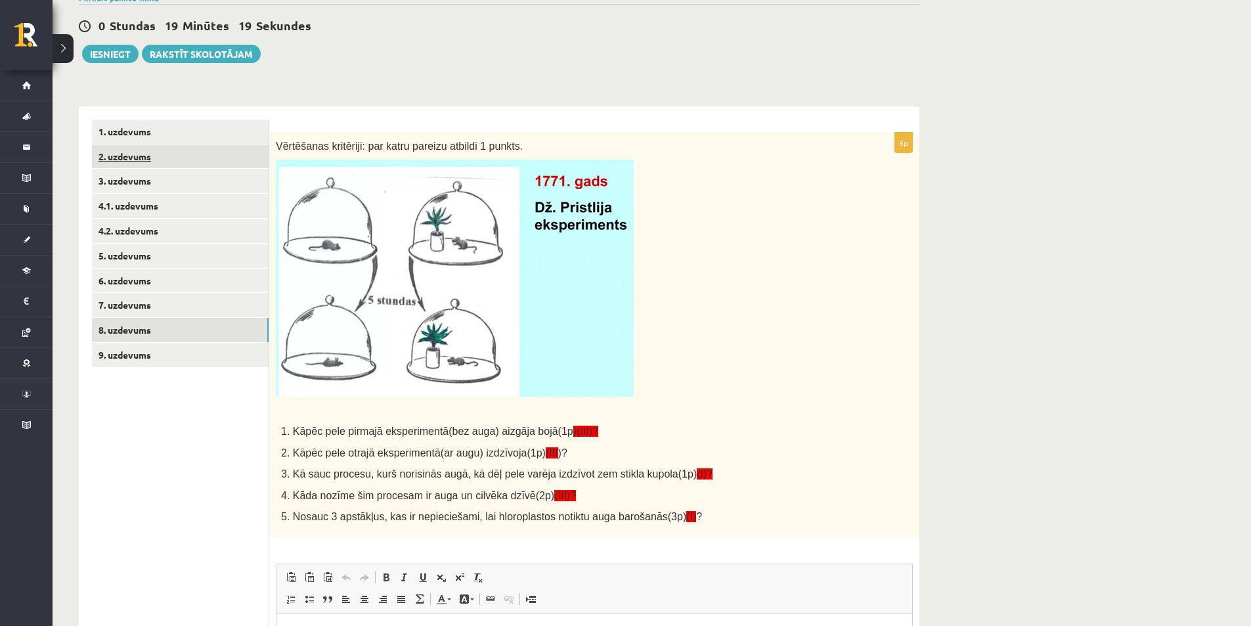
scroll to position [149, 0]
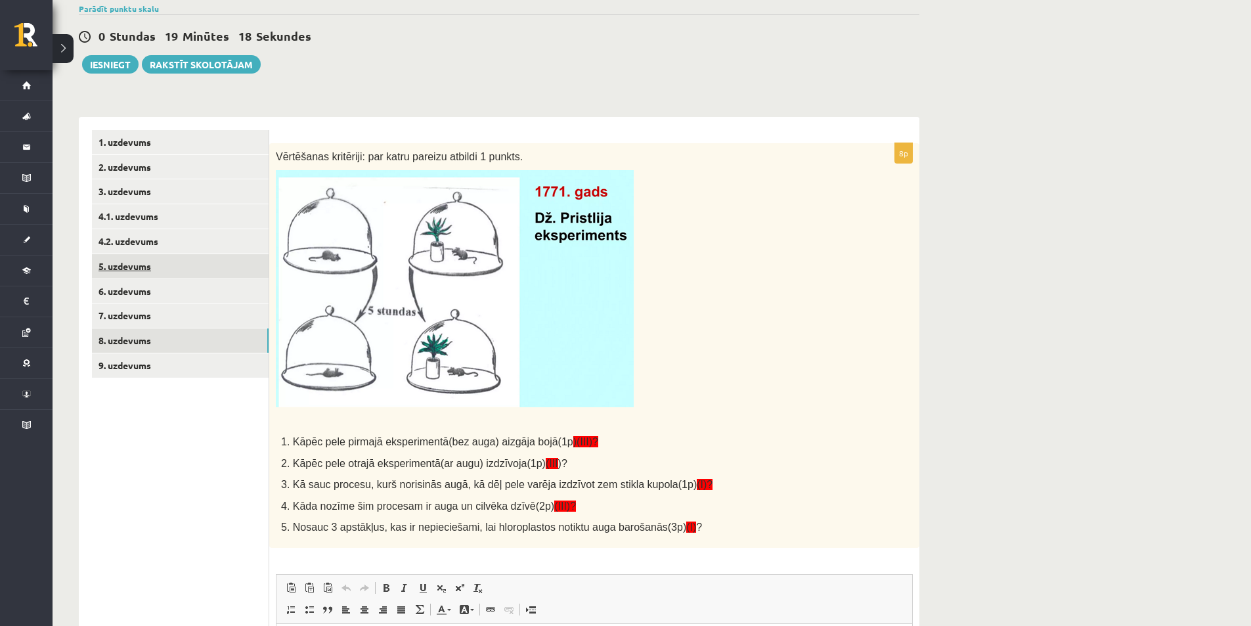
click at [172, 264] on link "5. uzdevums" at bounding box center [180, 266] width 177 height 24
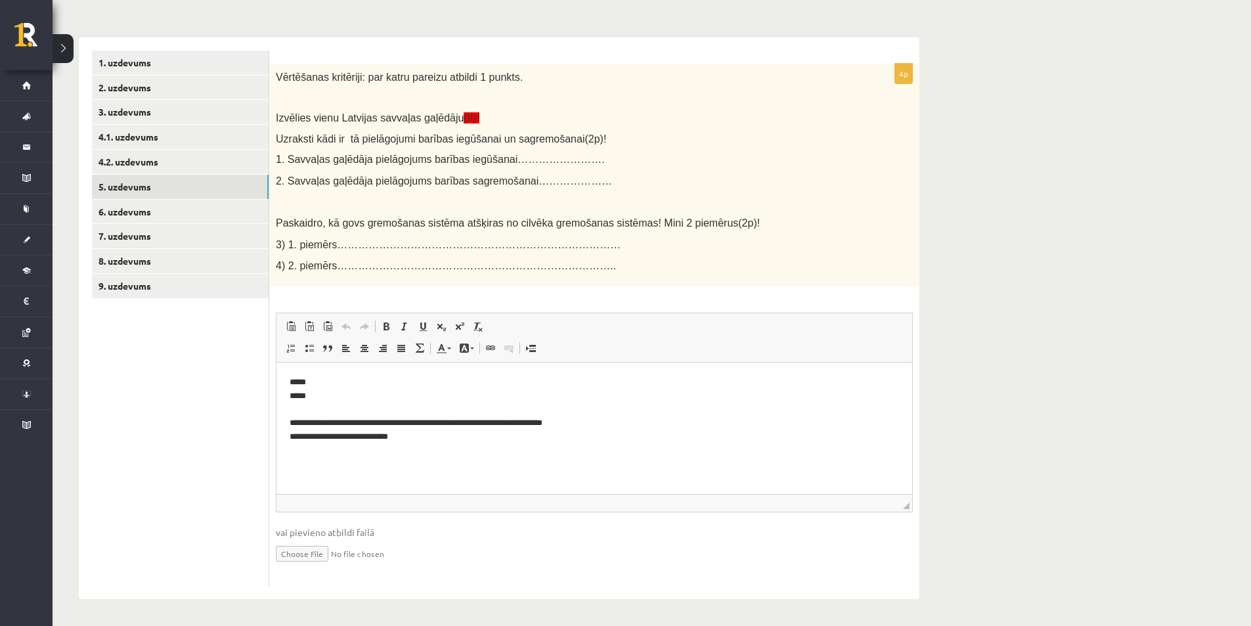
scroll to position [229, 0]
click at [181, 214] on link "6. uzdevums" at bounding box center [180, 212] width 177 height 24
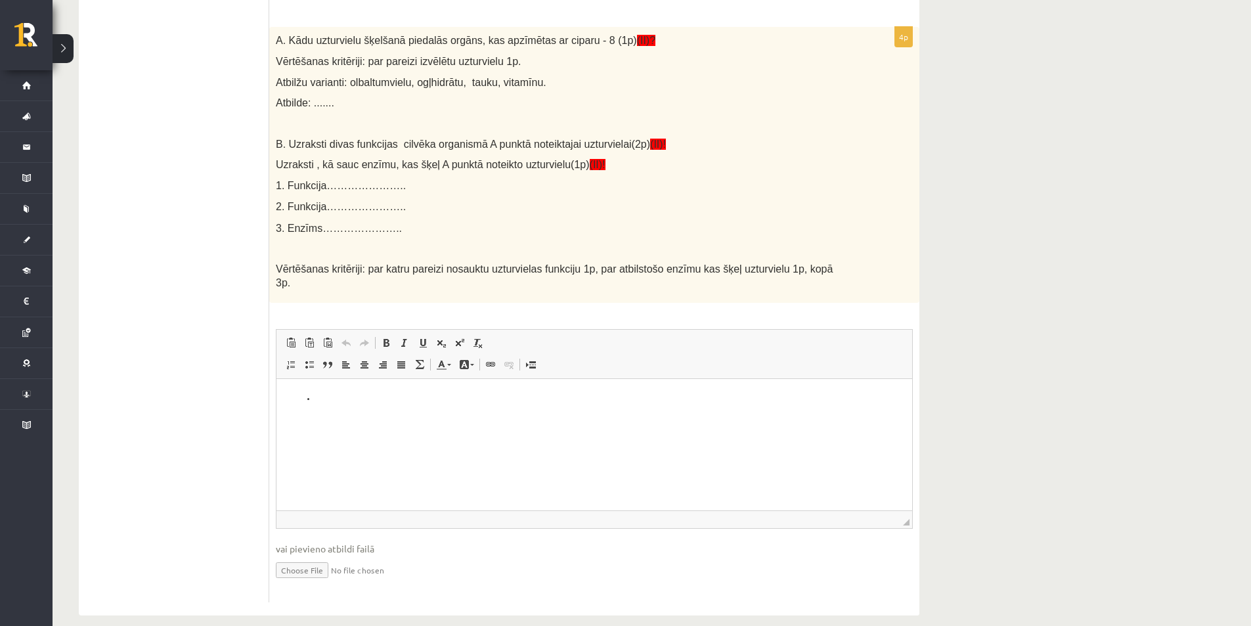
scroll to position [960, 0]
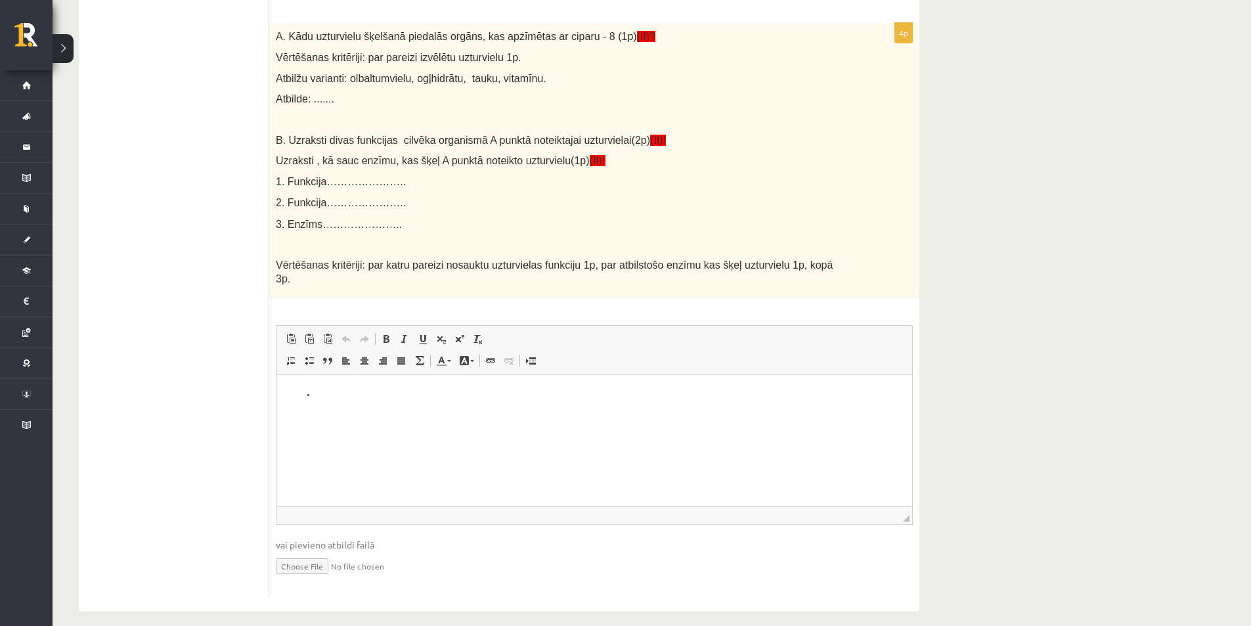
click at [423, 402] on html at bounding box center [593, 395] width 635 height 40
click at [303, 404] on p "******** ***** *********" at bounding box center [594, 408] width 609 height 41
click at [296, 402] on p "******** ***** *********" at bounding box center [594, 408] width 609 height 41
click at [347, 423] on p "******** ** ** **" at bounding box center [594, 415] width 609 height 54
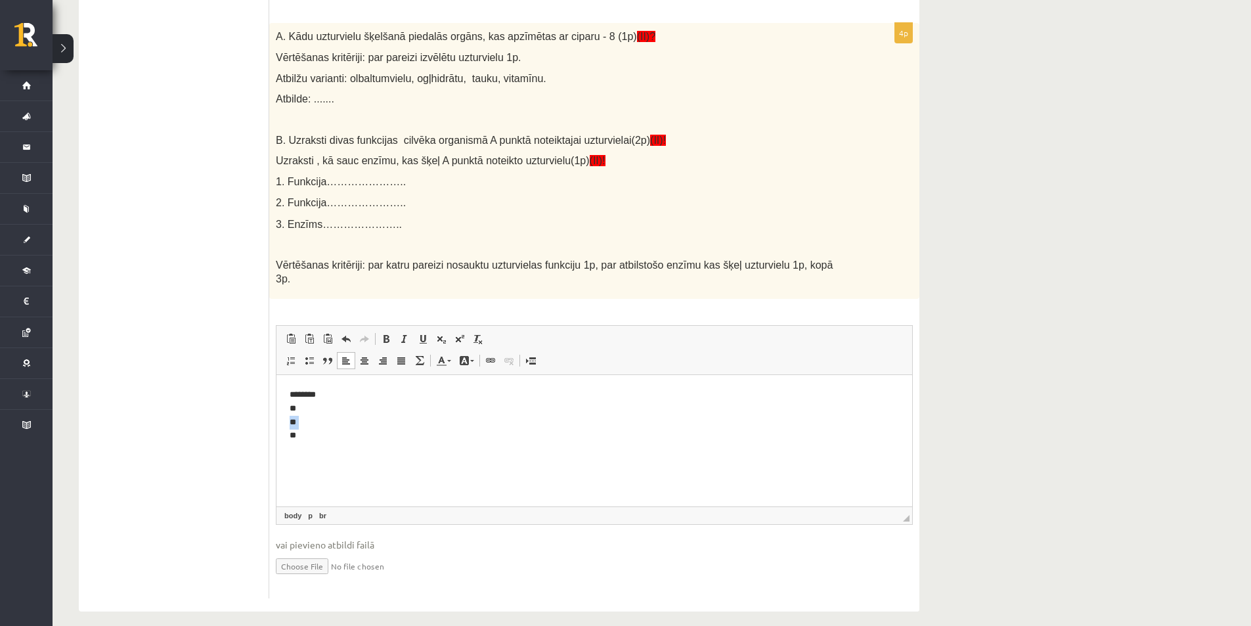
click at [347, 423] on p "******** ** ** **" at bounding box center [594, 415] width 609 height 54
click at [361, 444] on html "**********" at bounding box center [593, 415] width 635 height 81
click at [381, 435] on p "**********" at bounding box center [594, 422] width 609 height 68
click at [376, 421] on p "**********" at bounding box center [594, 422] width 609 height 68
click at [452, 436] on p "**********" at bounding box center [594, 422] width 609 height 68
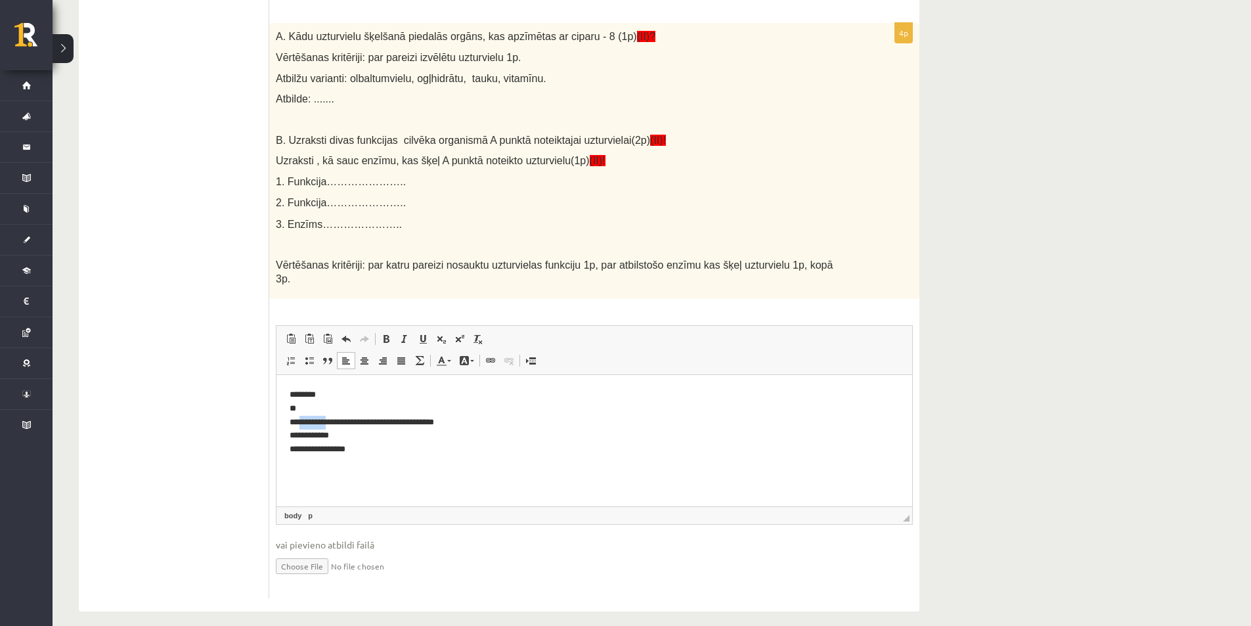
drag, startPoint x: 331, startPoint y: 422, endPoint x: 301, endPoint y: 424, distance: 30.3
click at [301, 424] on p "**********" at bounding box center [594, 422] width 609 height 68
click at [343, 435] on p "**********" at bounding box center [594, 422] width 609 height 68
click at [438, 434] on p "**********" at bounding box center [594, 422] width 609 height 68
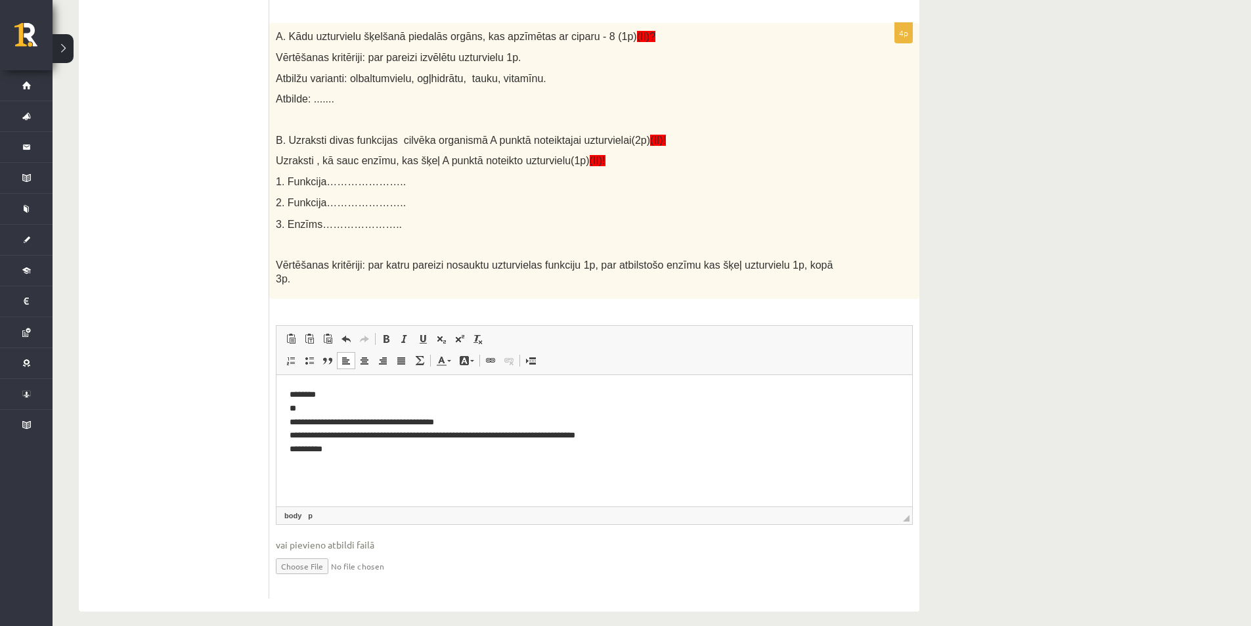
click at [440, 433] on p "**********" at bounding box center [594, 422] width 609 height 68
click at [370, 444] on p "**********" at bounding box center [594, 422] width 609 height 68
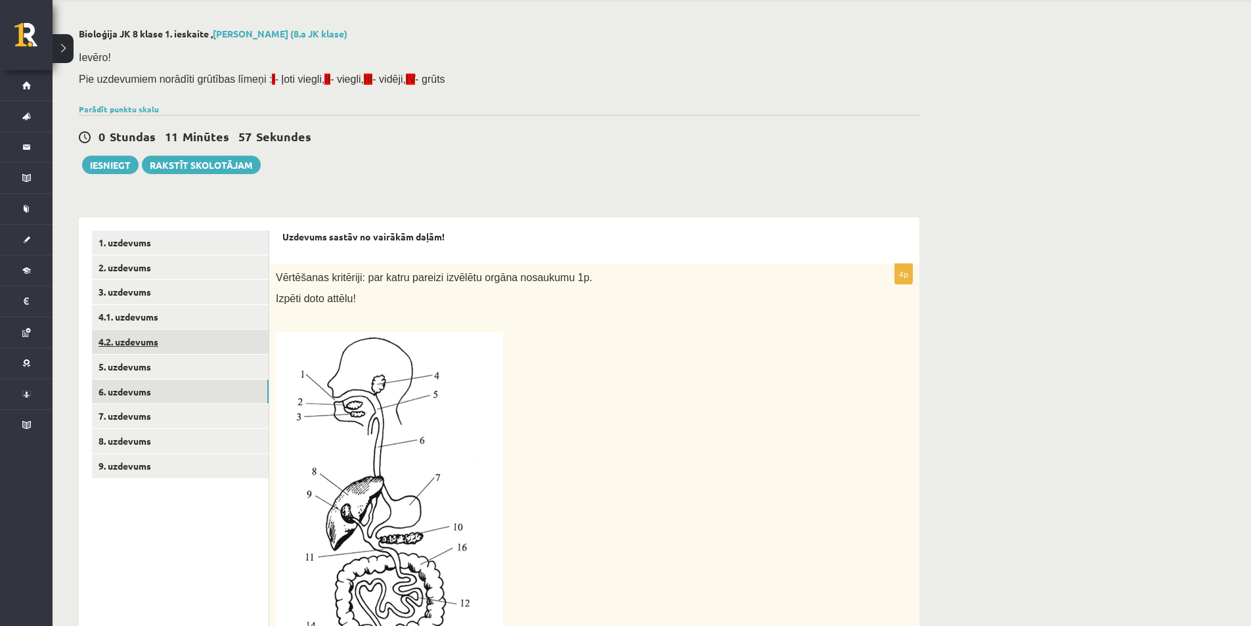
scroll to position [41, 0]
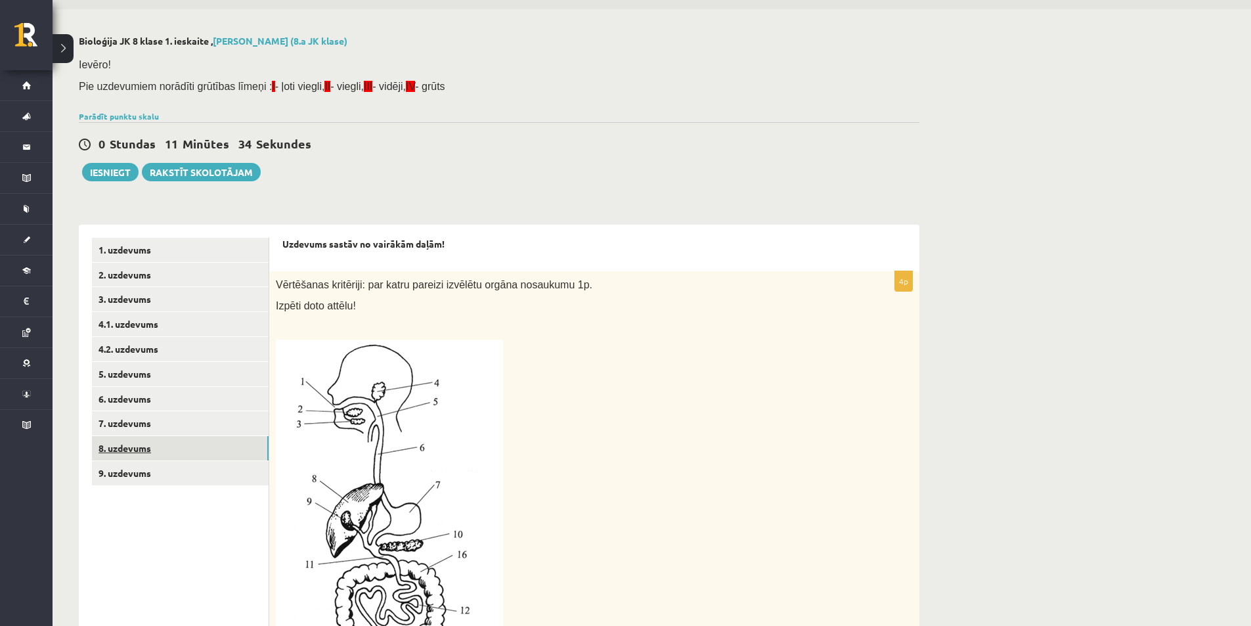
click at [157, 454] on link "8. uzdevums" at bounding box center [180, 448] width 177 height 24
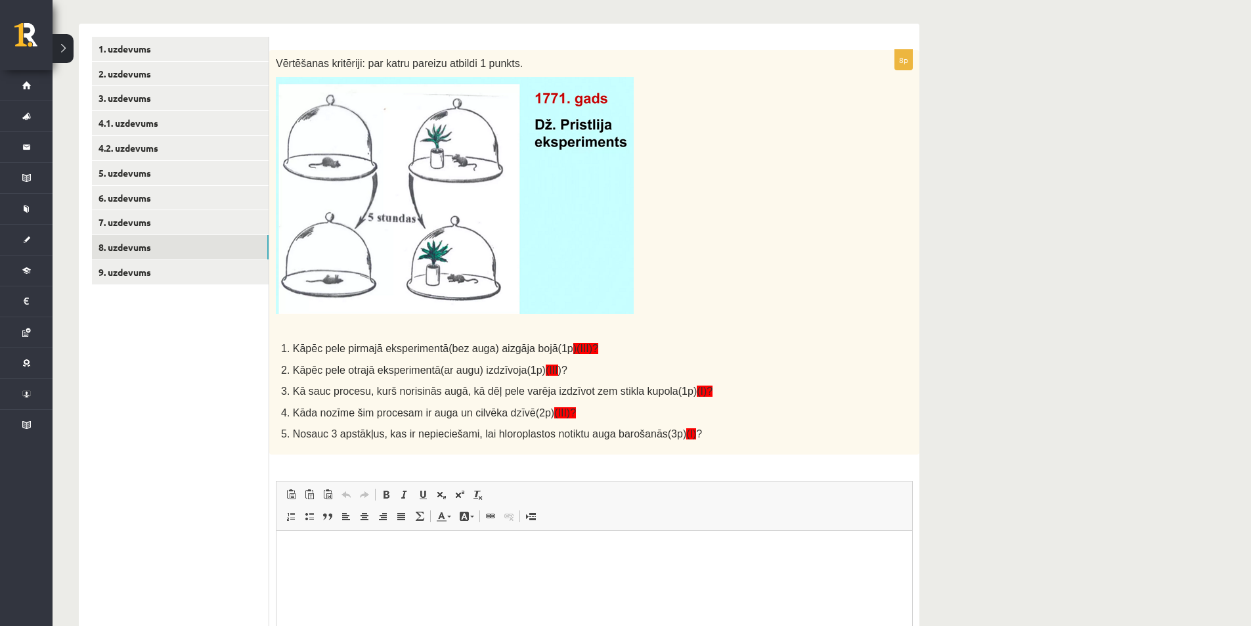
scroll to position [411, 0]
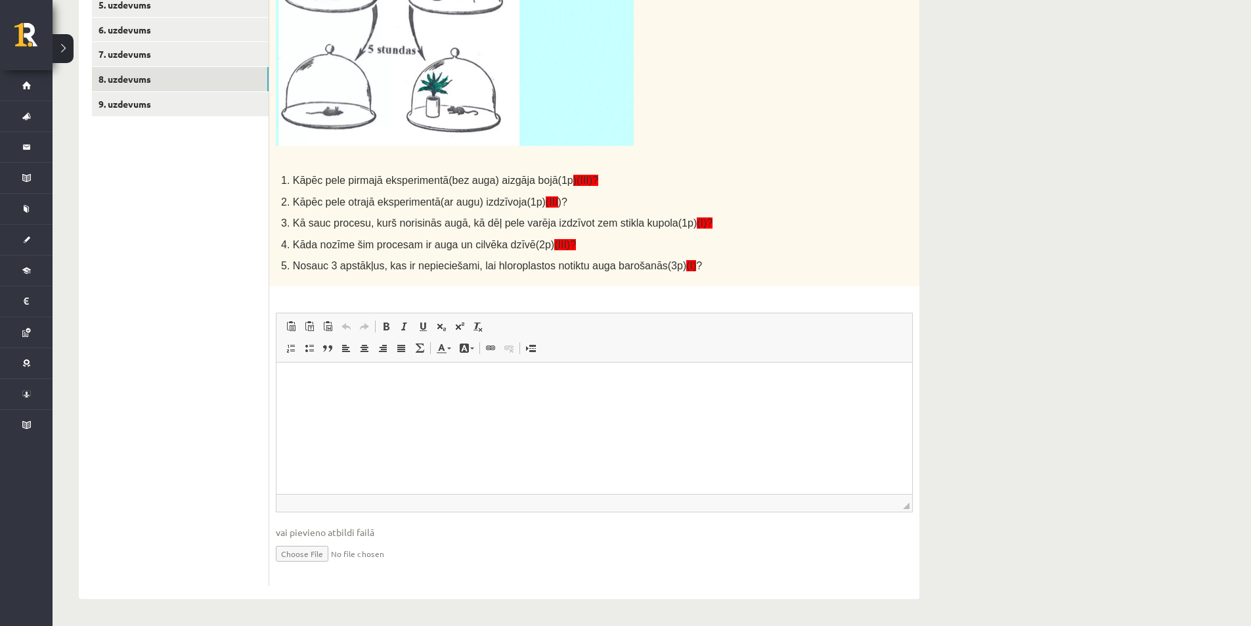
click at [381, 370] on html at bounding box center [593, 382] width 635 height 40
click at [294, 341] on link "Ievietot/noņemt numurētu sarakstu" at bounding box center [291, 347] width 18 height 17
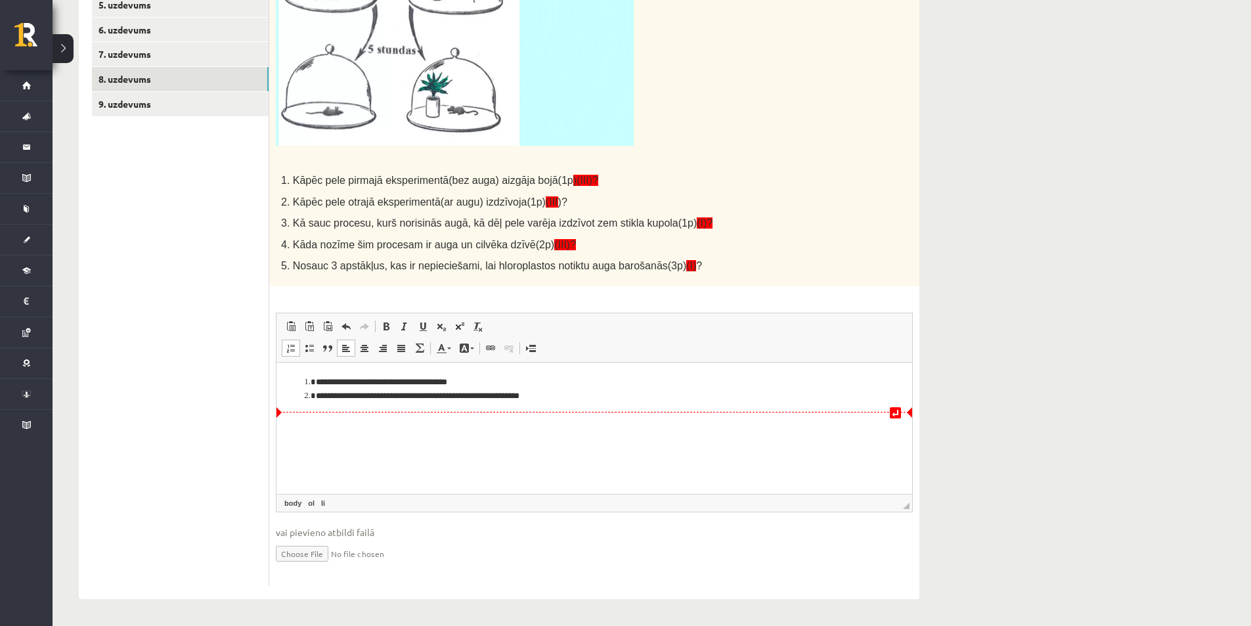
click at [516, 395] on li "**********" at bounding box center [594, 396] width 557 height 14
drag, startPoint x: 682, startPoint y: 398, endPoint x: 669, endPoint y: 373, distance: 28.8
click at [680, 399] on li "**********" at bounding box center [594, 396] width 557 height 14
click at [662, 397] on li "**********" at bounding box center [594, 396] width 557 height 14
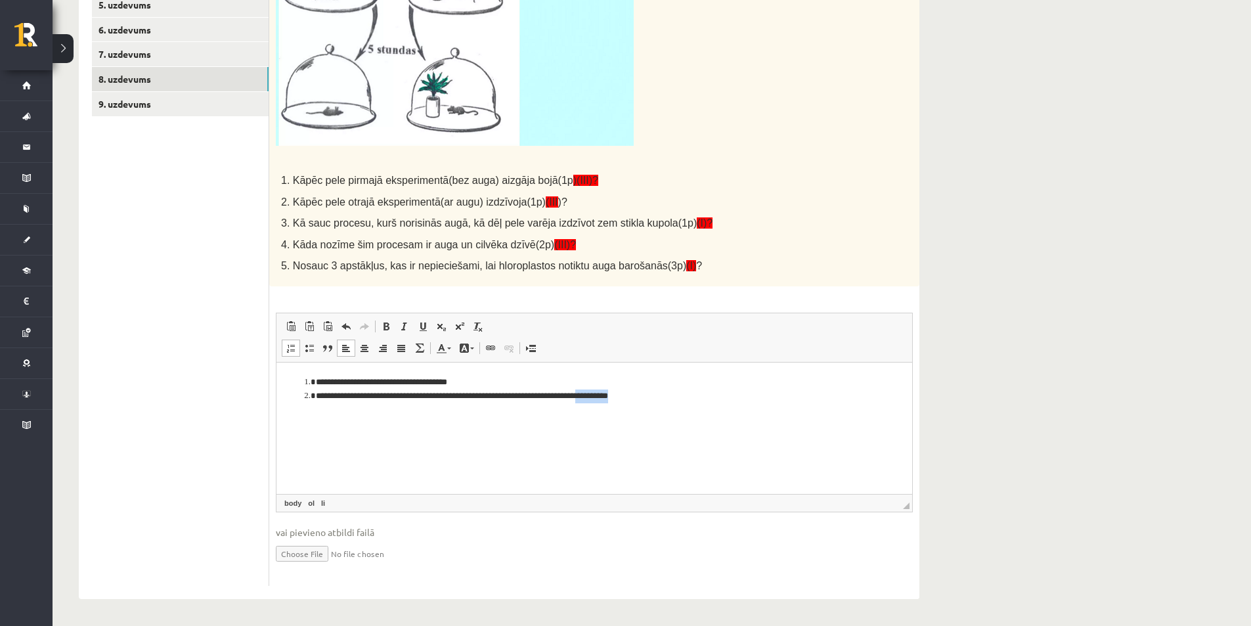
drag, startPoint x: 662, startPoint y: 397, endPoint x: 630, endPoint y: 398, distance: 32.2
click at [630, 398] on li "**********" at bounding box center [594, 396] width 557 height 14
click at [666, 384] on li "**********" at bounding box center [594, 382] width 557 height 14
click at [666, 393] on li "**********" at bounding box center [594, 396] width 557 height 14
click at [618, 397] on li "**********" at bounding box center [594, 396] width 557 height 14
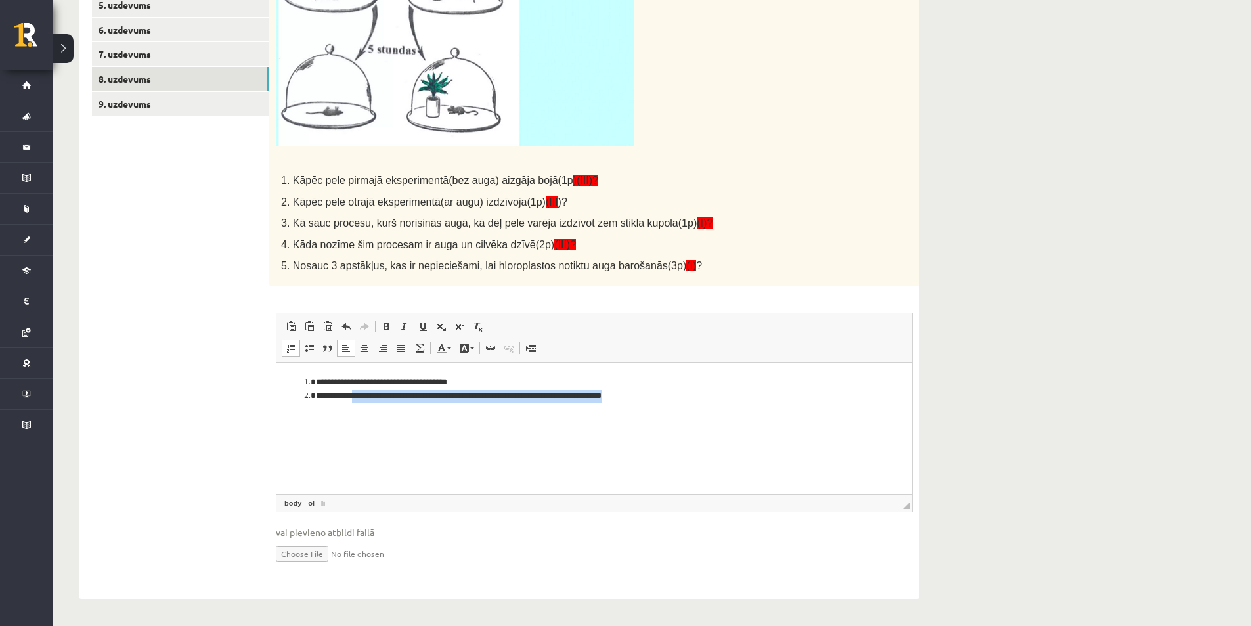
drag, startPoint x: 675, startPoint y: 396, endPoint x: 391, endPoint y: 398, distance: 284.3
click at [374, 400] on li "**********" at bounding box center [594, 396] width 557 height 14
click at [676, 393] on li "**********" at bounding box center [594, 396] width 557 height 14
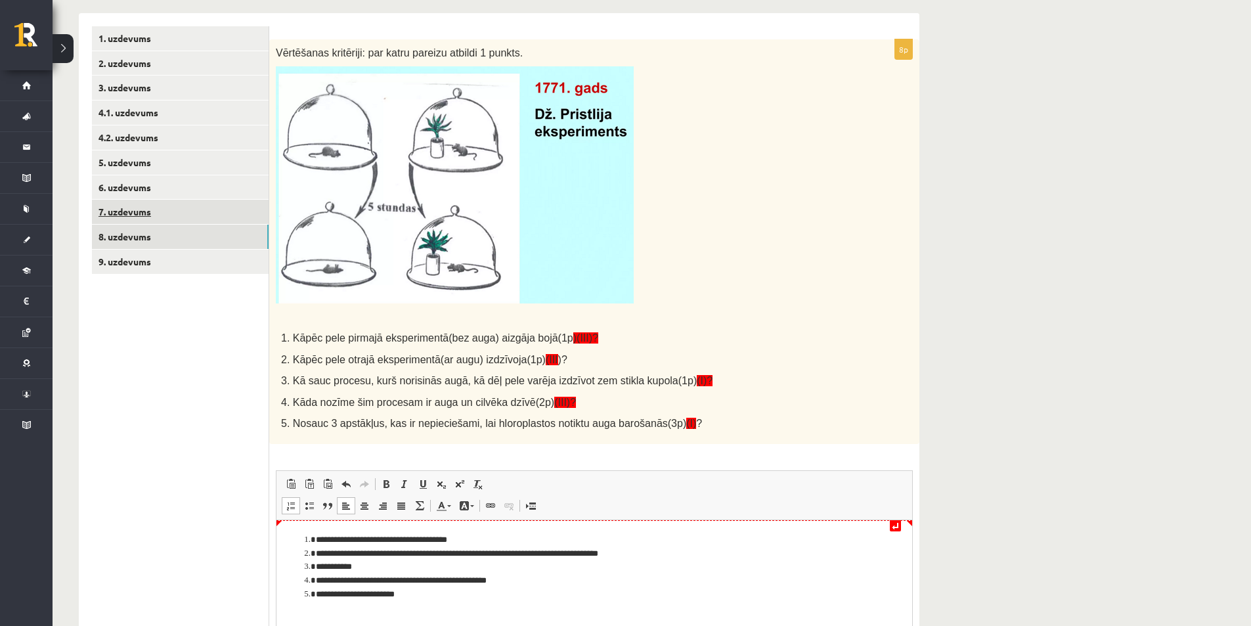
scroll to position [214, 0]
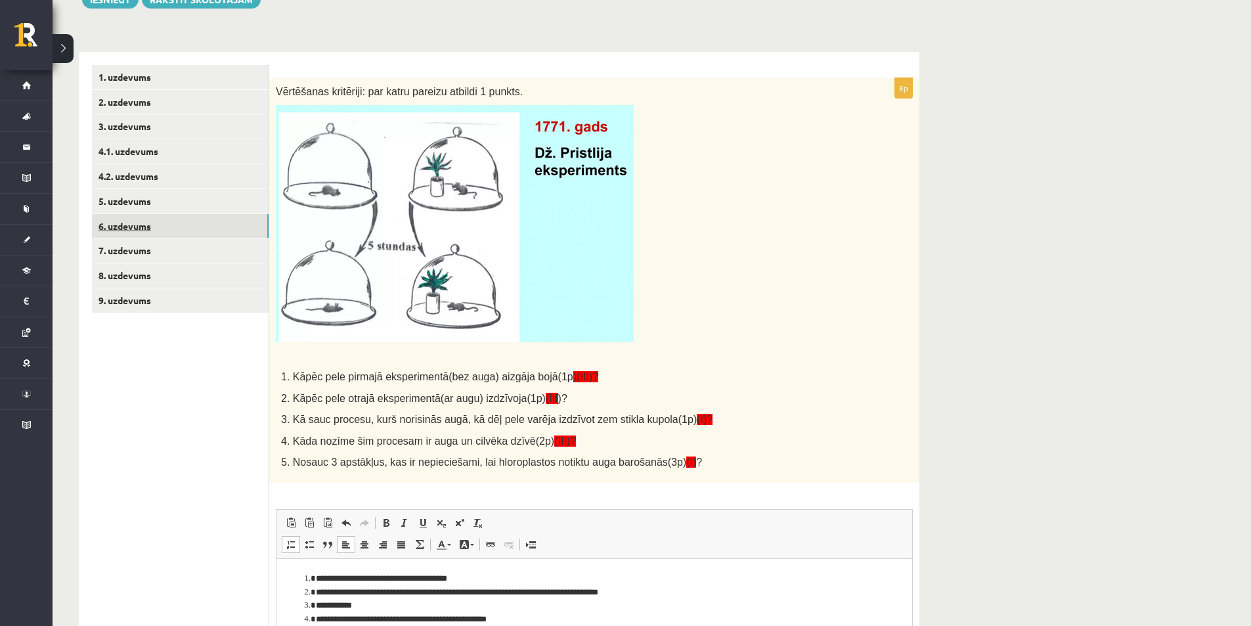
click at [156, 219] on link "6. uzdevums" at bounding box center [180, 226] width 177 height 24
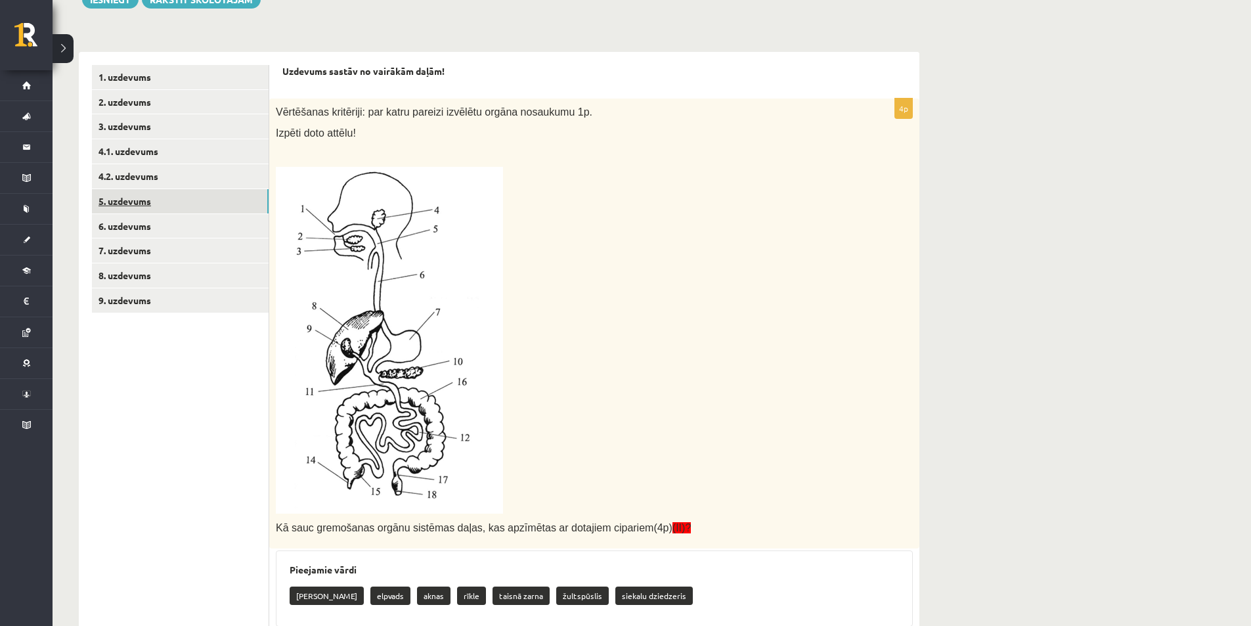
click at [158, 199] on link "5. uzdevums" at bounding box center [180, 201] width 177 height 24
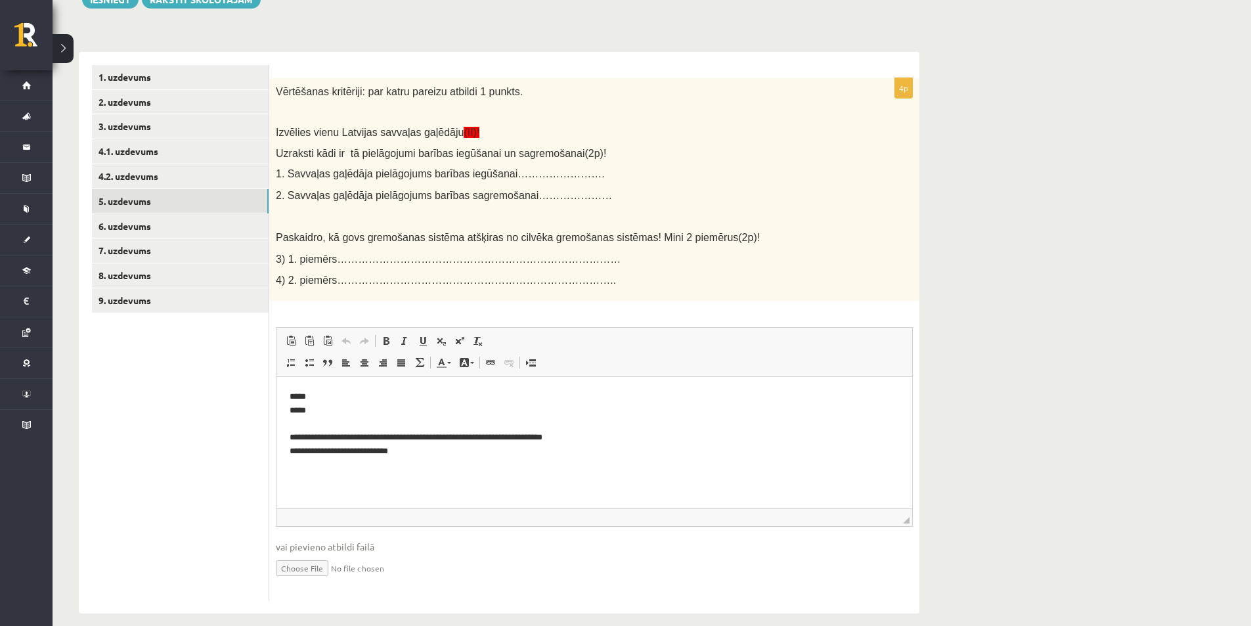
scroll to position [229, 0]
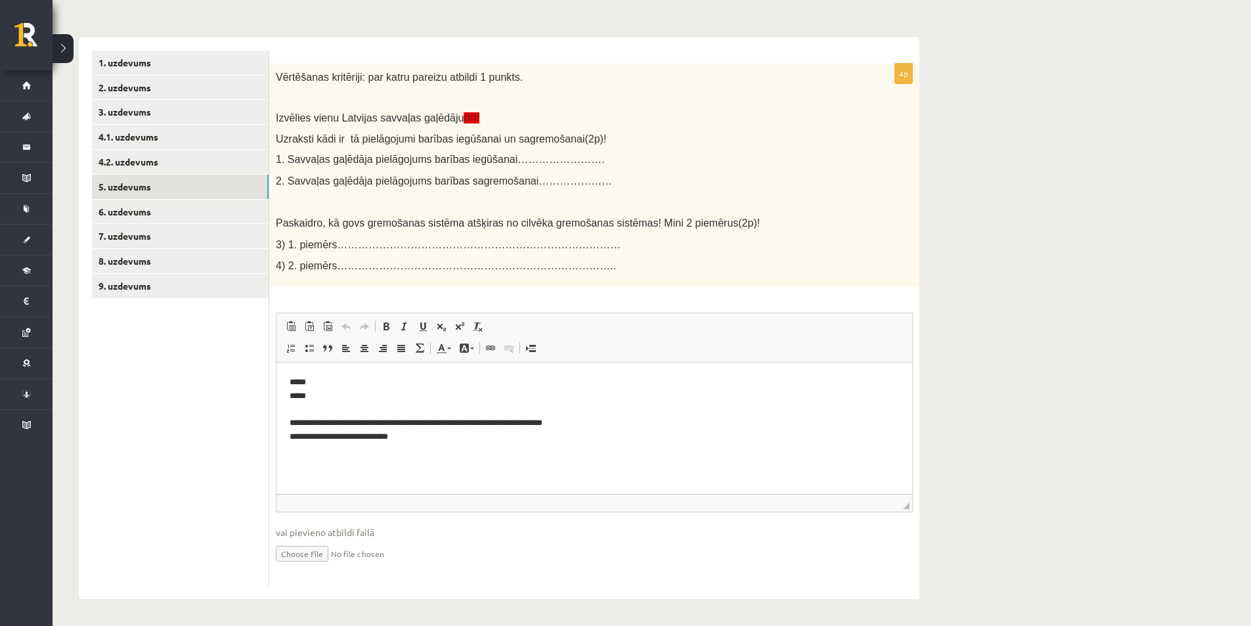
click at [371, 376] on p "**********" at bounding box center [594, 409] width 609 height 68
click at [453, 412] on p "**********" at bounding box center [594, 409] width 609 height 68
click at [448, 401] on p "**********" at bounding box center [594, 409] width 609 height 68
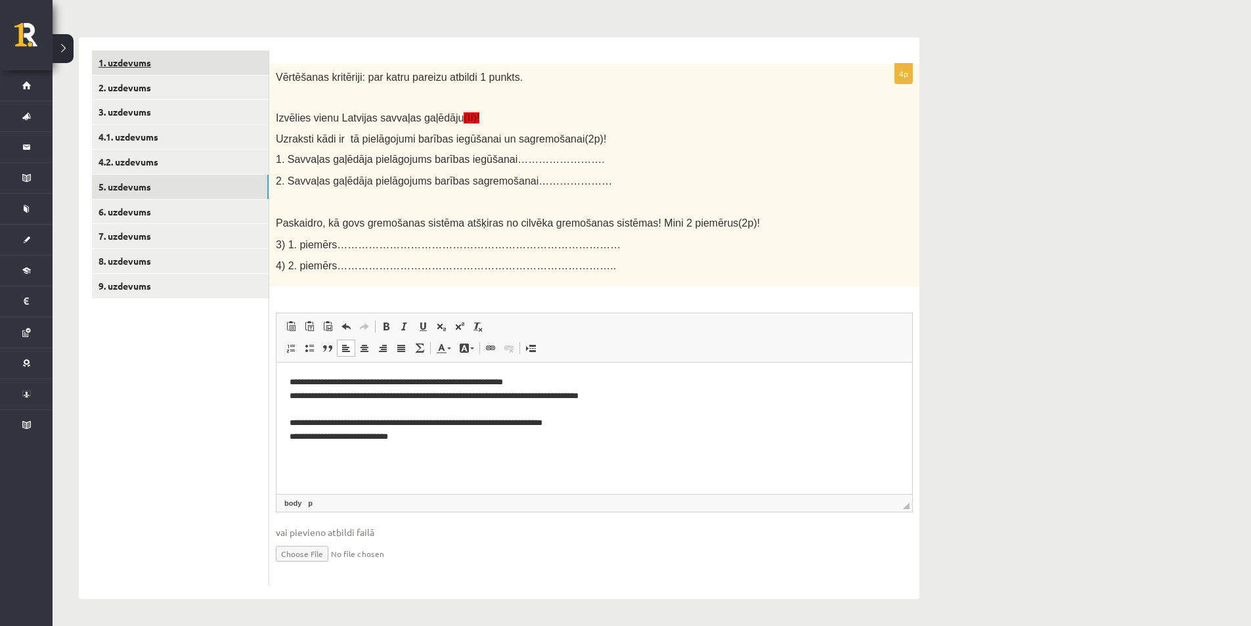
click at [175, 68] on link "1. uzdevums" at bounding box center [180, 63] width 177 height 24
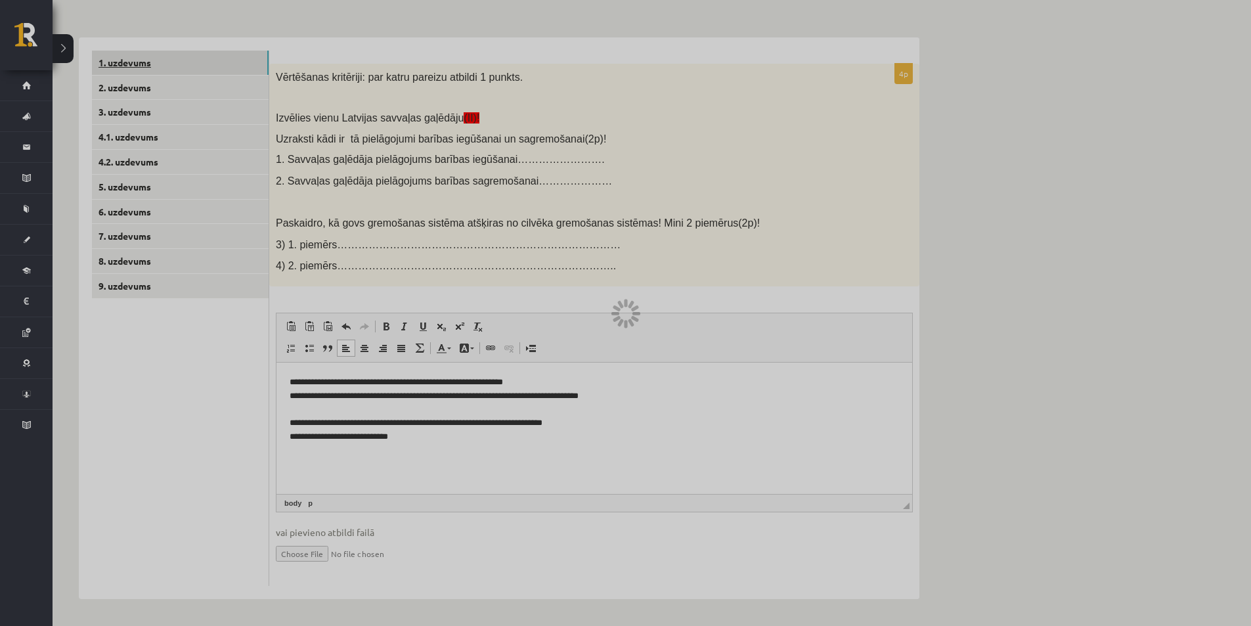
click at [175, 68] on div at bounding box center [625, 313] width 1251 height 626
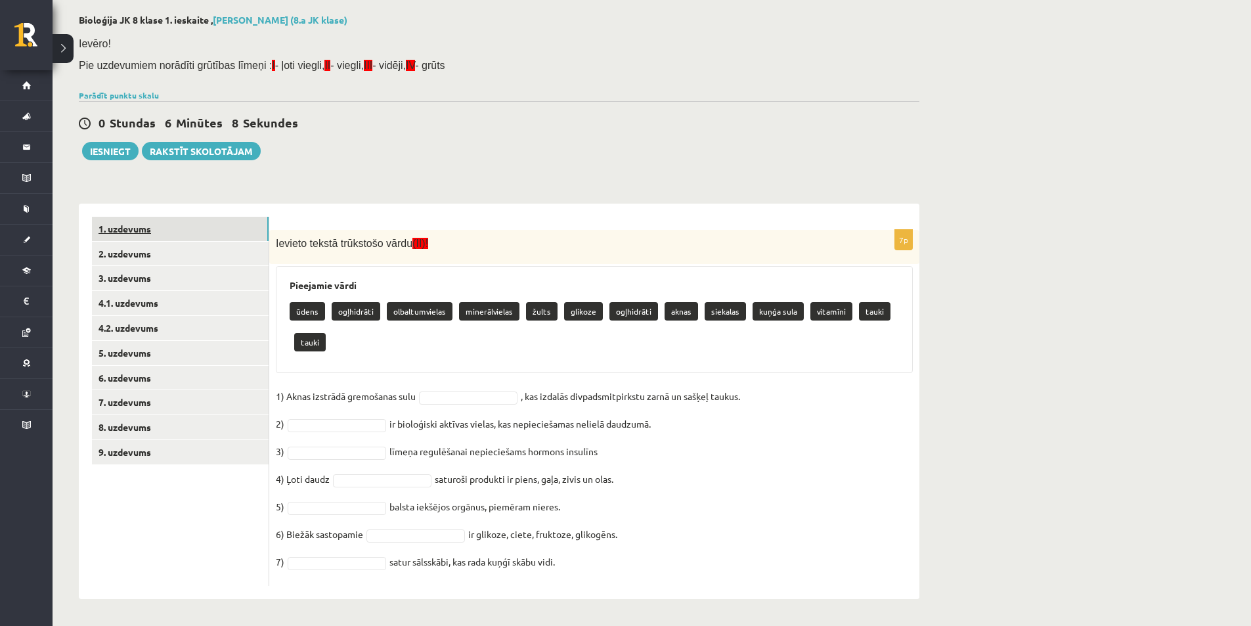
scroll to position [63, 0]
click at [491, 386] on fieldset "1) Aknas izstrādā gremošanas sulu , kas izdalās divpadsmitpirkstu zarnā un sašķ…" at bounding box center [594, 482] width 637 height 193
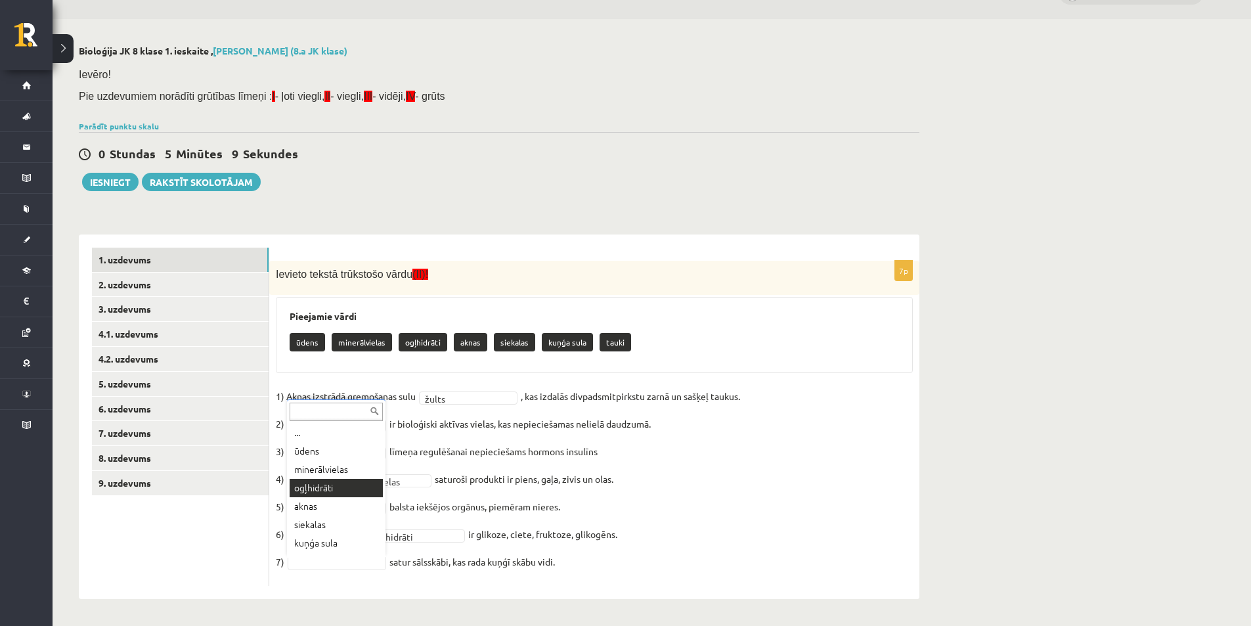
scroll to position [16, 0]
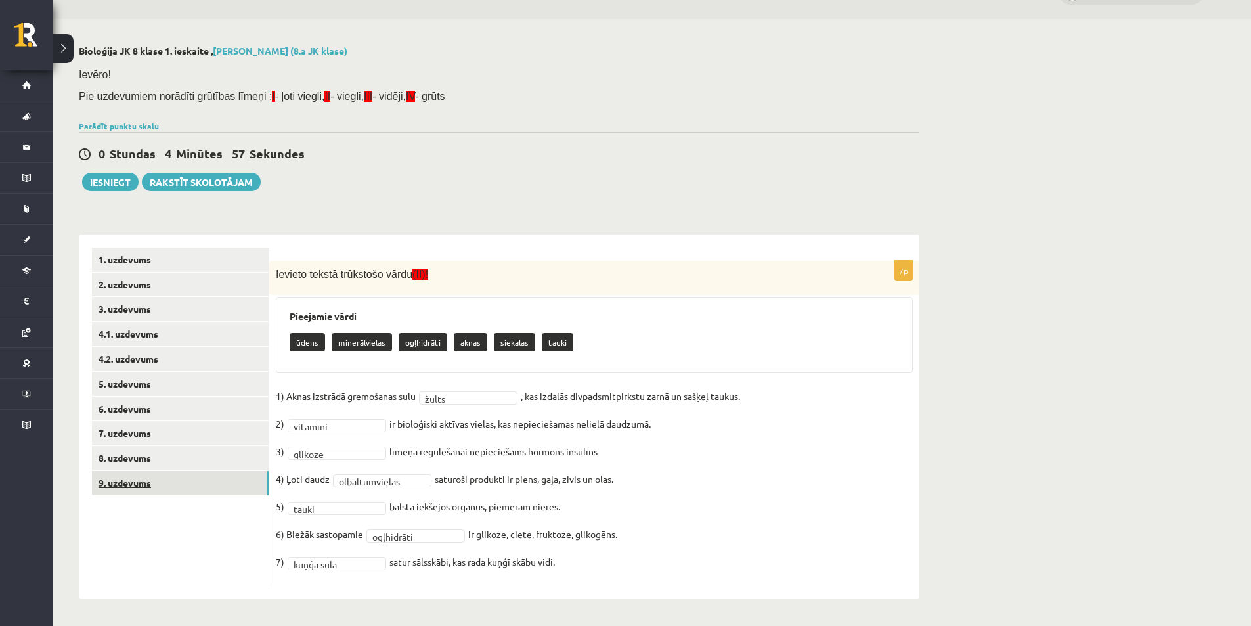
click at [167, 485] on link "9. uzdevums" at bounding box center [180, 483] width 177 height 24
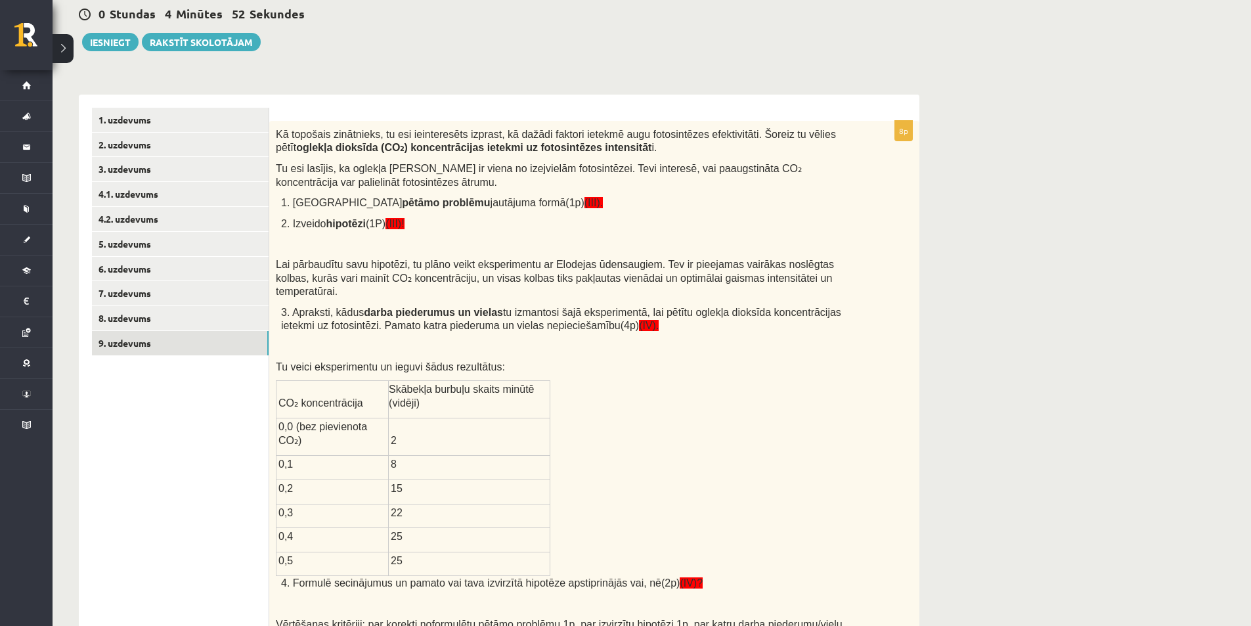
scroll to position [44, 0]
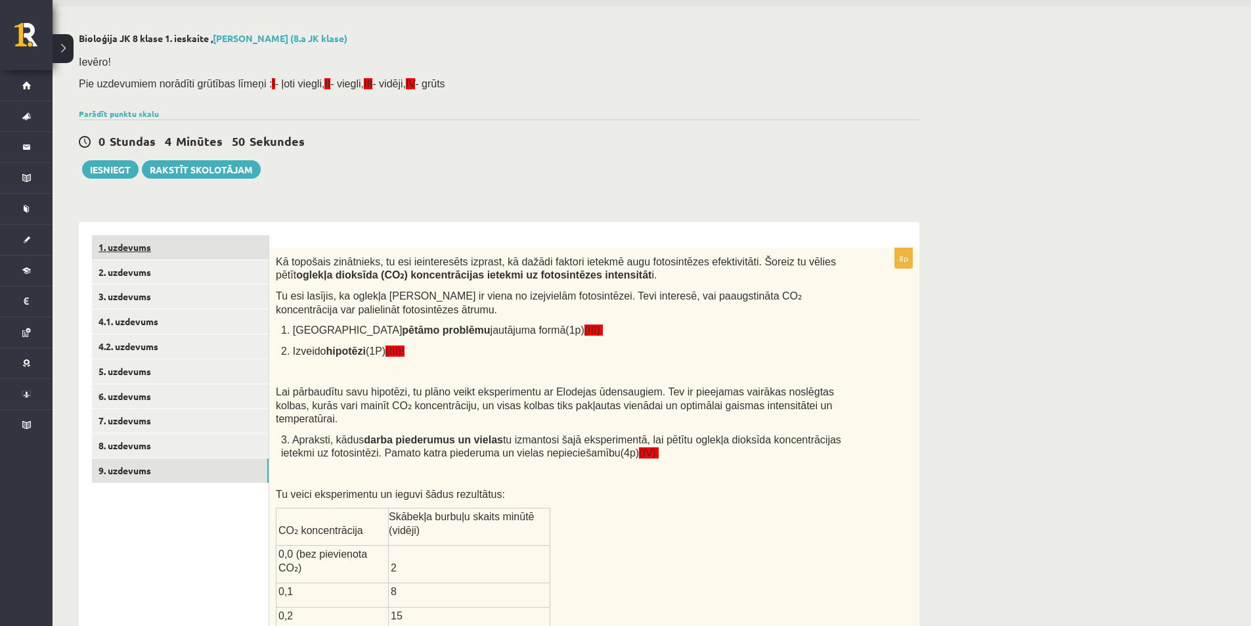
click at [129, 244] on link "1. uzdevums" at bounding box center [180, 247] width 177 height 24
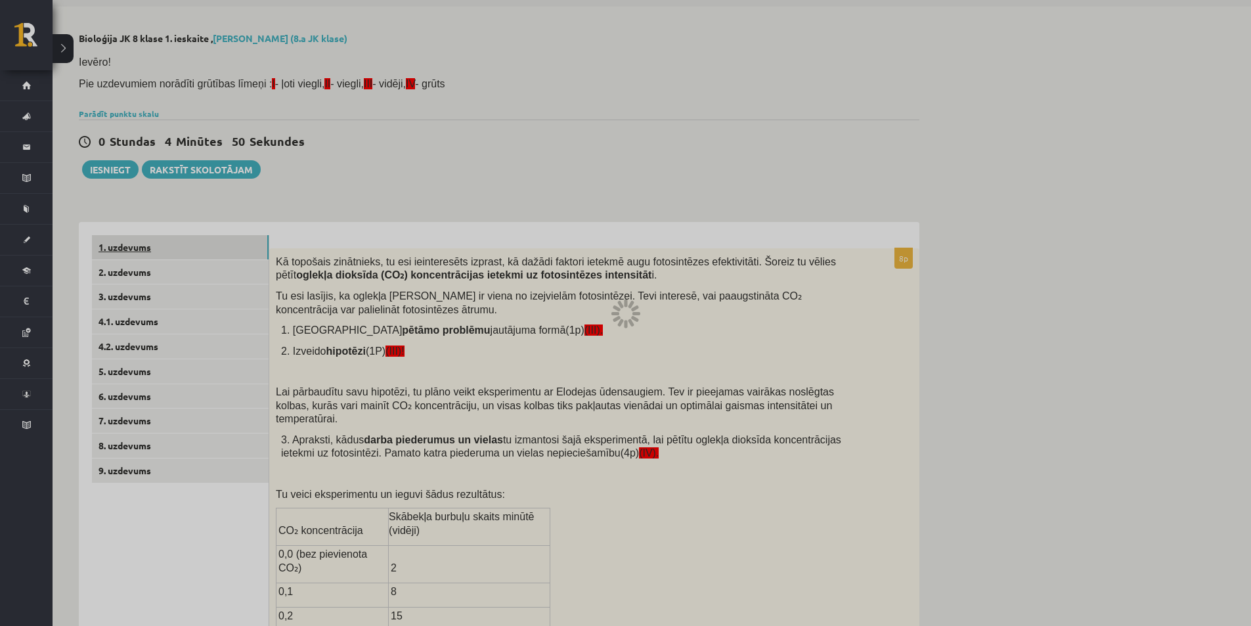
scroll to position [32, 0]
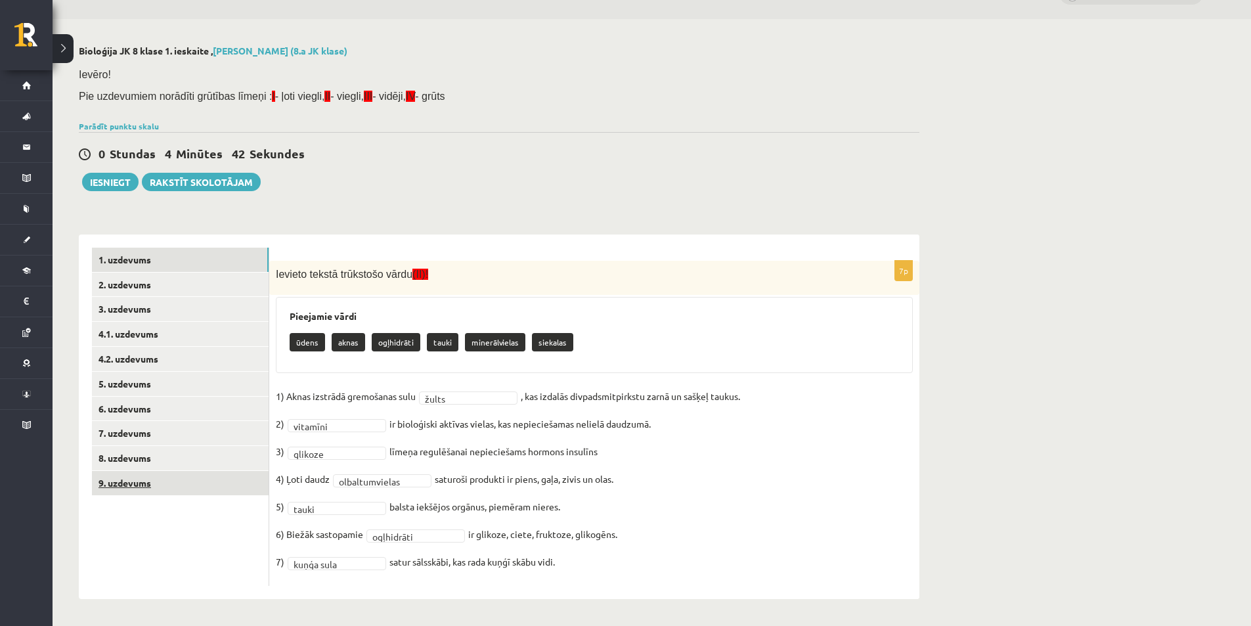
click at [221, 490] on link "9. uzdevums" at bounding box center [180, 483] width 177 height 24
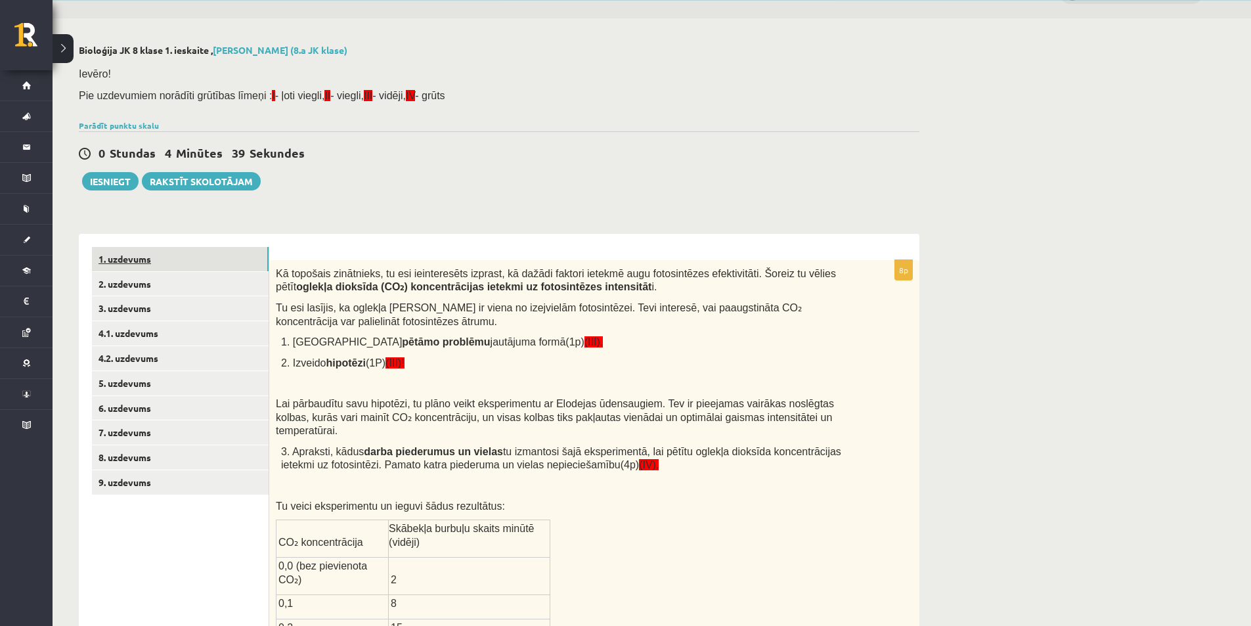
click at [136, 256] on link "1. uzdevums" at bounding box center [180, 259] width 177 height 24
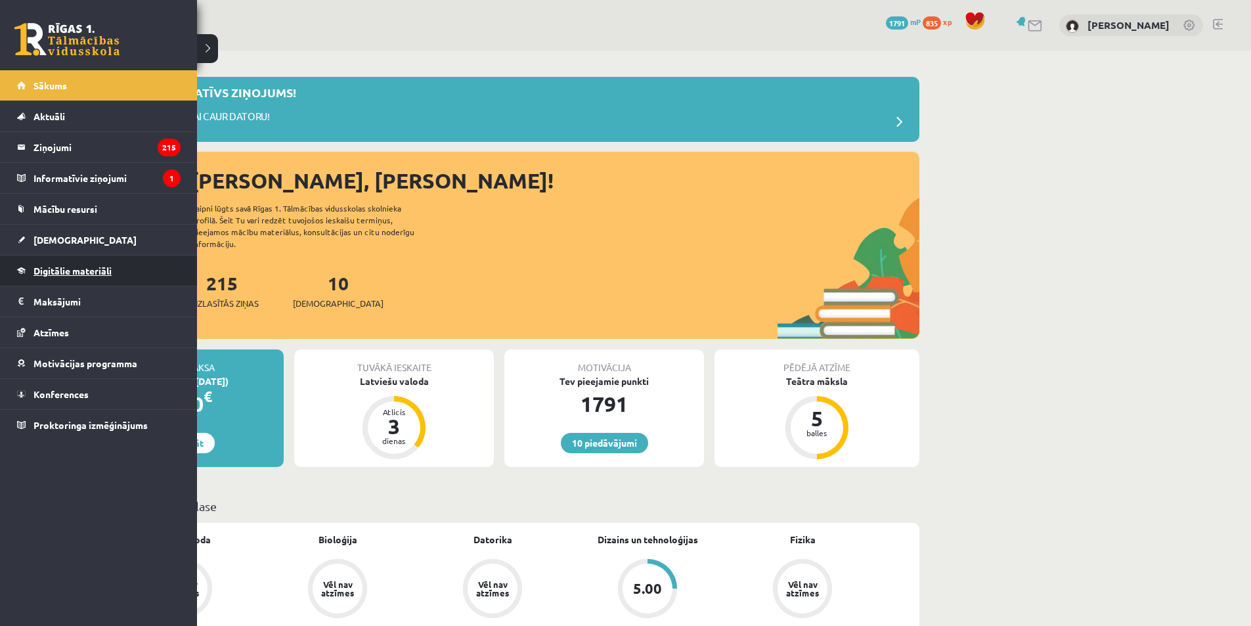
click at [75, 276] on link "Digitālie materiāli" at bounding box center [98, 270] width 163 height 30
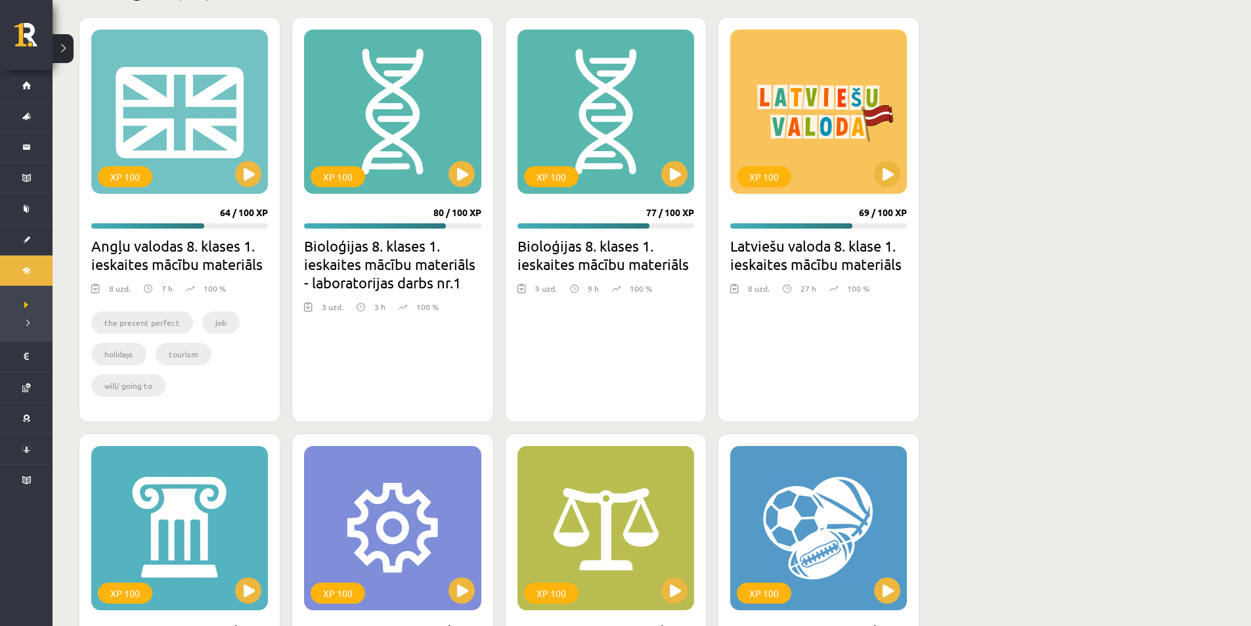
scroll to position [1576, 0]
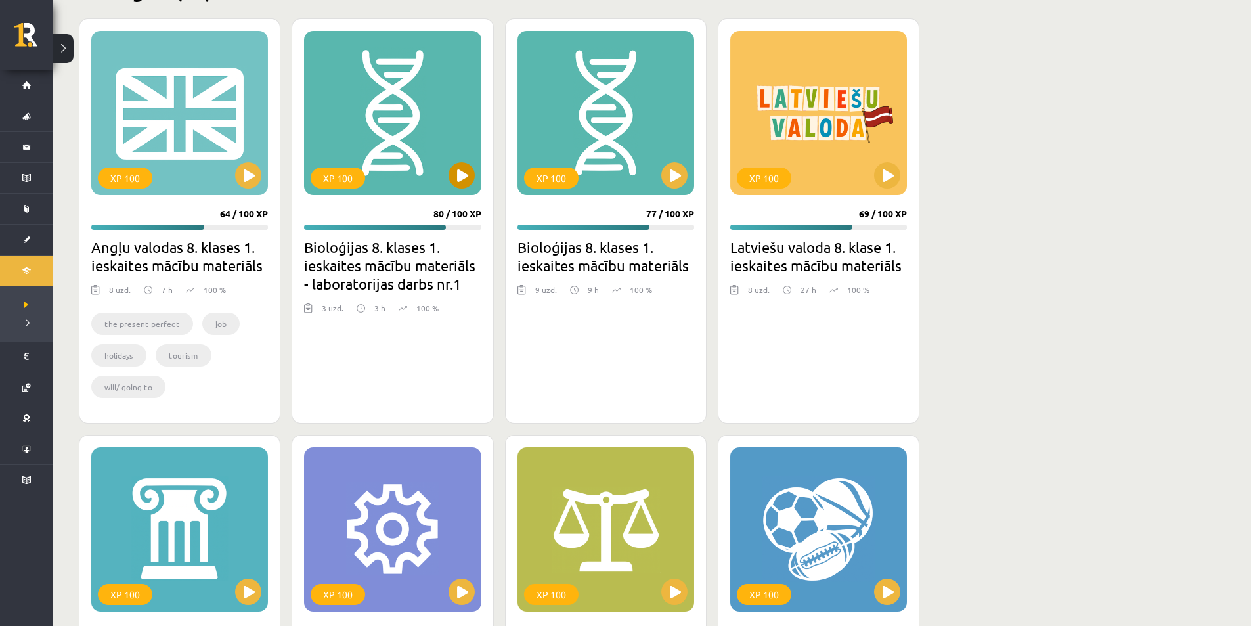
click at [427, 169] on div "XP 100" at bounding box center [392, 113] width 177 height 164
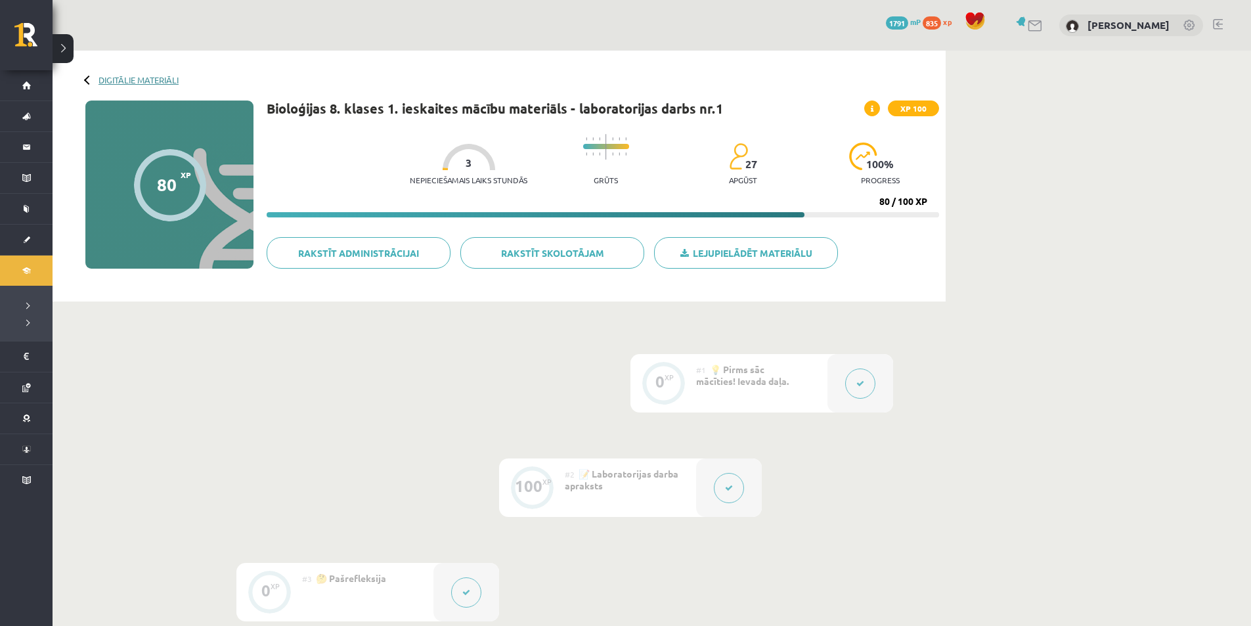
click at [137, 77] on link "Digitālie materiāli" at bounding box center [138, 80] width 80 height 10
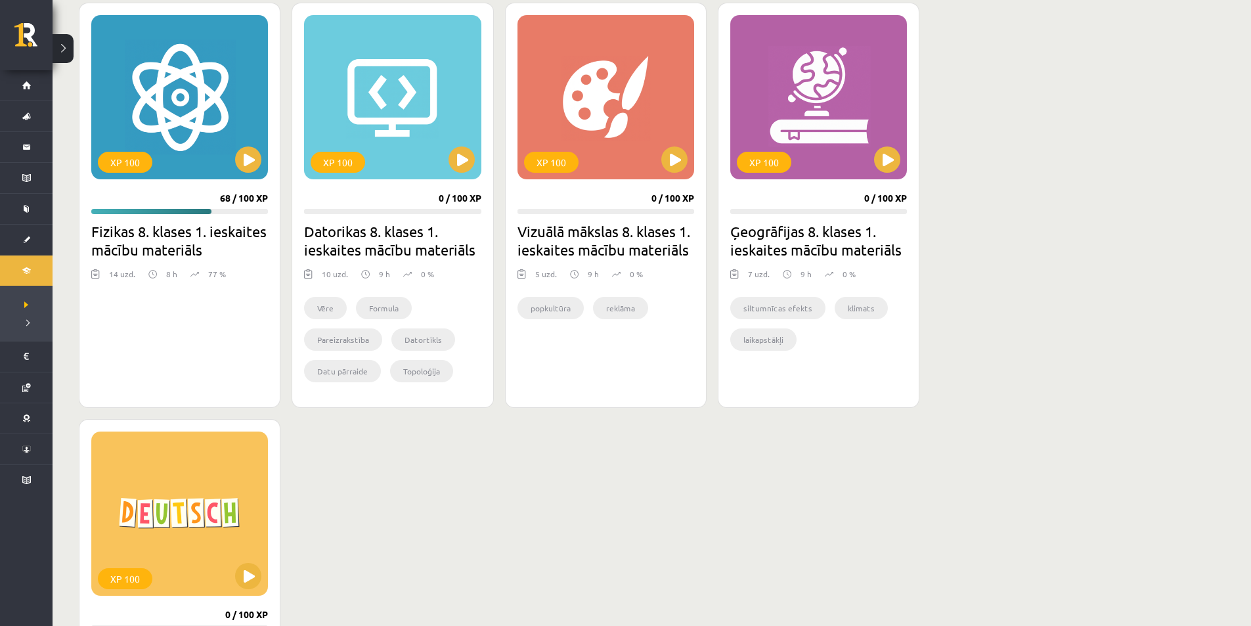
scroll to position [1182, 0]
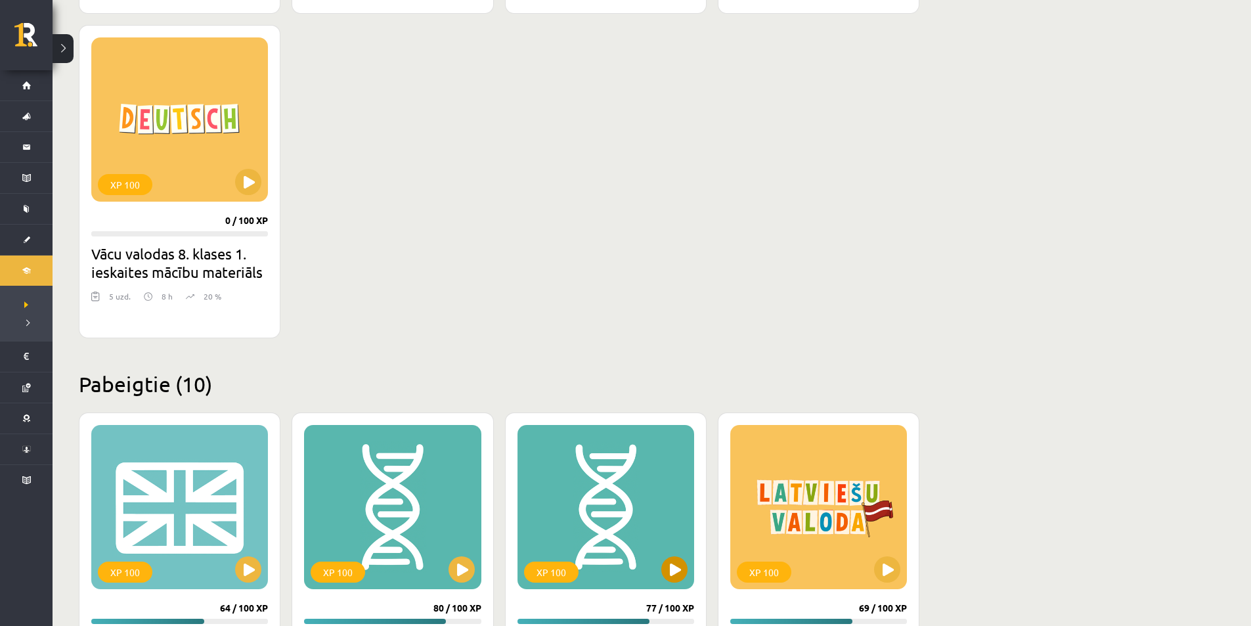
click at [642, 561] on div "XP 100" at bounding box center [605, 507] width 177 height 164
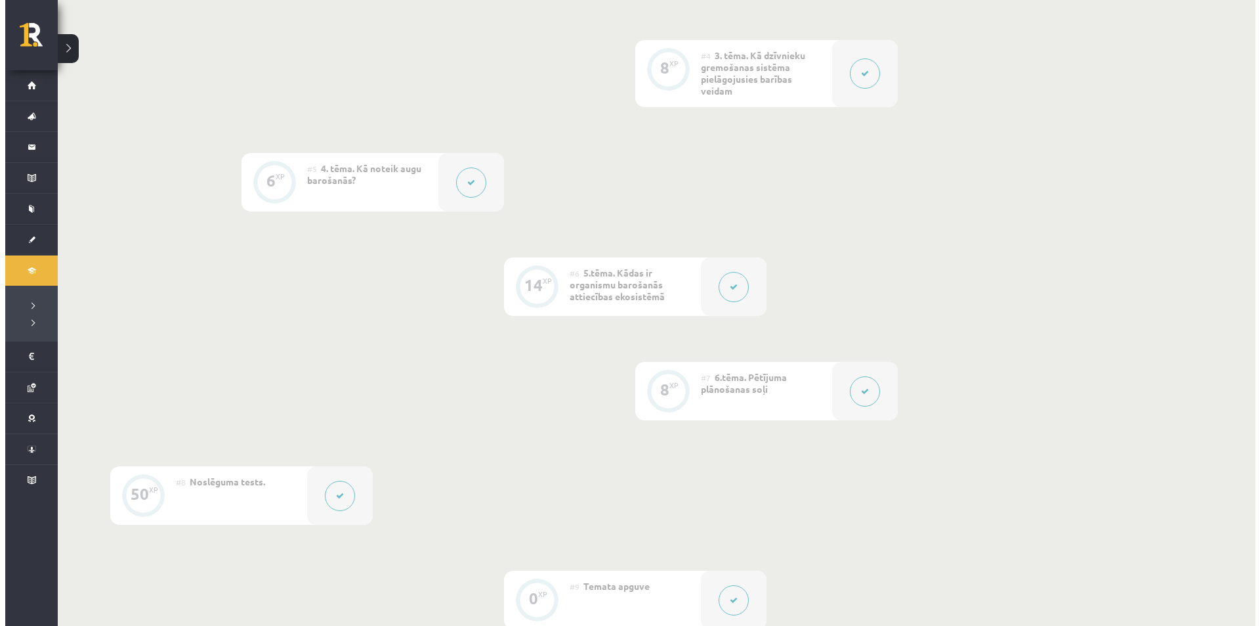
scroll to position [656, 0]
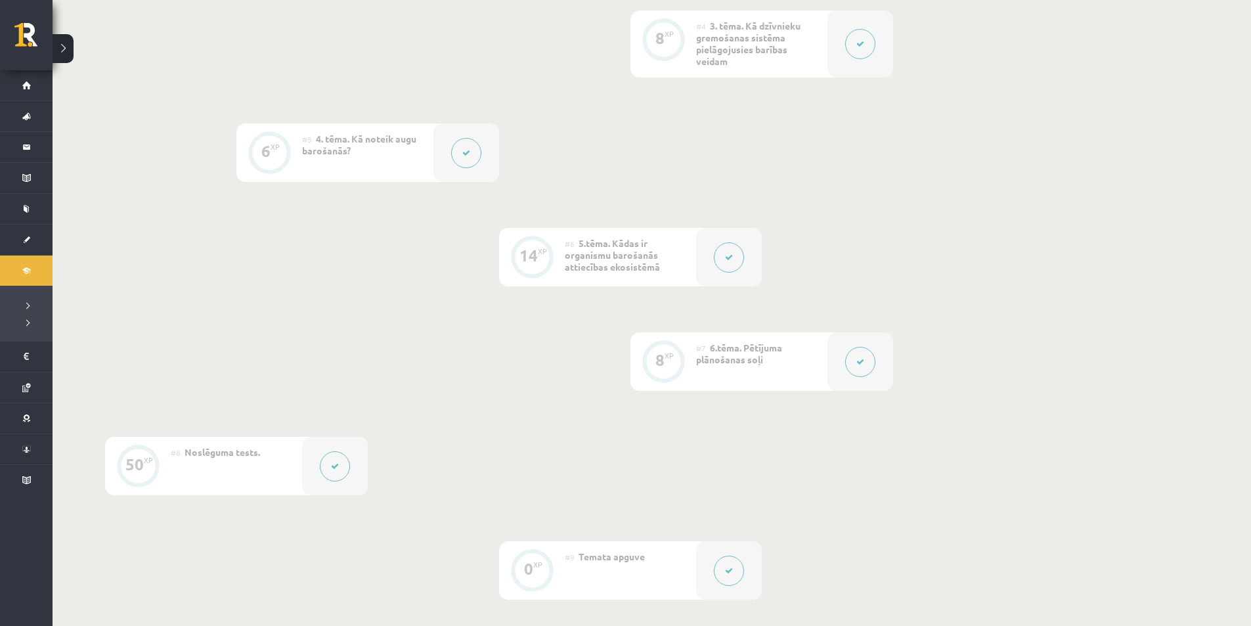
click at [880, 362] on div at bounding box center [860, 361] width 66 height 58
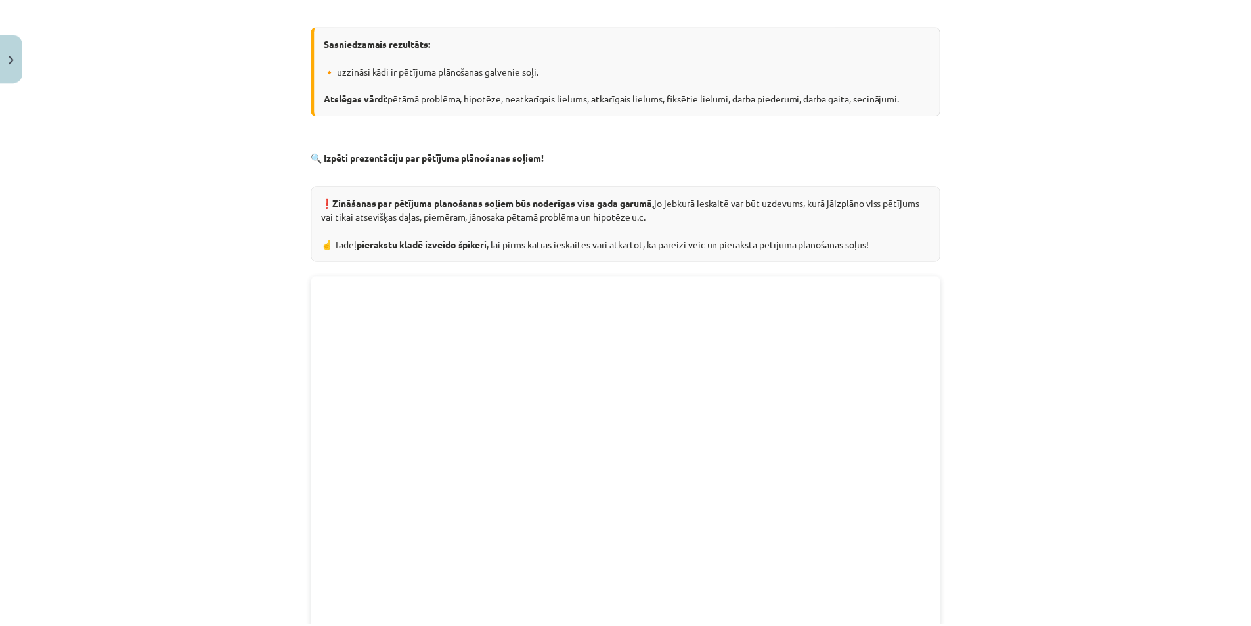
scroll to position [0, 0]
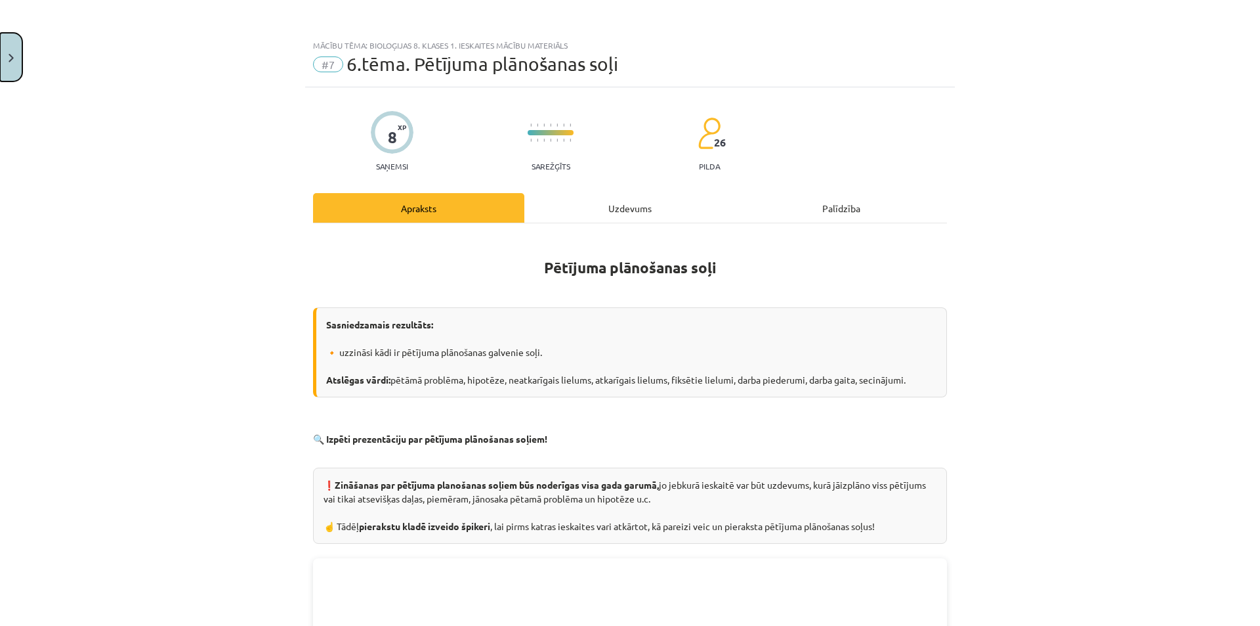
click at [0, 48] on button "Close" at bounding box center [11, 57] width 22 height 49
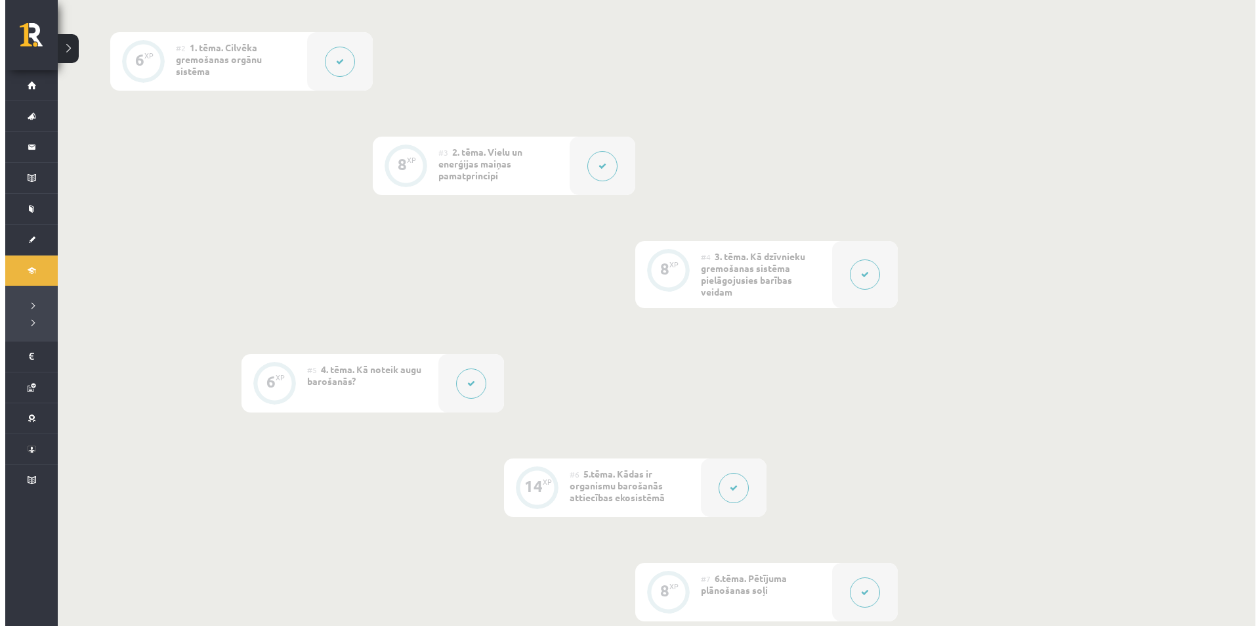
scroll to position [394, 0]
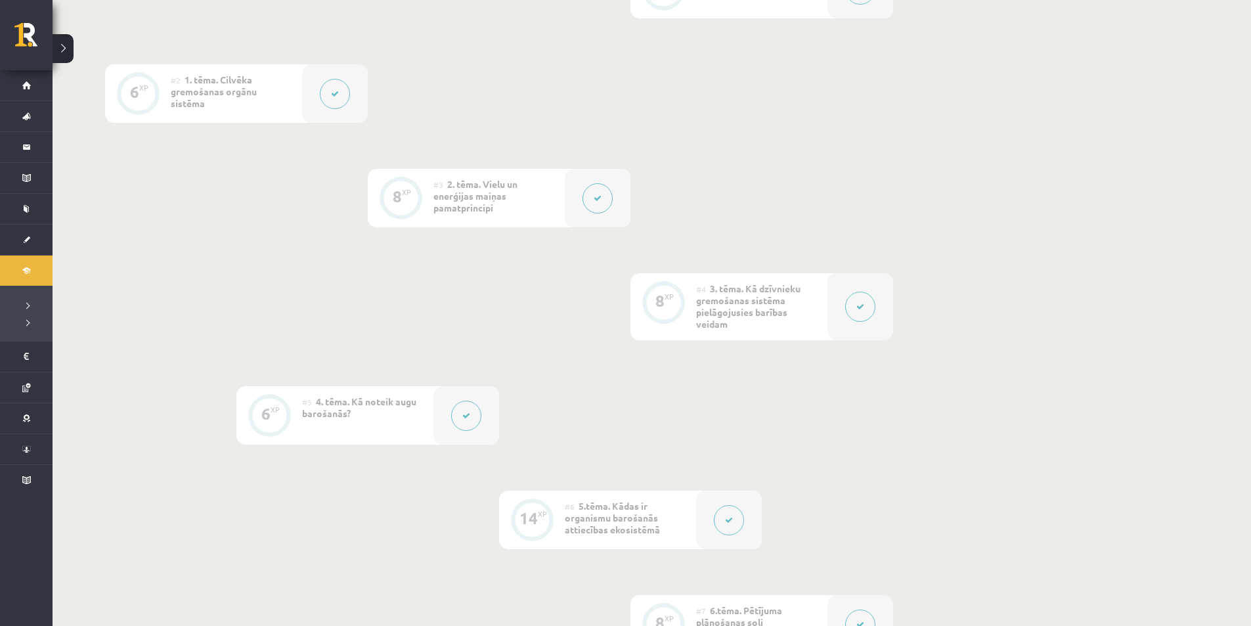
click at [566, 194] on div at bounding box center [598, 198] width 66 height 58
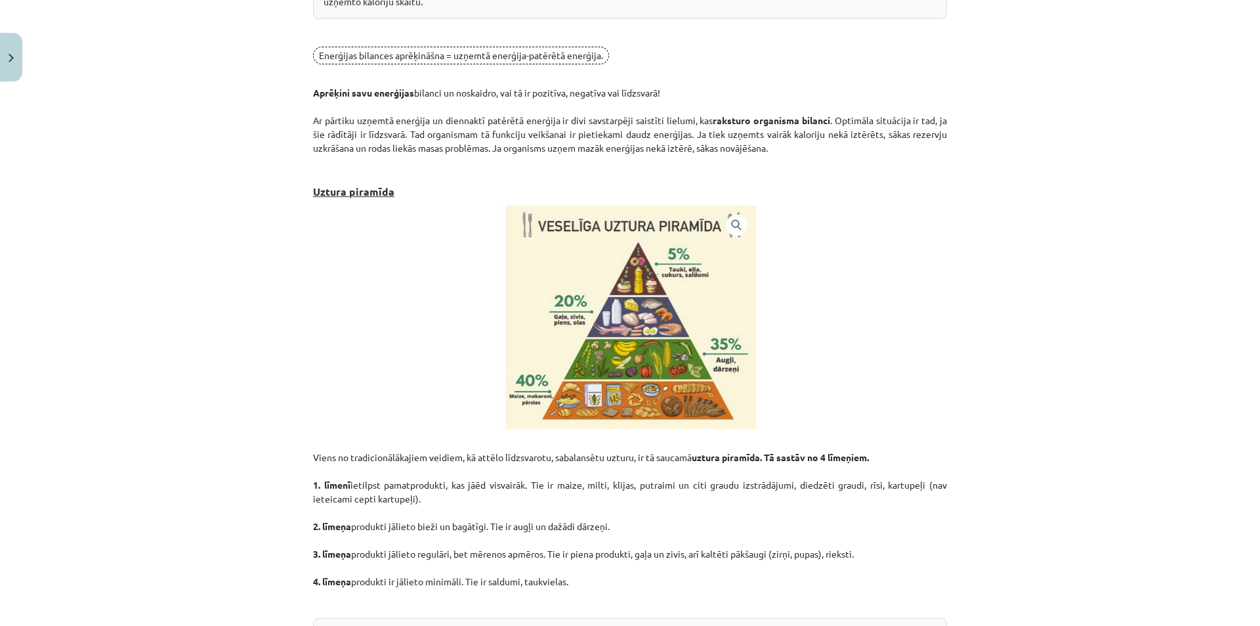
scroll to position [1065, 0]
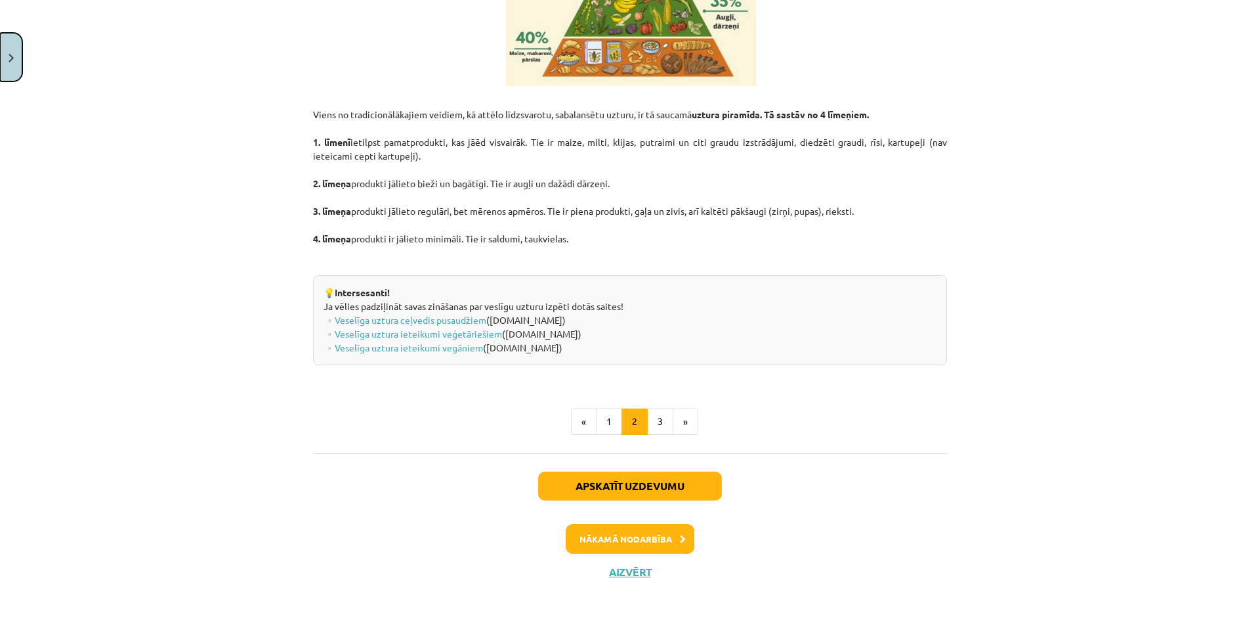
click at [0, 42] on button "Close" at bounding box center [11, 57] width 22 height 49
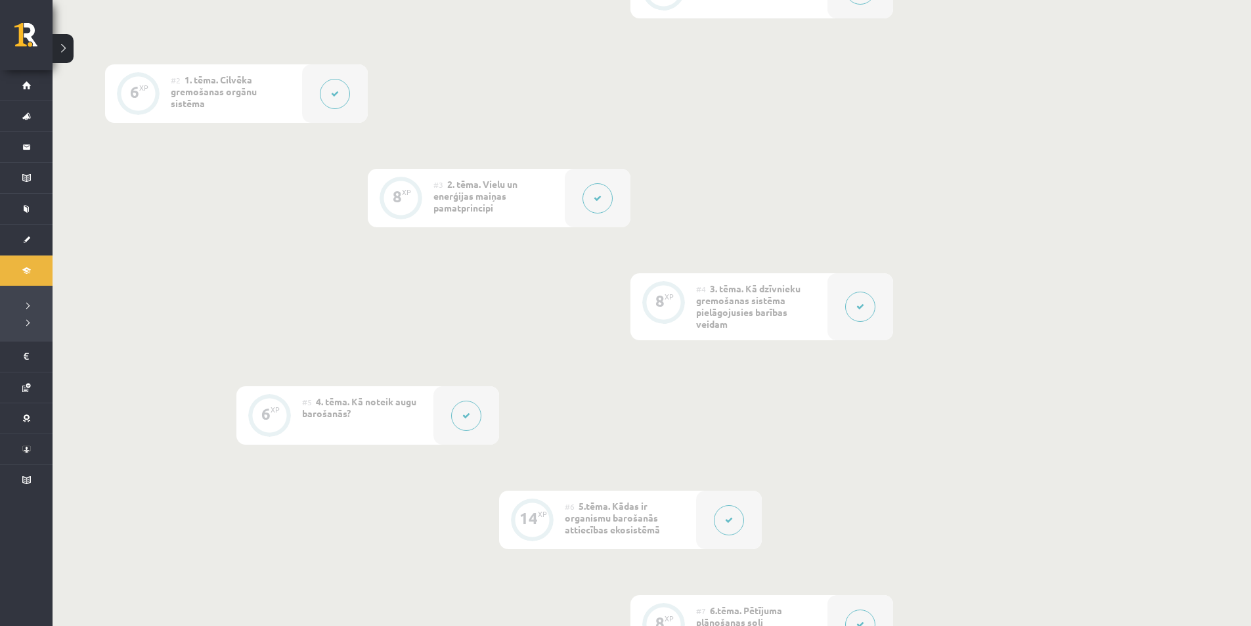
click at [879, 324] on div at bounding box center [860, 306] width 66 height 67
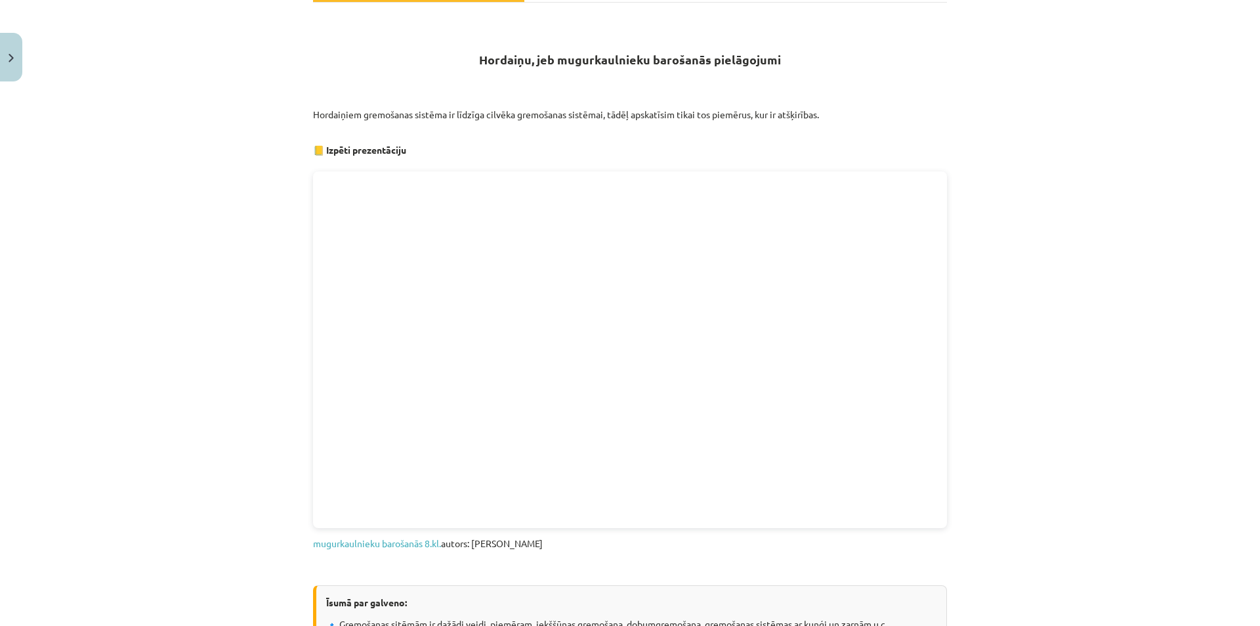
scroll to position [197, 0]
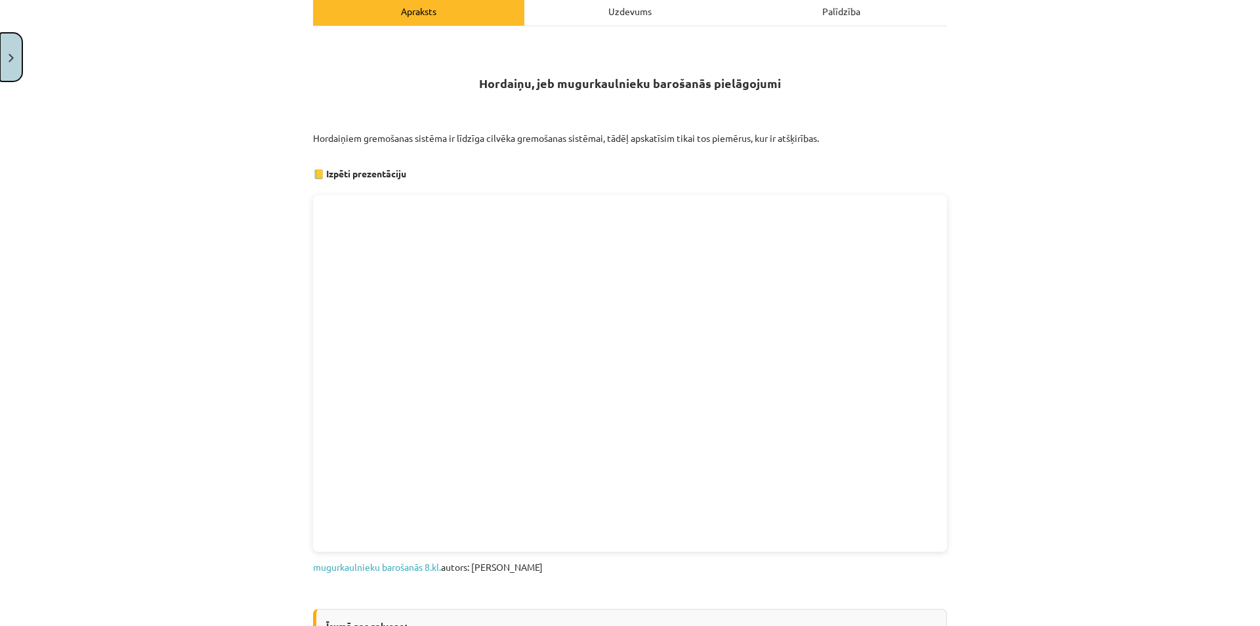
click at [0, 45] on button "Close" at bounding box center [11, 57] width 22 height 49
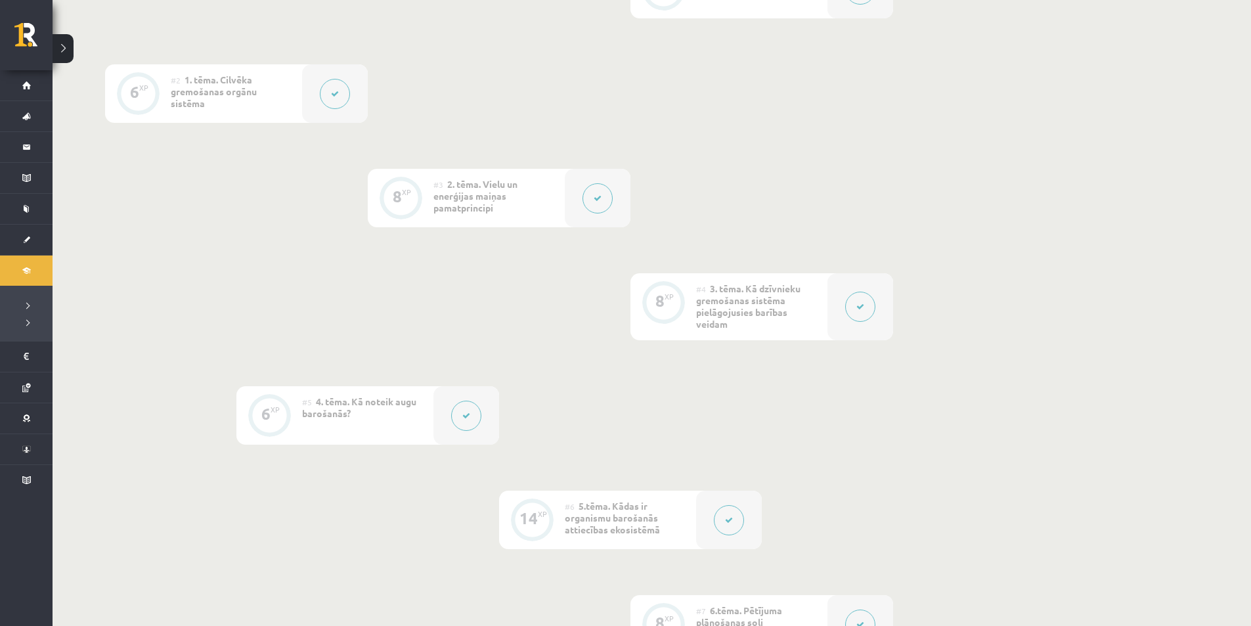
click at [485, 410] on div at bounding box center [466, 415] width 66 height 58
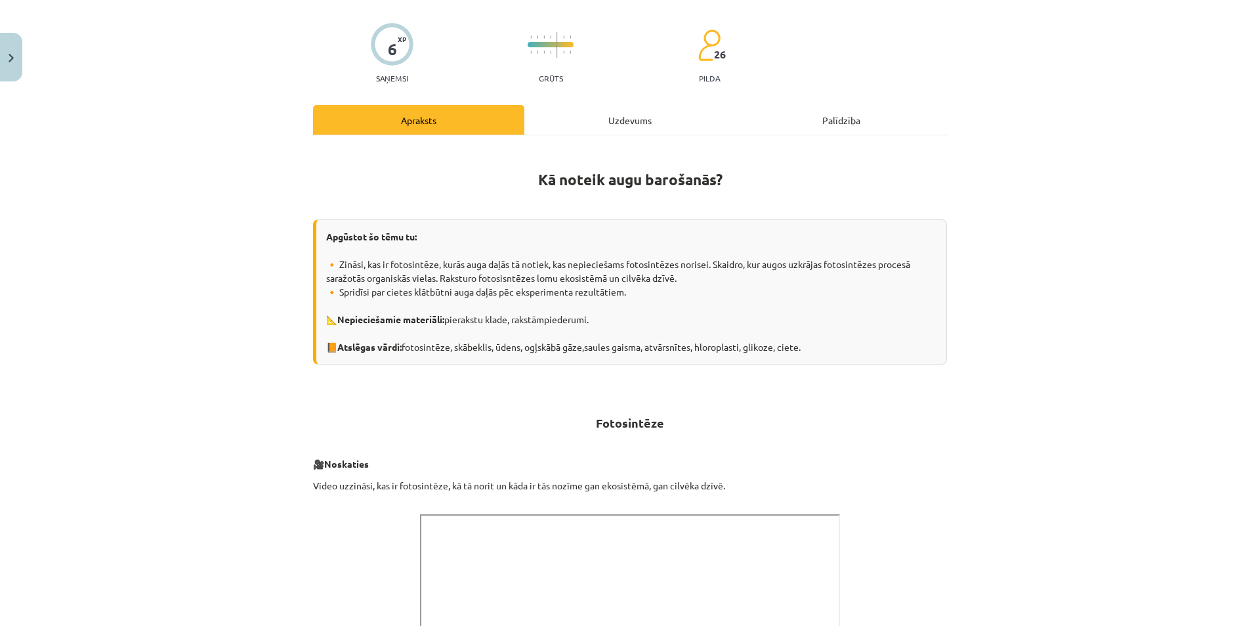
scroll to position [74, 0]
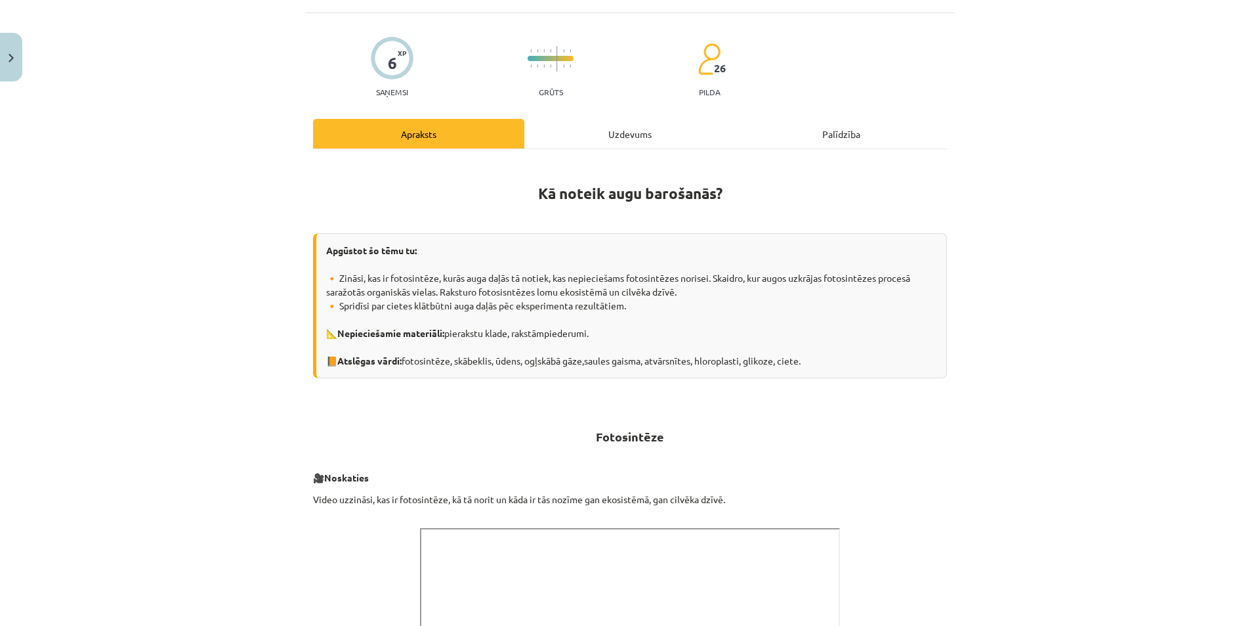
click at [645, 122] on div "Uzdevums" at bounding box center [630, 134] width 211 height 30
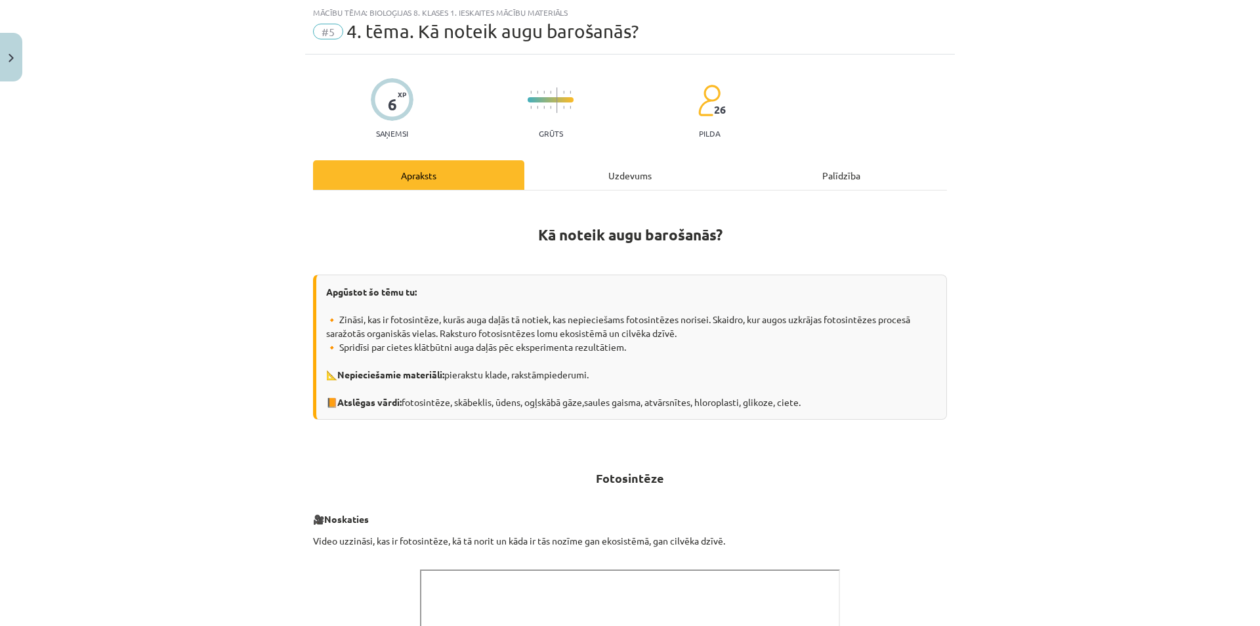
select select "**"
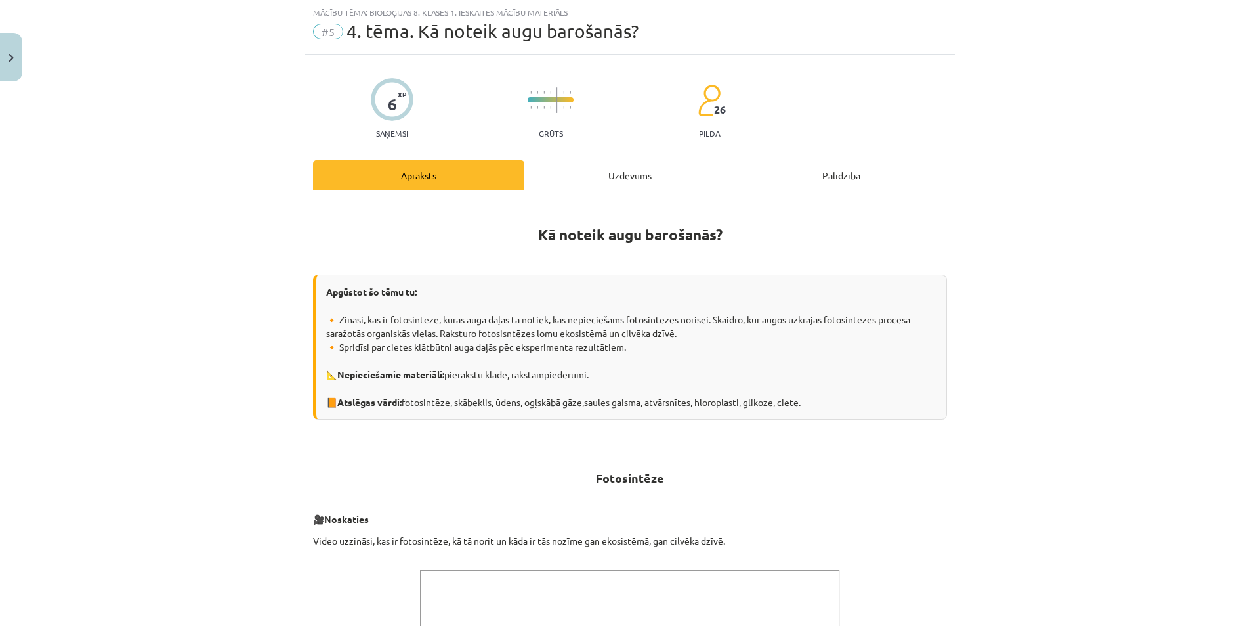
select select "**"
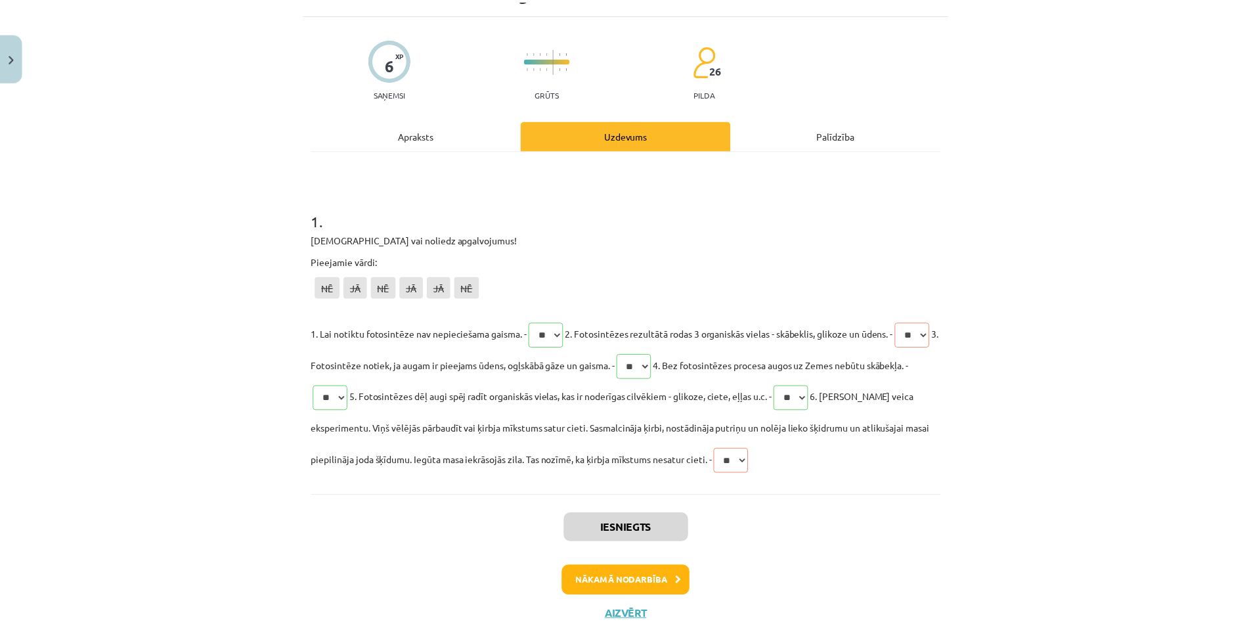
scroll to position [117, 0]
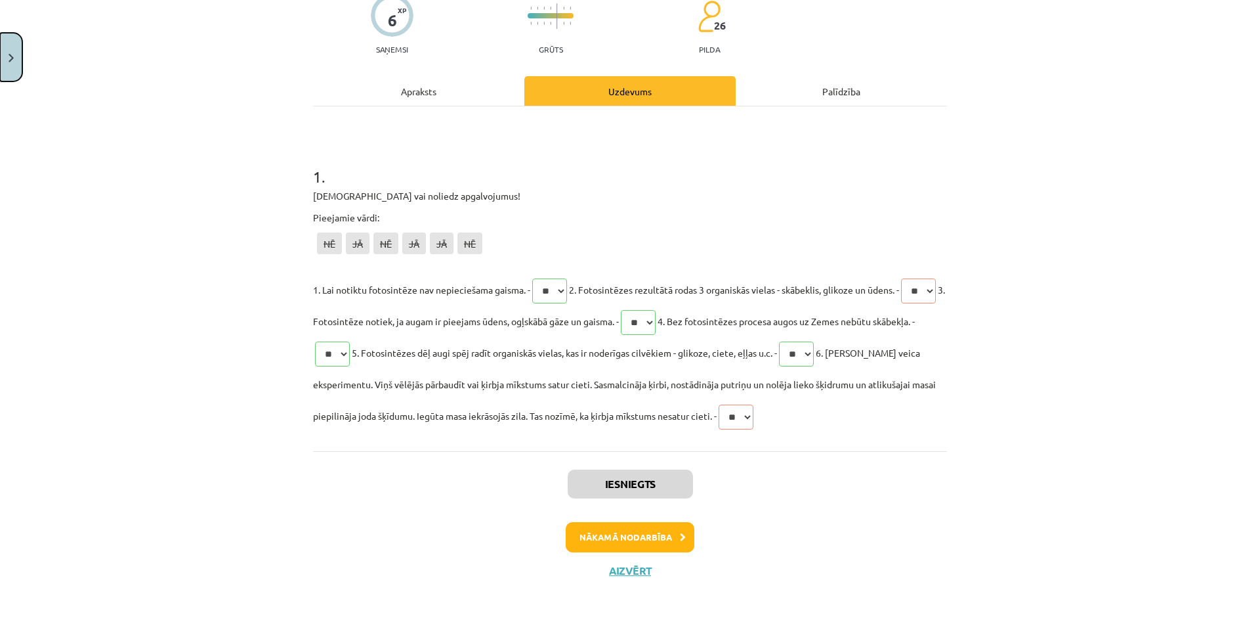
click at [16, 71] on button "Close" at bounding box center [11, 57] width 22 height 49
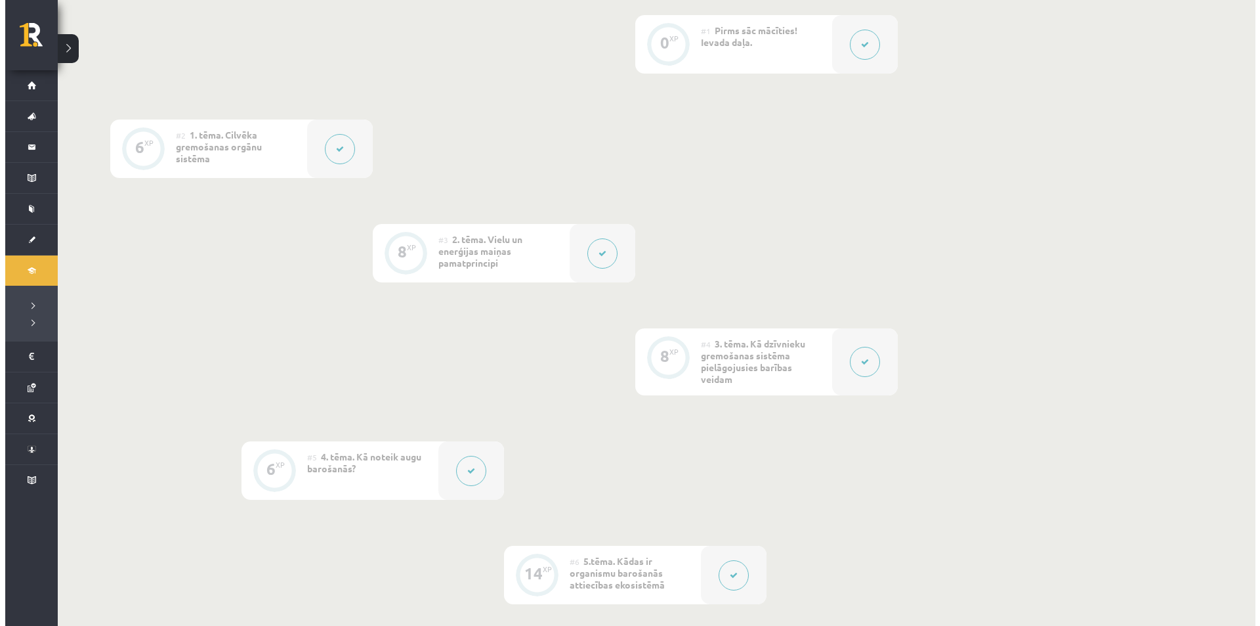
scroll to position [197, 0]
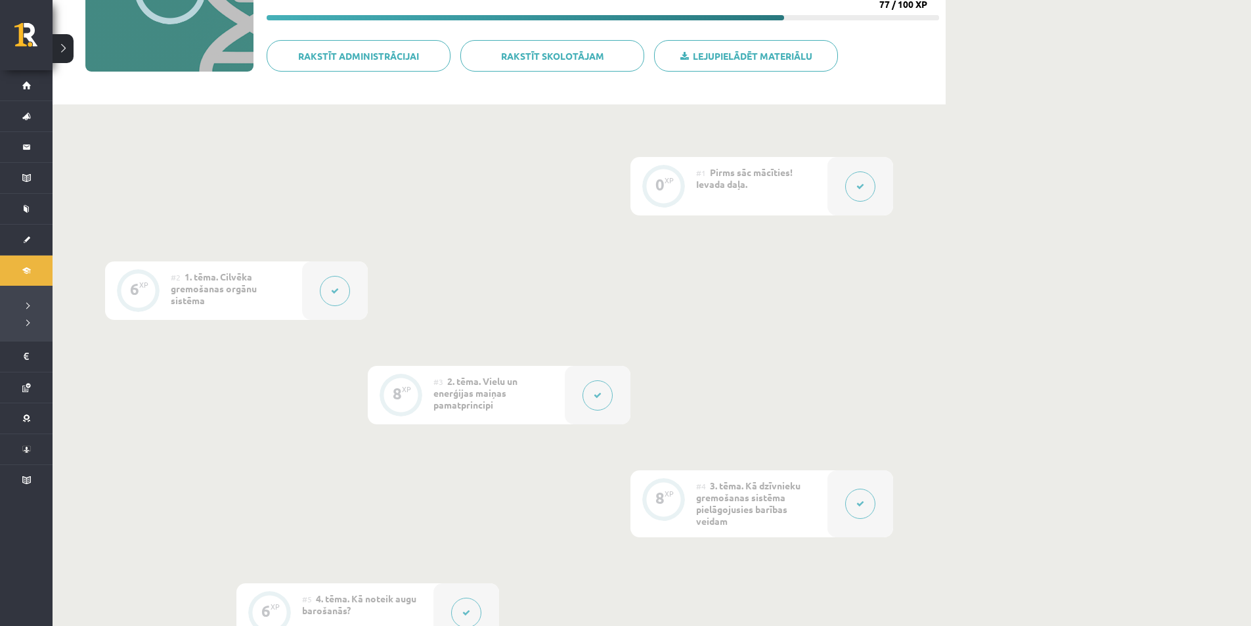
click at [309, 308] on div at bounding box center [335, 290] width 66 height 58
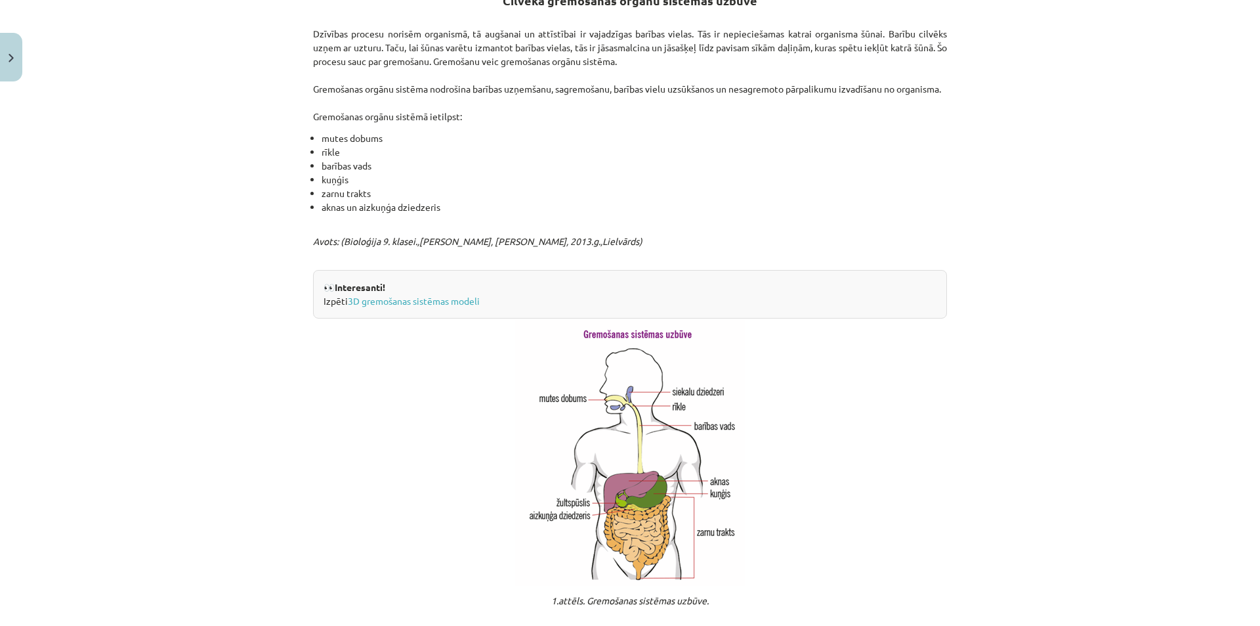
scroll to position [525, 0]
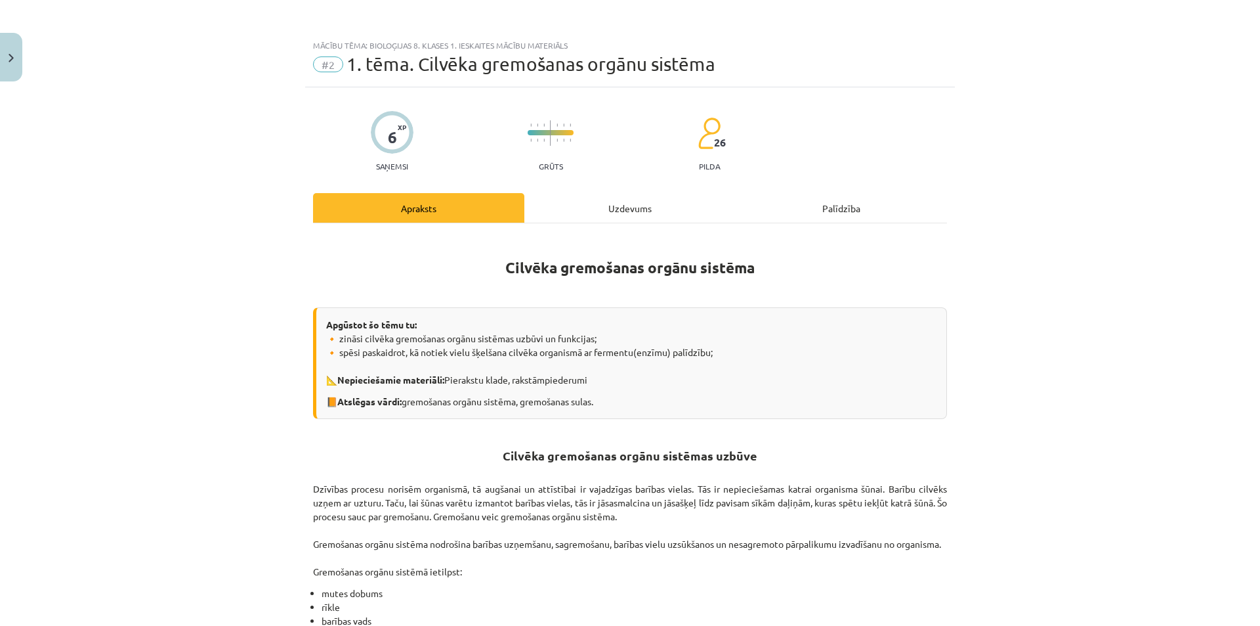
scroll to position [525, 0]
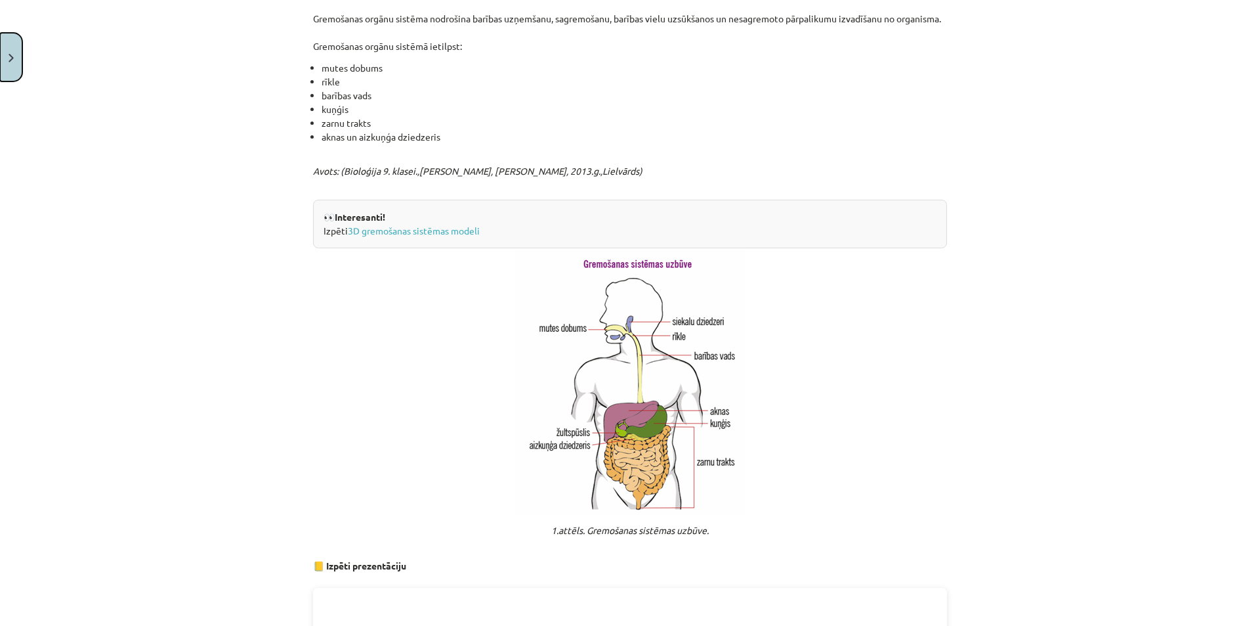
click at [13, 42] on button "Close" at bounding box center [11, 57] width 22 height 49
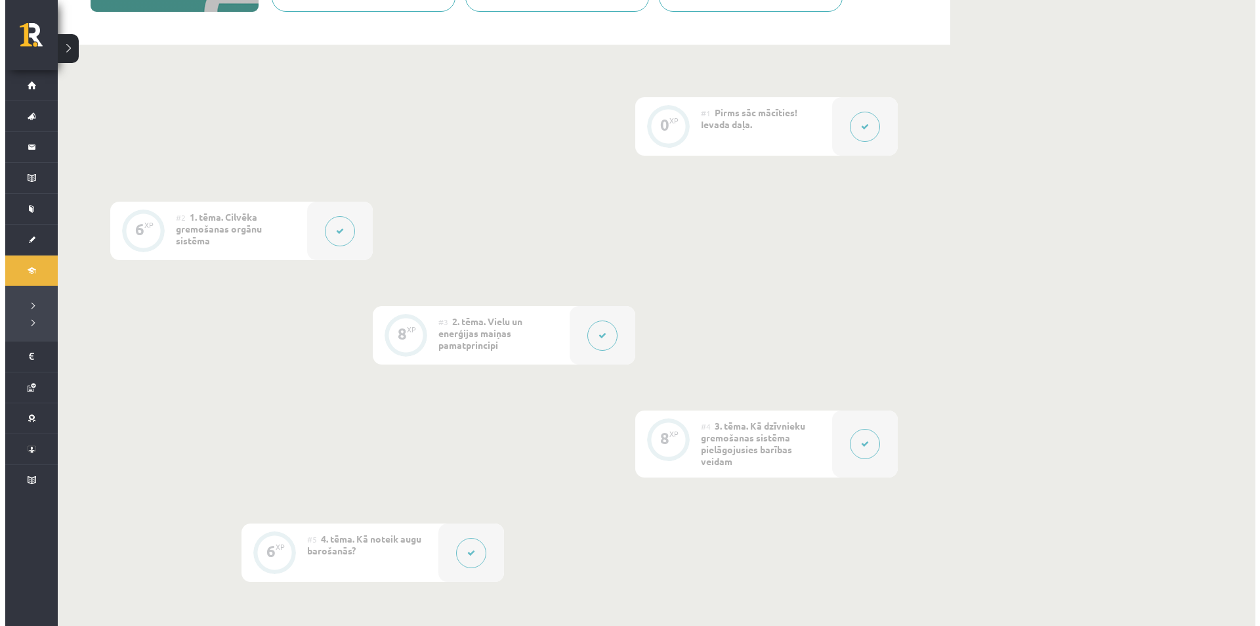
scroll to position [328, 0]
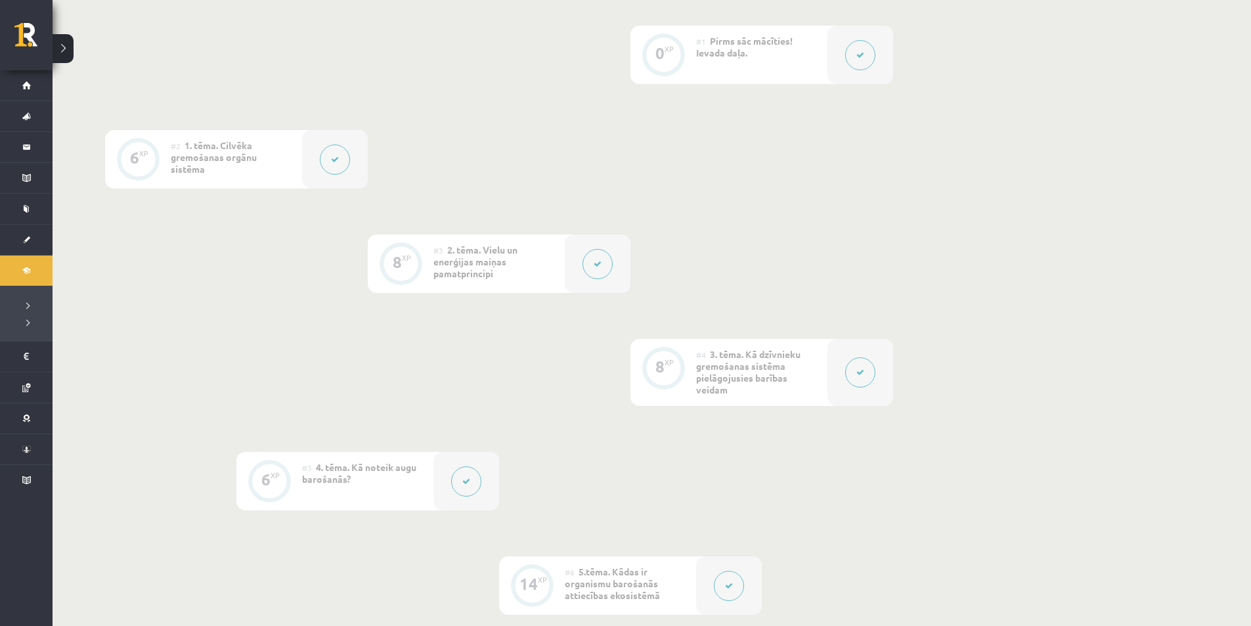
click at [848, 378] on button at bounding box center [860, 372] width 30 height 30
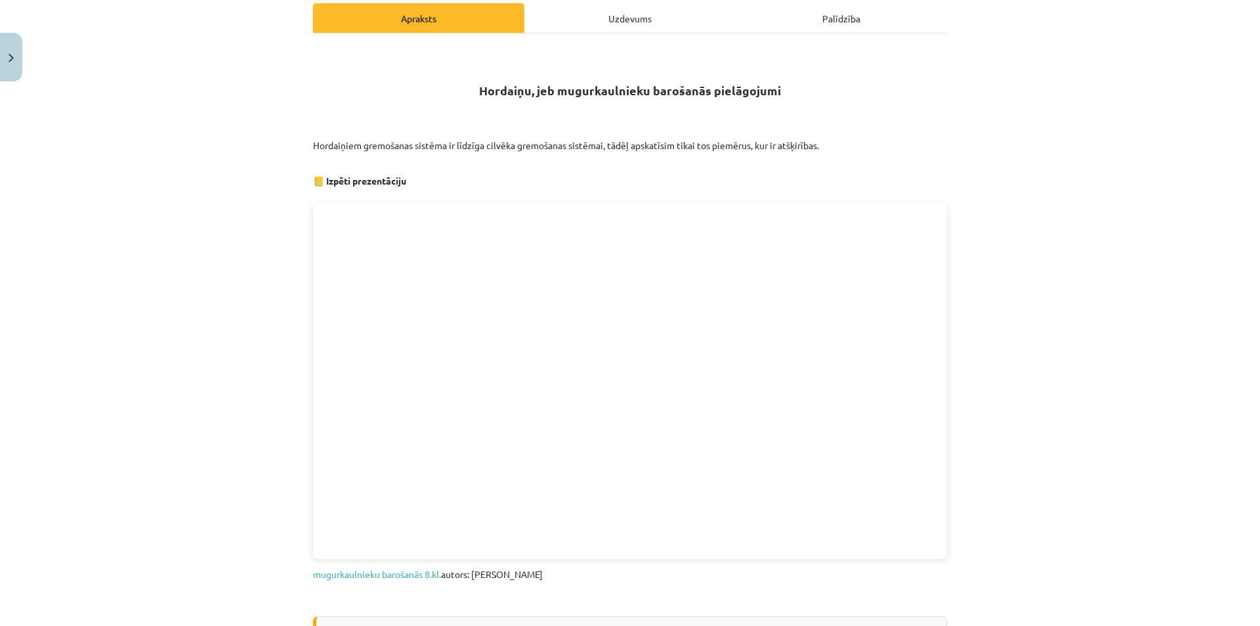
scroll to position [197, 0]
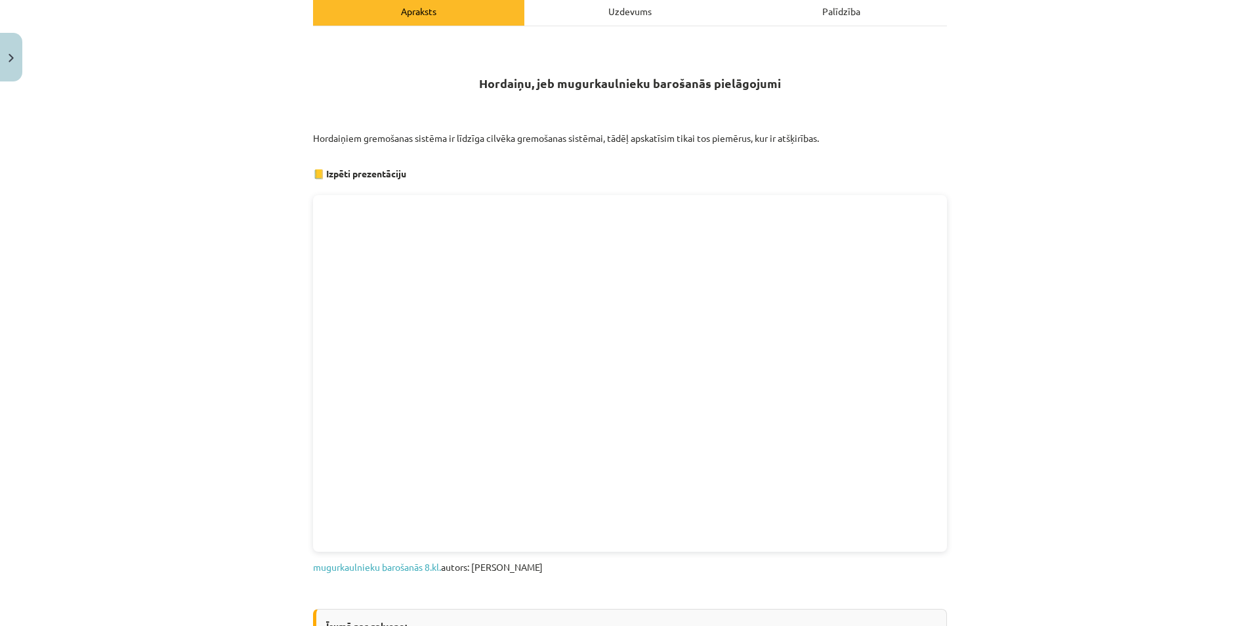
drag, startPoint x: 941, startPoint y: 485, endPoint x: 1179, endPoint y: 612, distance: 269.6
drag, startPoint x: 1179, startPoint y: 612, endPoint x: 1181, endPoint y: 128, distance: 484.5
click at [1181, 128] on div "Mācību tēma: Bioloģijas 8. klases 1. ieskaites mācību materiāls #4 3. tēma. Kā …" at bounding box center [630, 313] width 1260 height 626
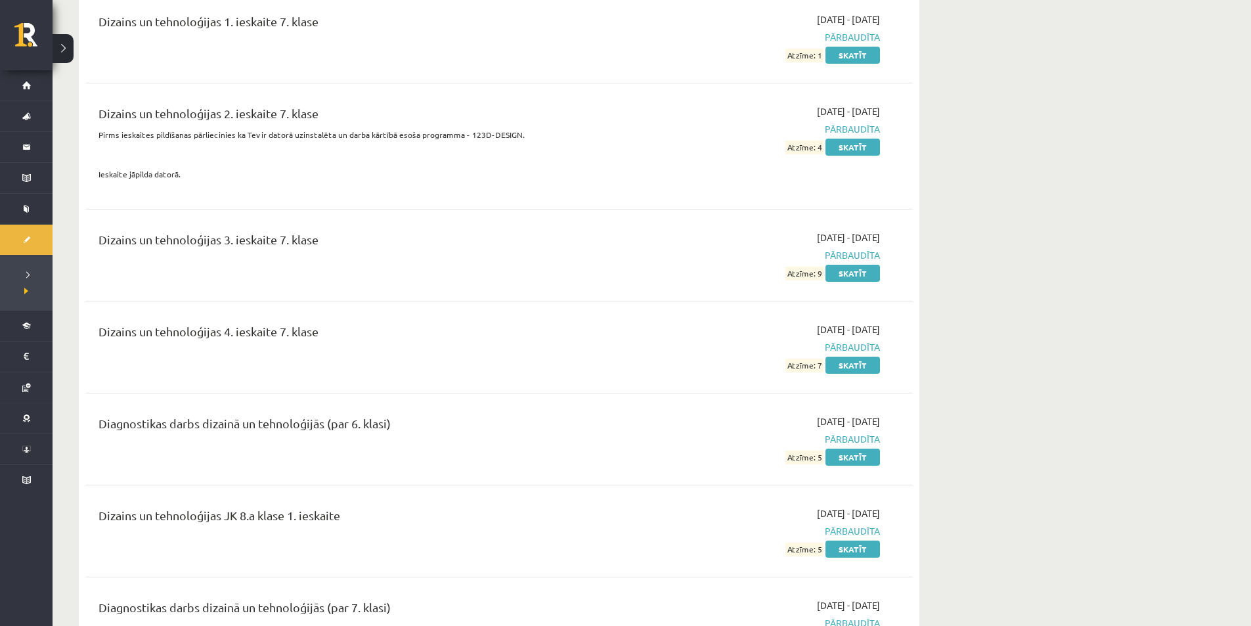
scroll to position [2757, 0]
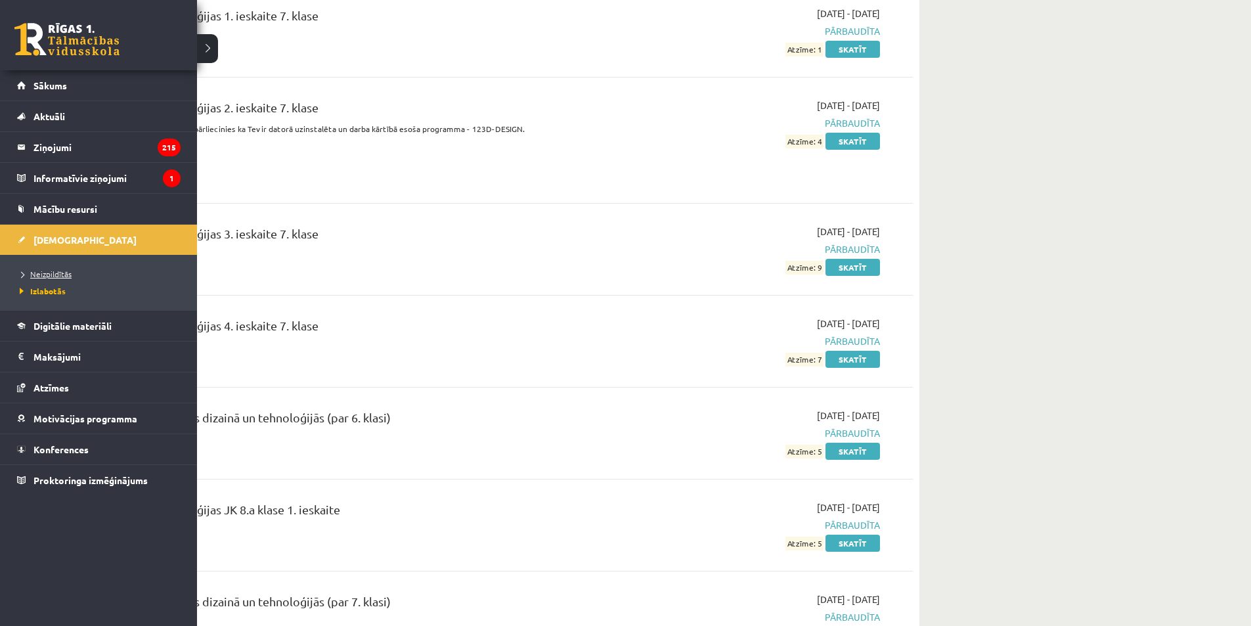
click at [51, 272] on span "Neizpildītās" at bounding box center [43, 273] width 55 height 11
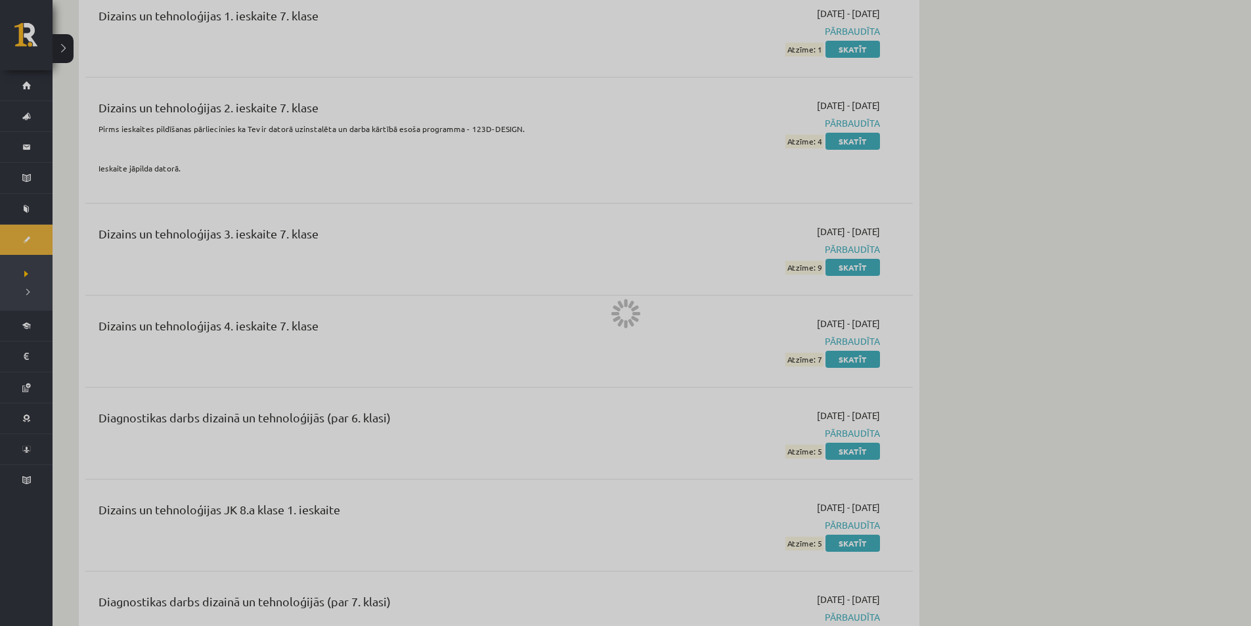
click at [51, 272] on div at bounding box center [625, 313] width 1251 height 626
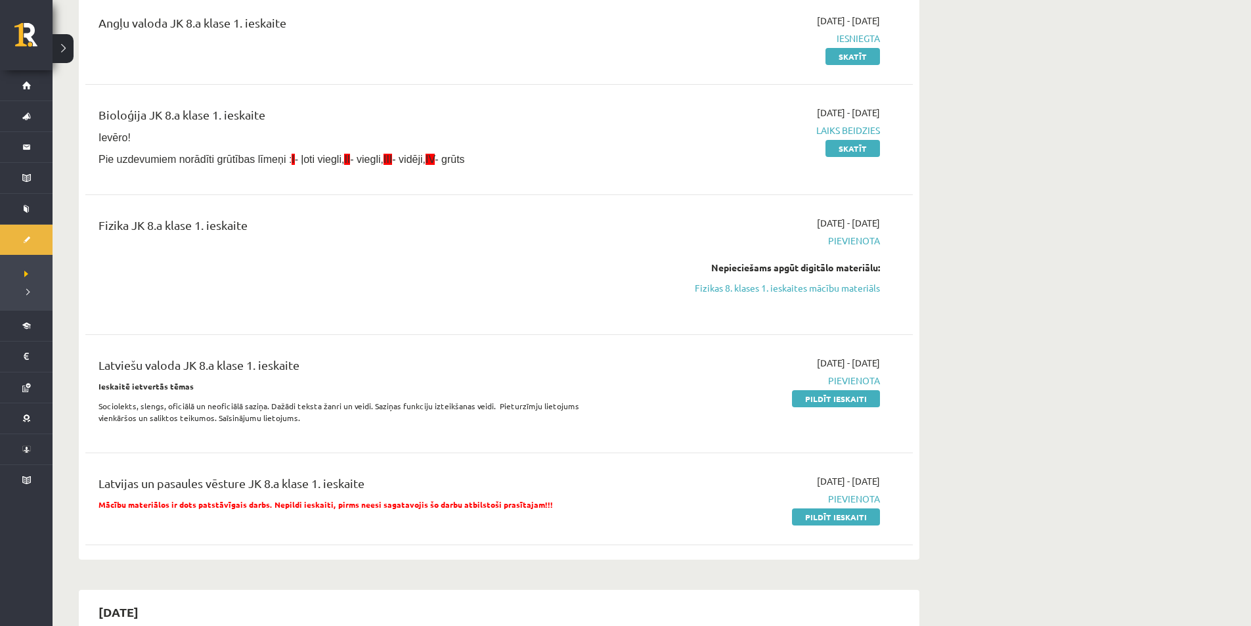
scroll to position [197, 0]
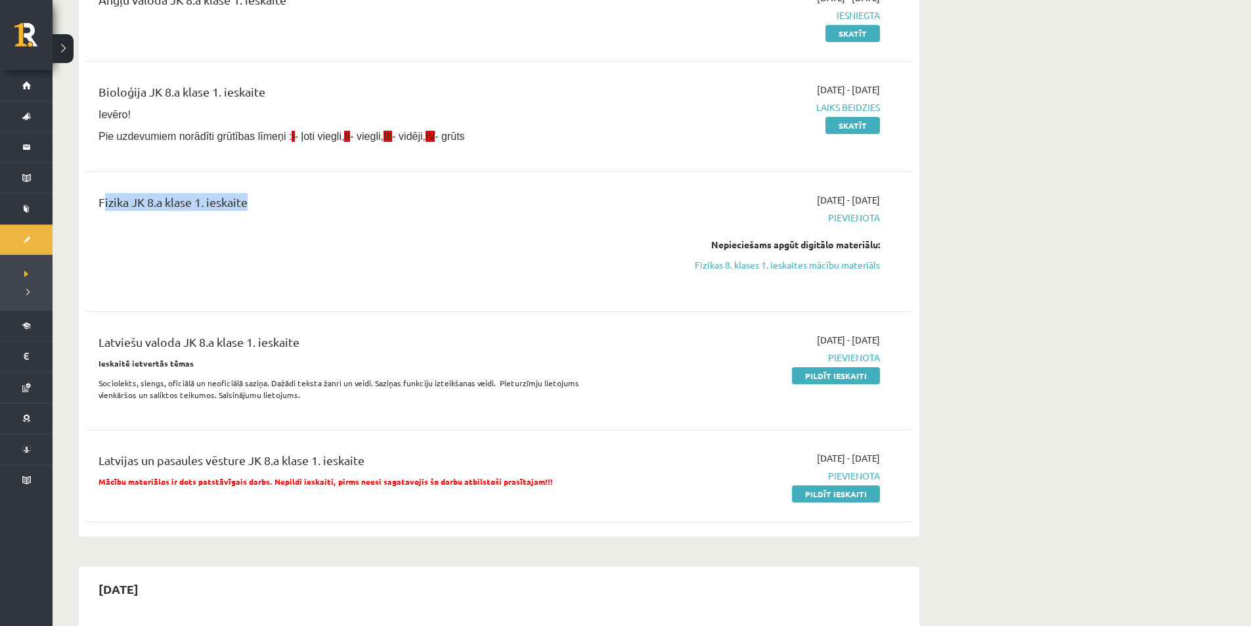
drag, startPoint x: 89, startPoint y: 203, endPoint x: 246, endPoint y: 209, distance: 156.4
click at [245, 209] on div "Fizika JK 8.a klase 1. ieskaite" at bounding box center [356, 241] width 534 height 97
drag, startPoint x: 255, startPoint y: 209, endPoint x: 264, endPoint y: 209, distance: 8.5
click at [261, 209] on div "Fizika JK 8.a klase 1. ieskaite" at bounding box center [355, 205] width 514 height 24
